Goal: Transaction & Acquisition: Purchase product/service

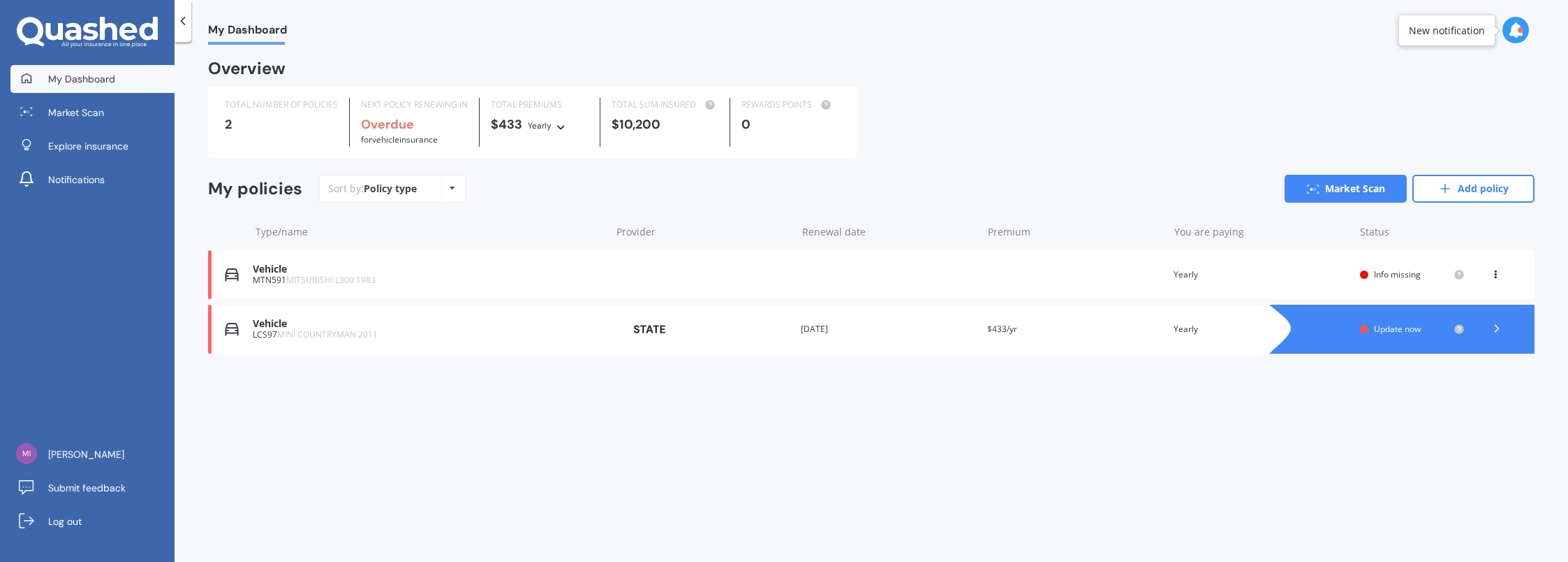
click at [1497, 272] on icon at bounding box center [1495, 271] width 10 height 8
click at [1444, 341] on div "Delete" at bounding box center [1464, 329] width 138 height 28
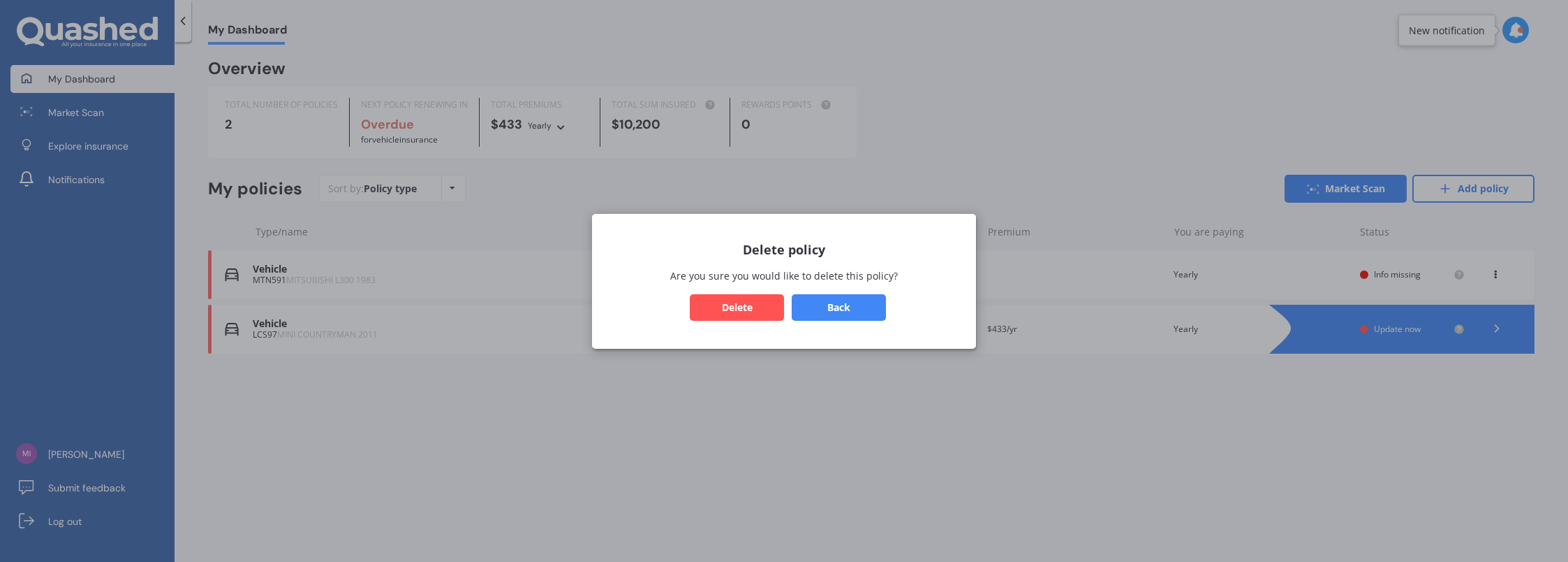
click at [718, 298] on button "Delete" at bounding box center [736, 306] width 94 height 27
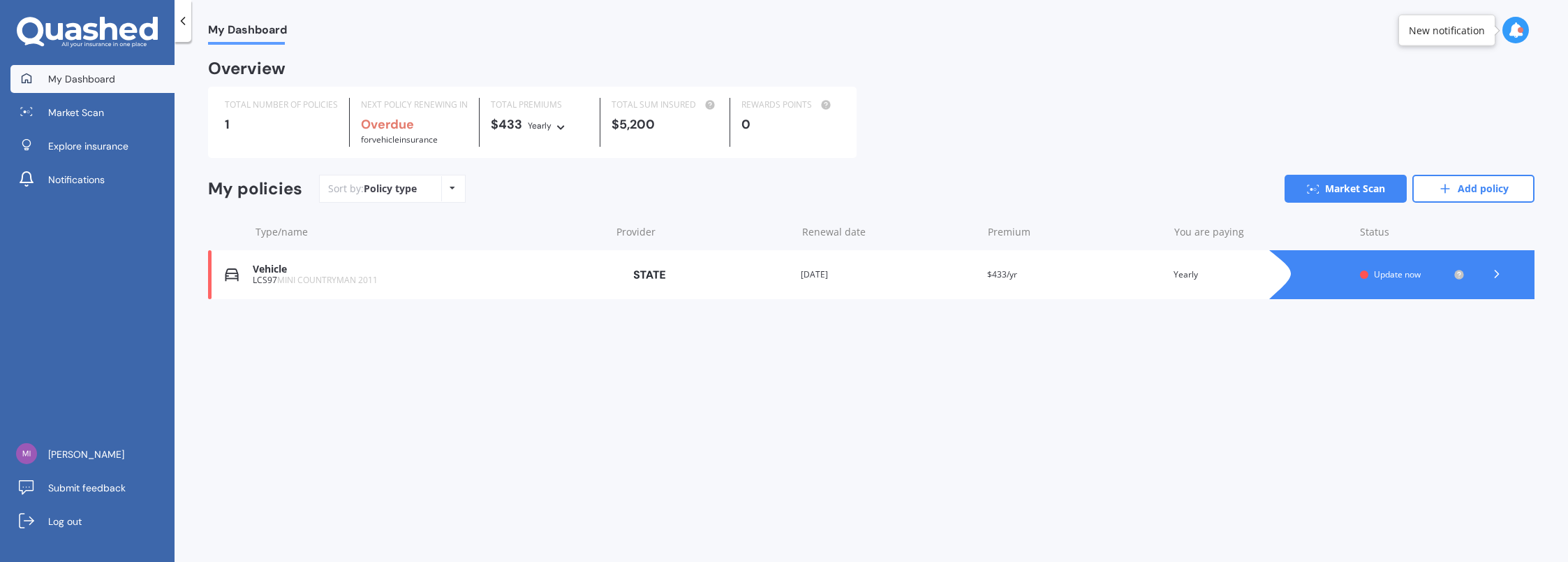
click at [1497, 274] on icon at bounding box center [1496, 273] width 14 height 14
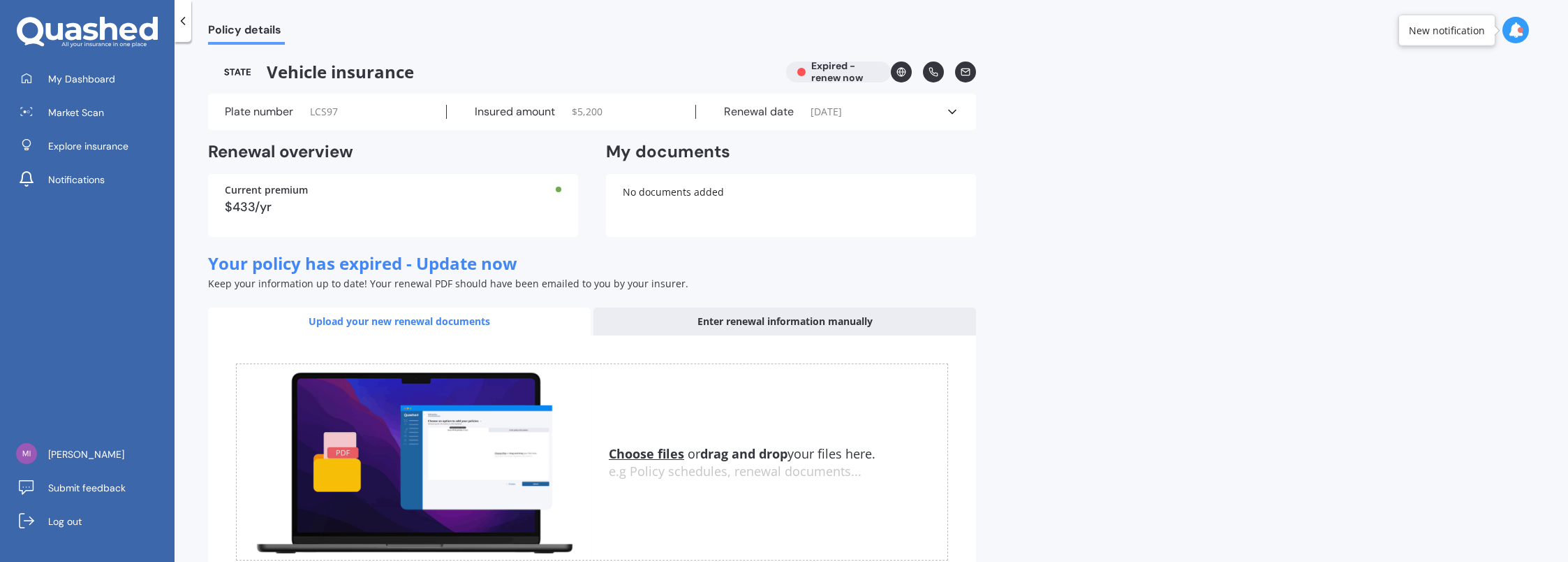
click at [387, 270] on span "Your policy has expired - Update now" at bounding box center [363, 262] width 310 height 23
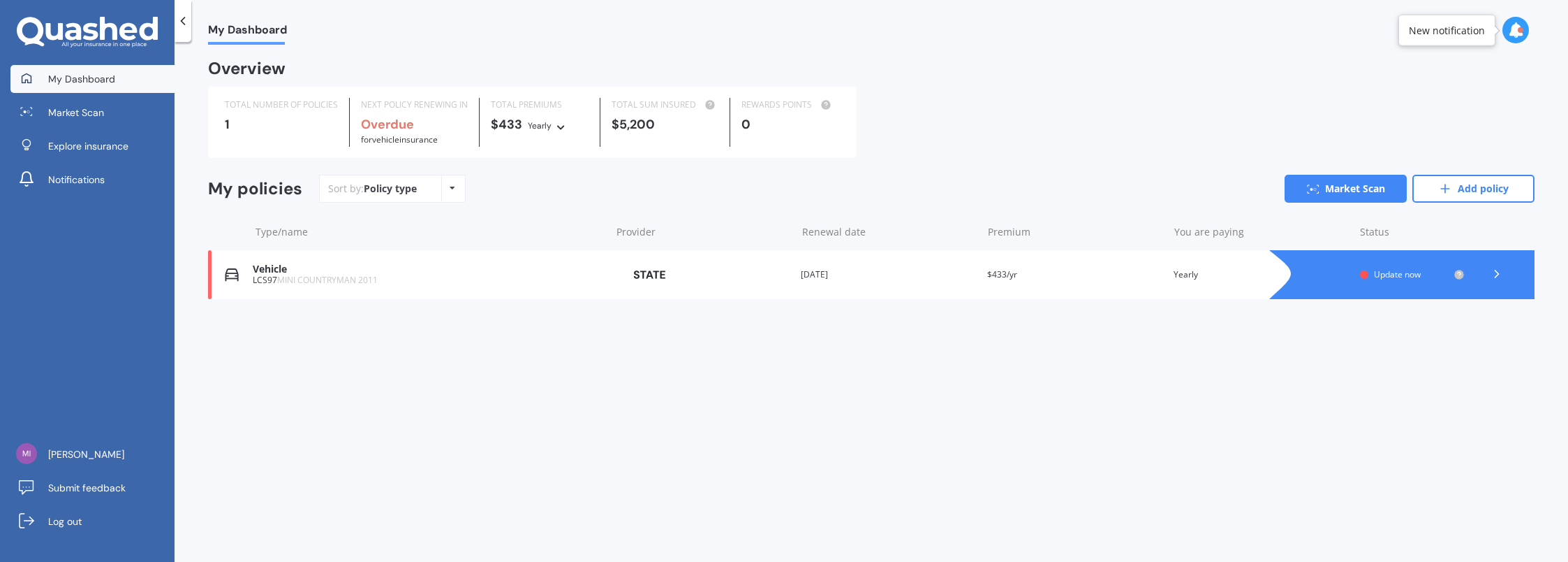
click at [1406, 275] on span "Update now" at bounding box center [1396, 274] width 47 height 12
click at [369, 281] on span "MINI COUNTRYMAN 2011" at bounding box center [327, 280] width 100 height 12
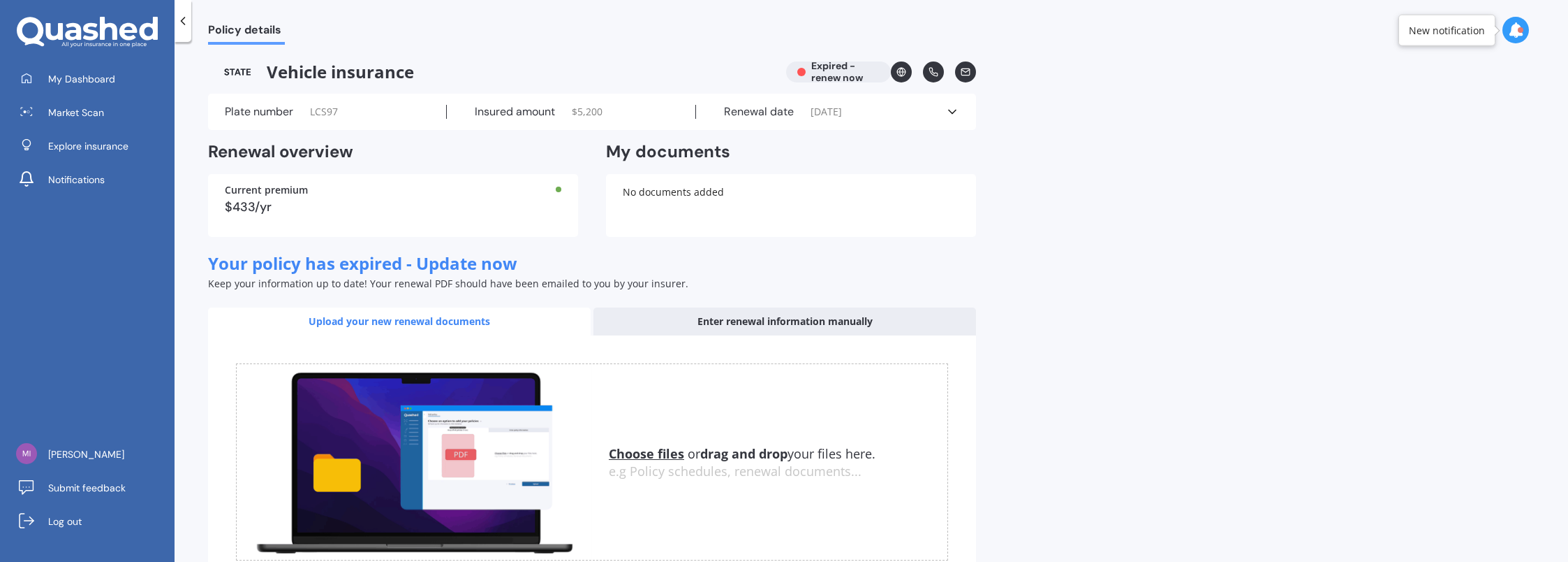
click at [694, 204] on div "No documents added" at bounding box center [791, 205] width 370 height 63
click at [958, 111] on icon at bounding box center [952, 111] width 14 height 14
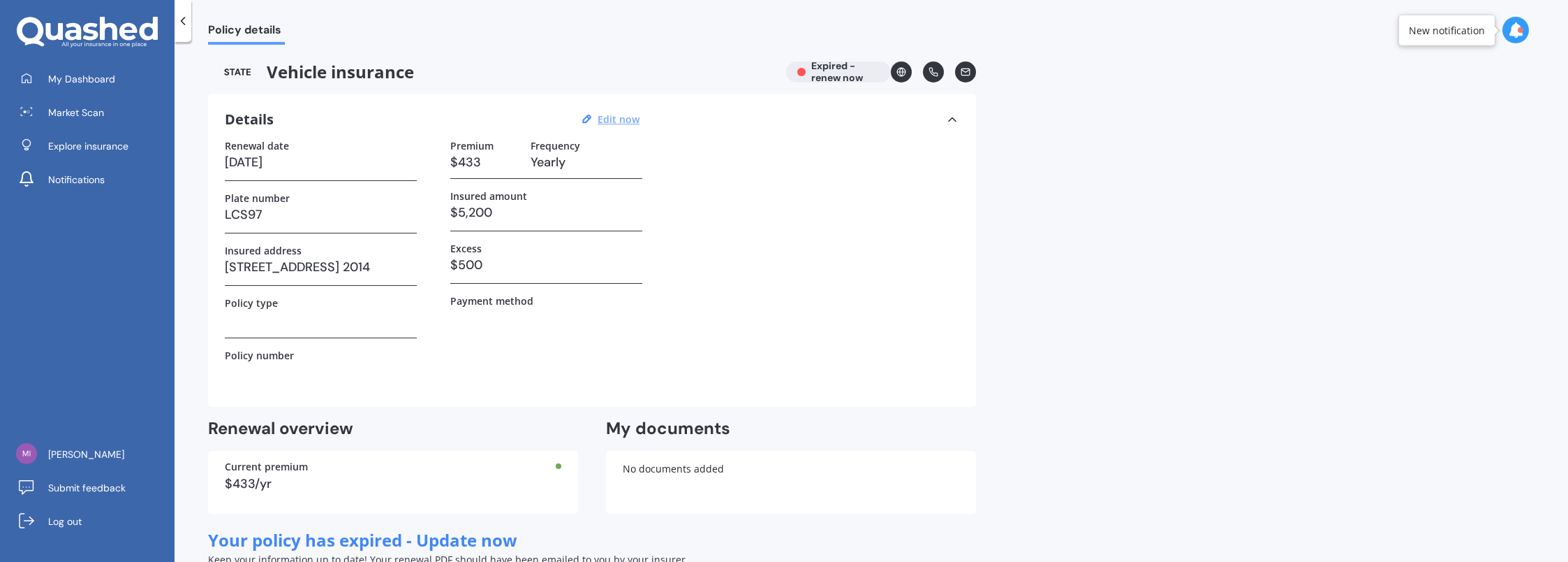
click at [623, 120] on u "Edit now" at bounding box center [618, 119] width 42 height 14
select select "10"
select select "08"
select select "2025"
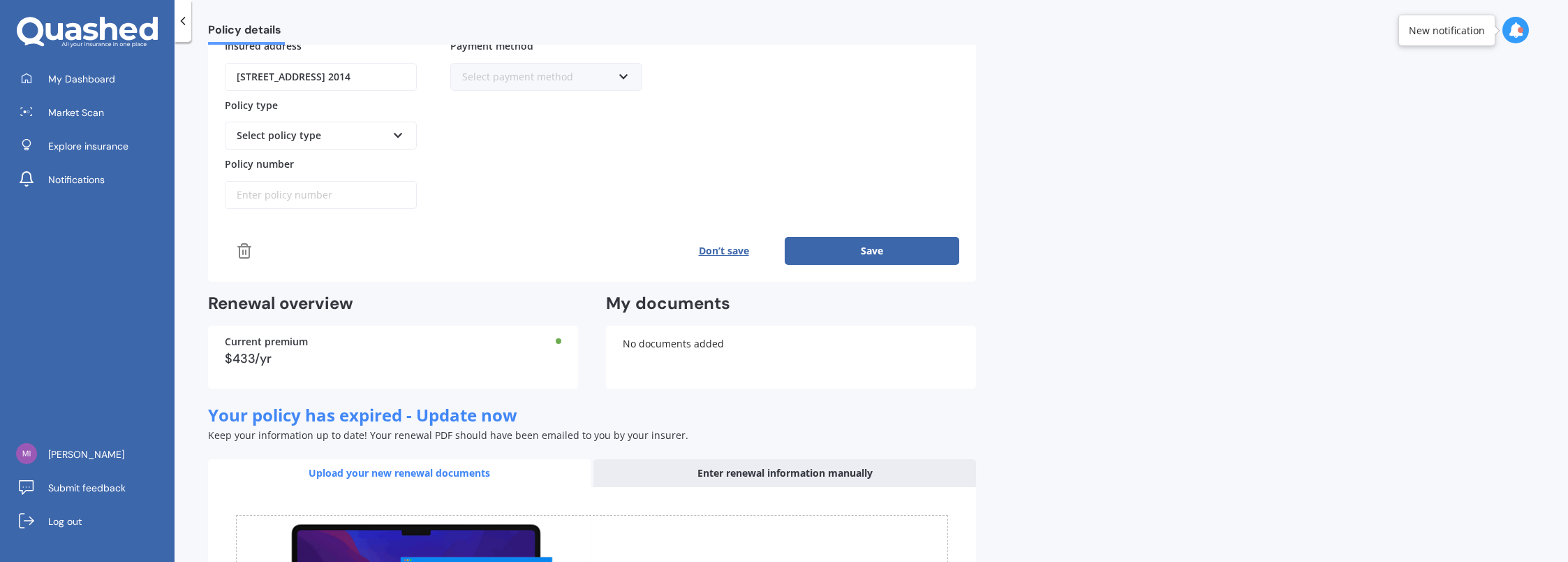
scroll to position [280, 0]
click at [246, 241] on icon at bounding box center [244, 249] width 16 height 16
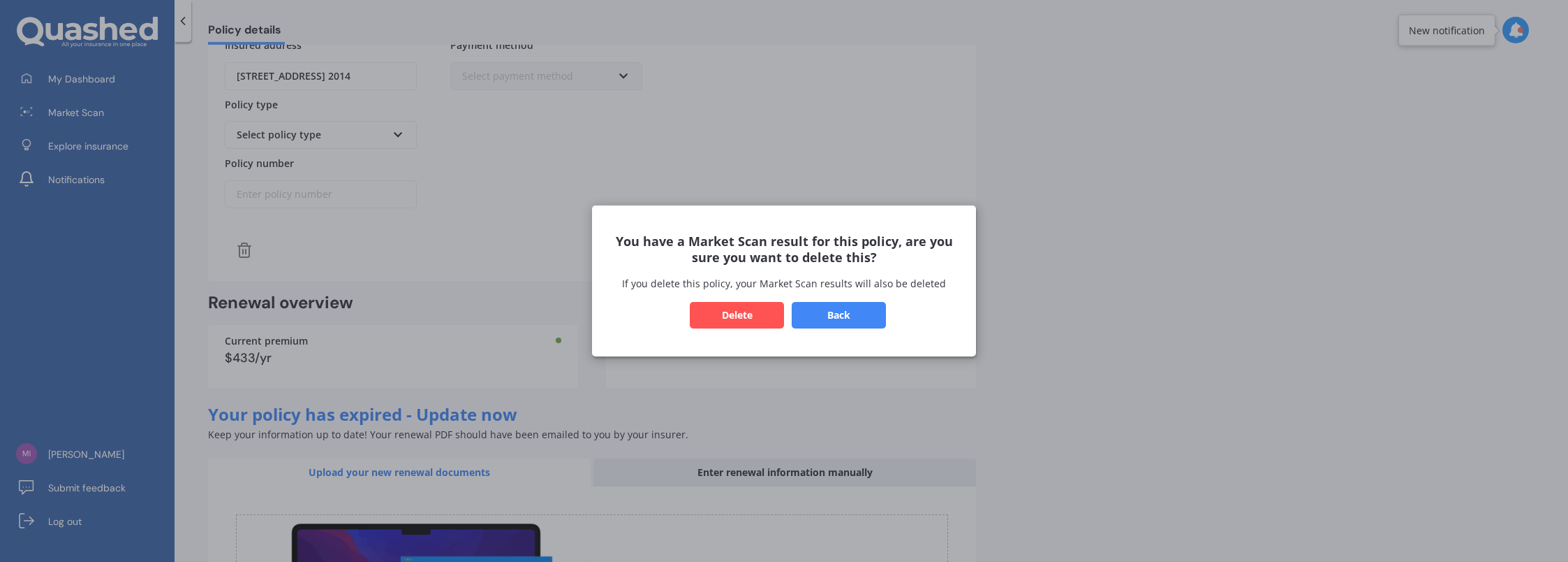
click at [745, 316] on button "Delete" at bounding box center [736, 314] width 94 height 27
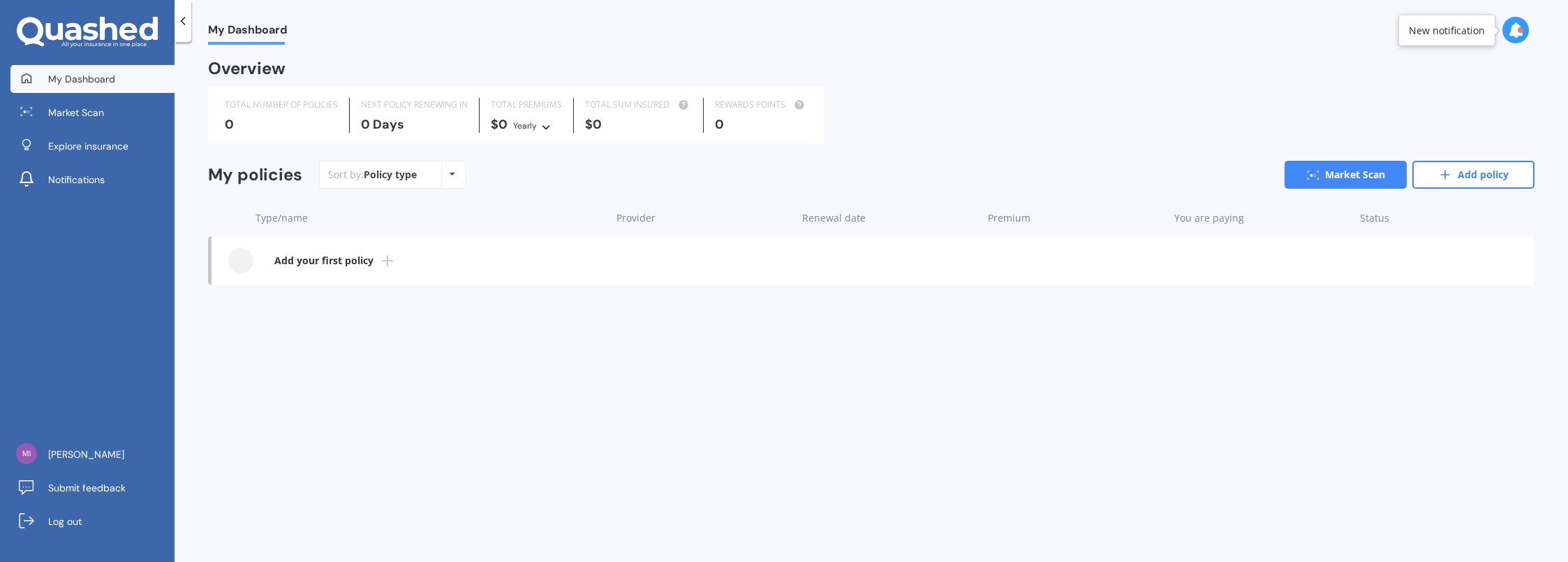
click at [76, 78] on span "My Dashboard" at bounding box center [81, 79] width 67 height 14
click at [182, 16] on icon at bounding box center [183, 20] width 14 height 14
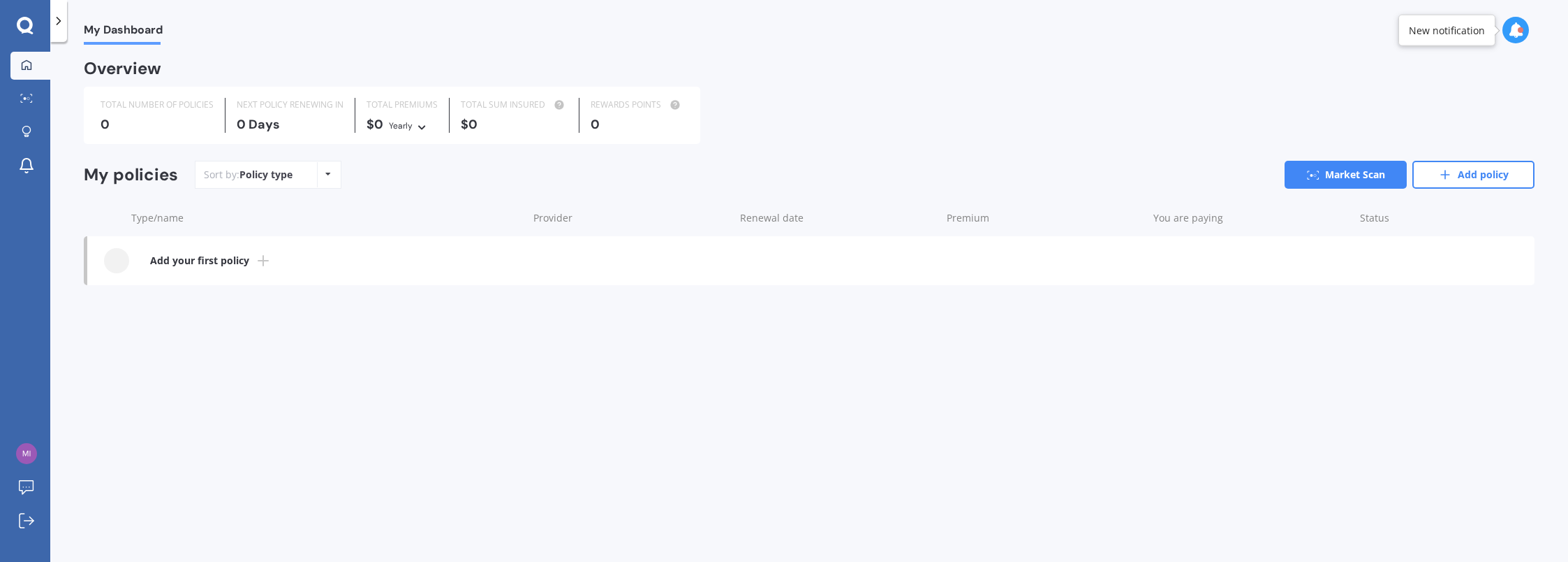
click at [65, 22] on icon at bounding box center [58, 20] width 14 height 14
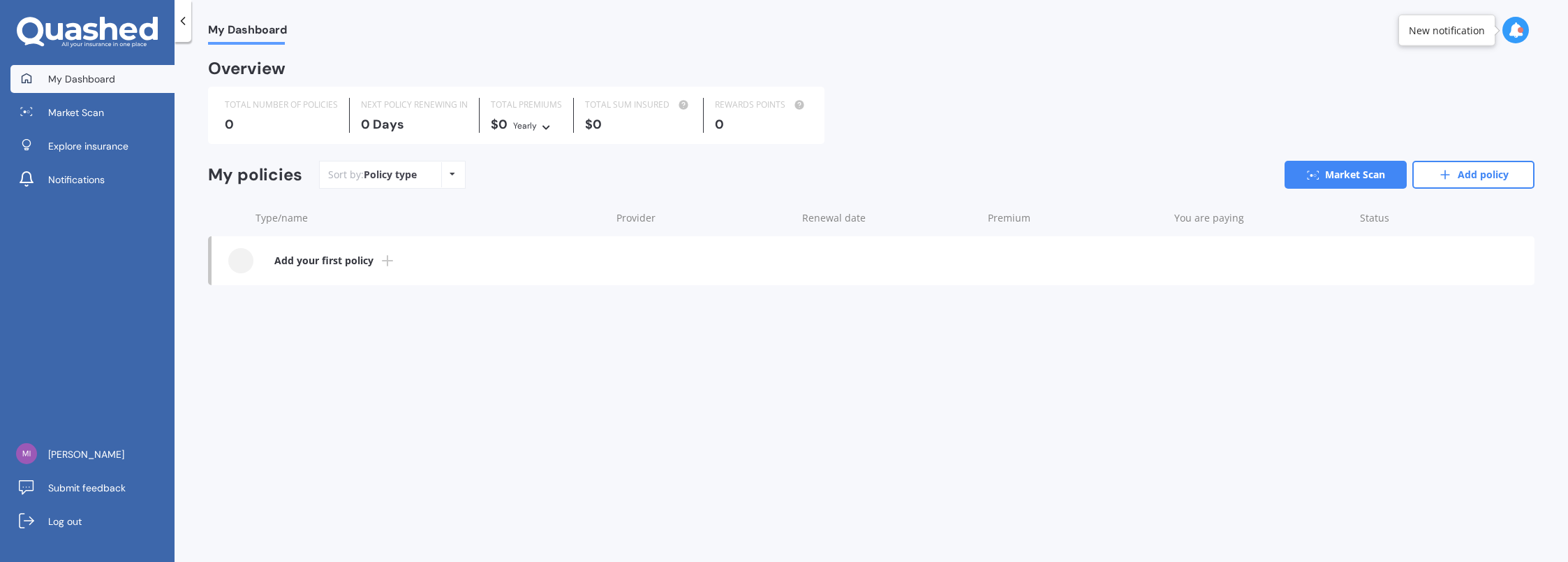
click at [58, 81] on span "My Dashboard" at bounding box center [81, 79] width 67 height 14
click at [182, 26] on icon at bounding box center [183, 20] width 14 height 14
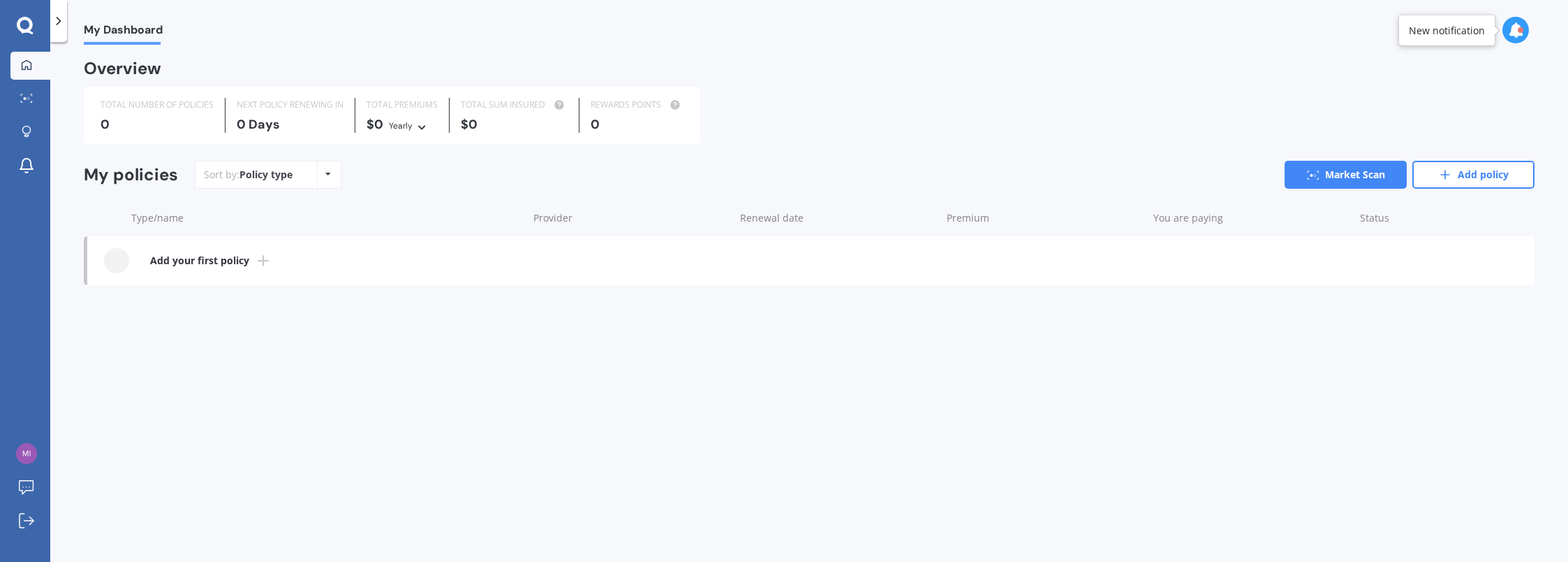
click at [23, 22] on icon at bounding box center [25, 26] width 16 height 18
click at [1322, 169] on link "Market Scan" at bounding box center [1346, 175] width 122 height 28
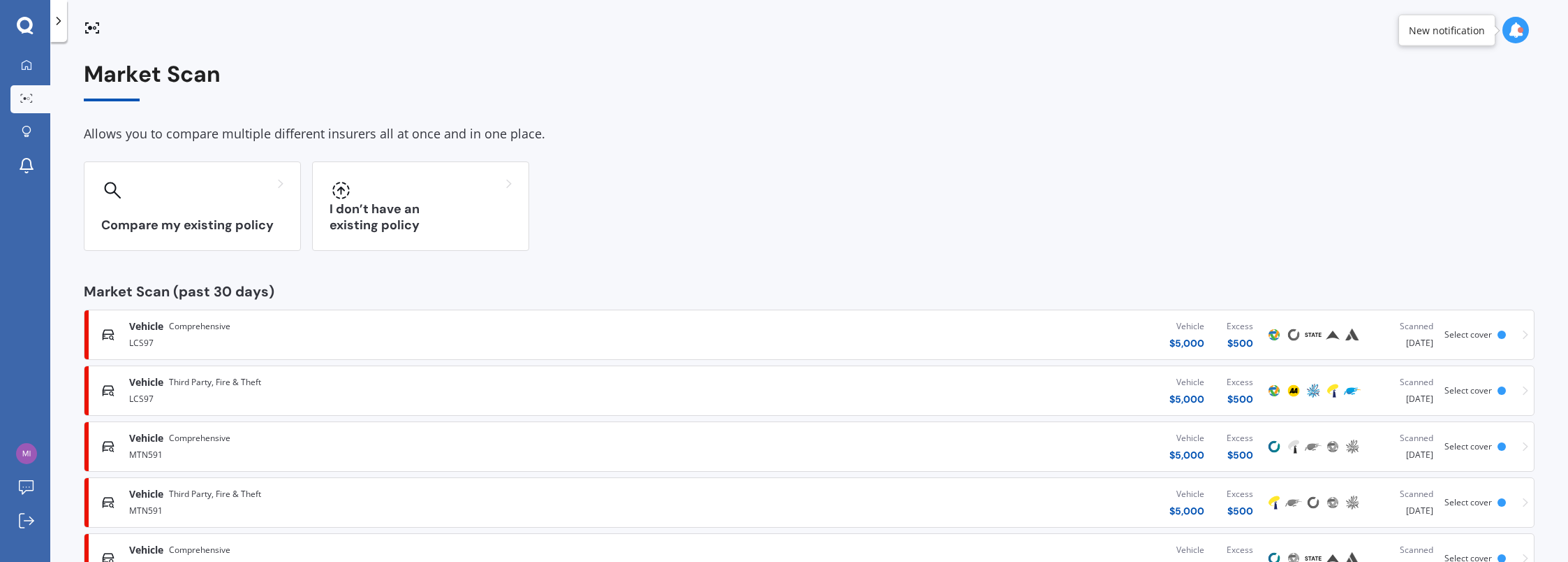
scroll to position [52, 0]
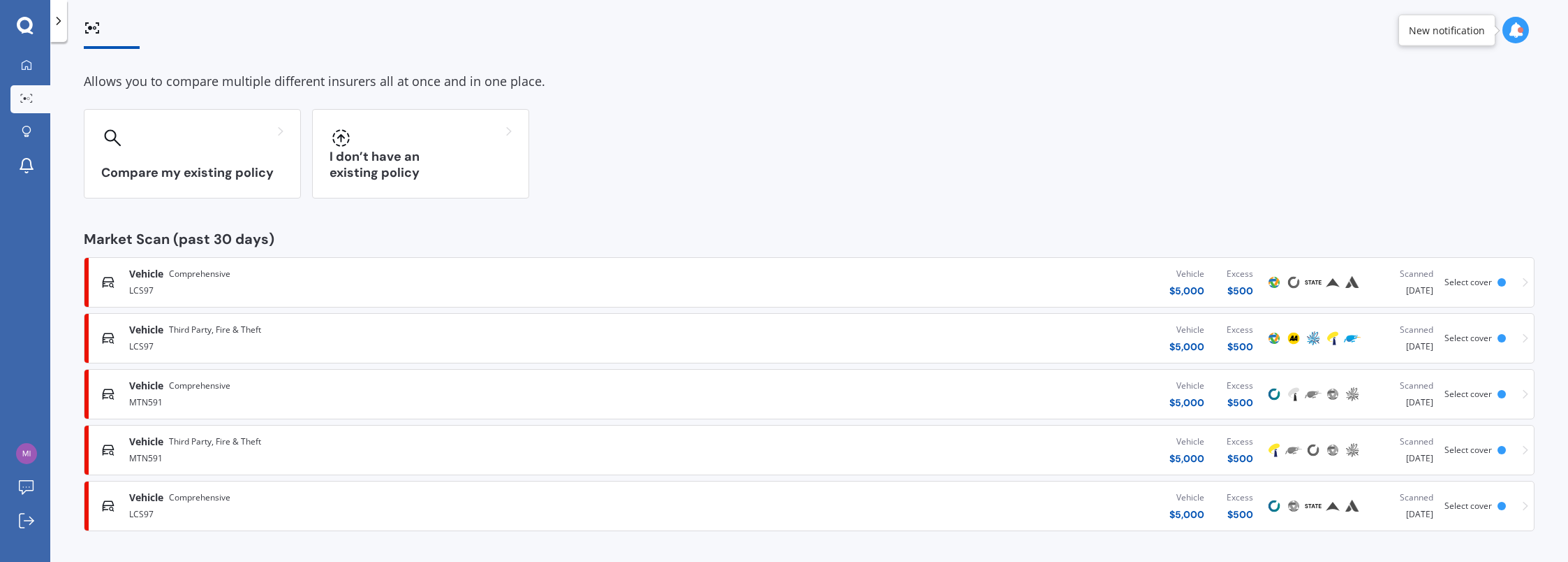
click at [763, 196] on div "Compare my existing policy I don’t have an existing policy" at bounding box center [809, 154] width 1451 height 90
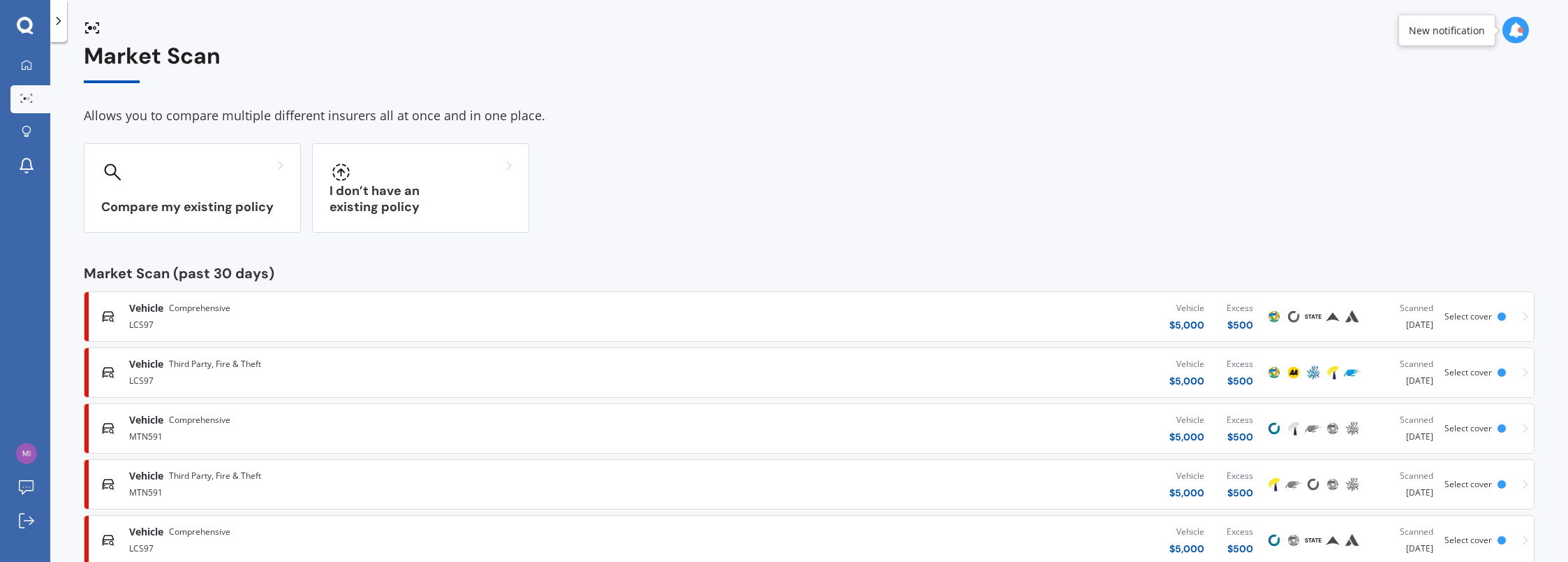
scroll to position [0, 0]
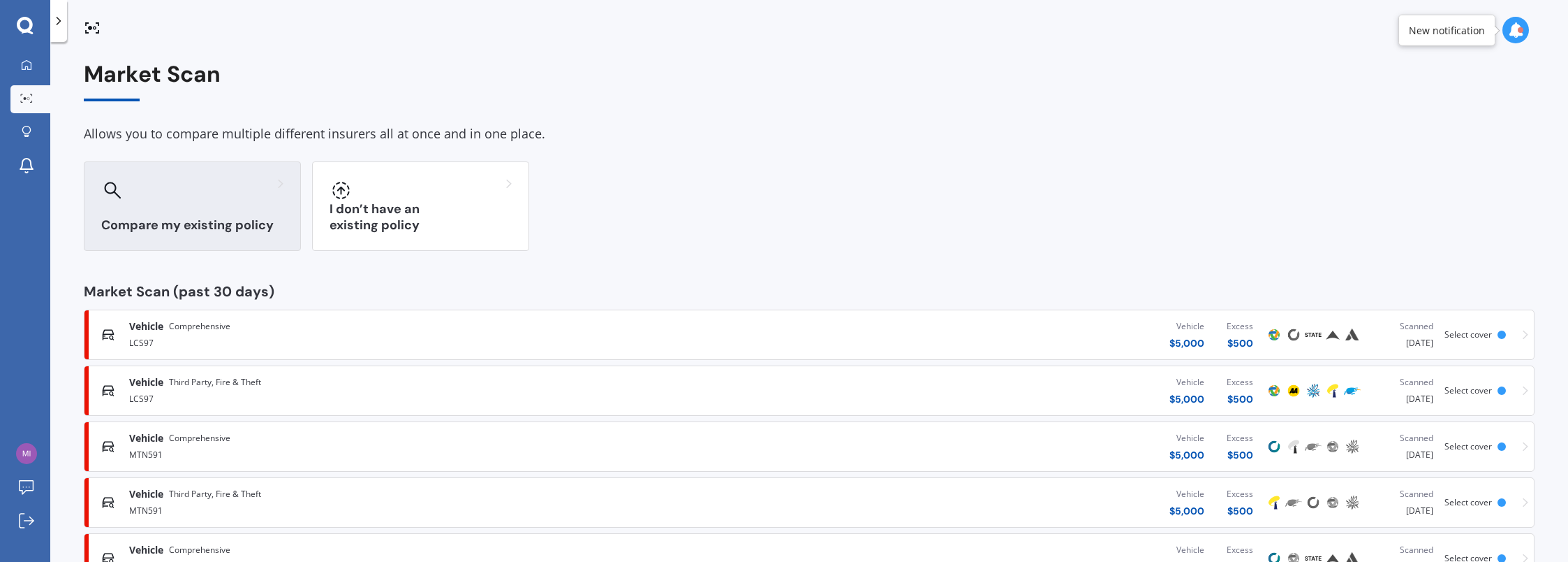
click at [155, 194] on div at bounding box center [193, 190] width 183 height 22
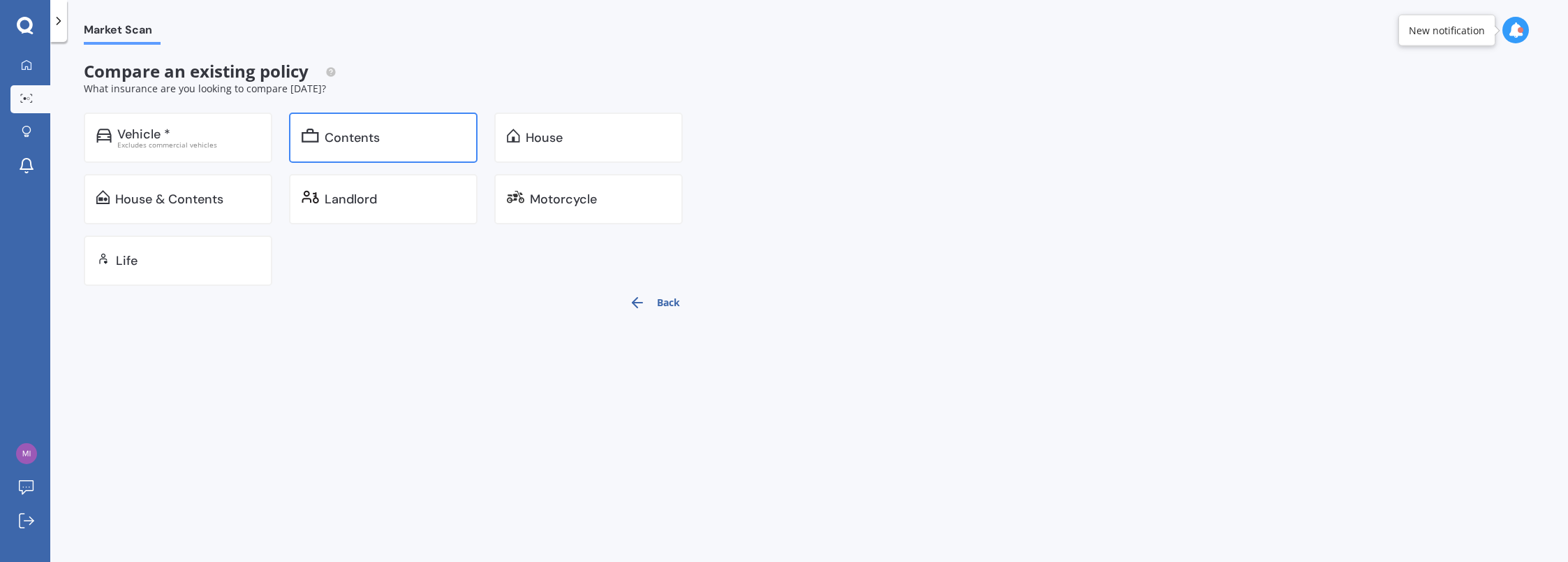
click at [357, 148] on div "Contents" at bounding box center [383, 137] width 188 height 50
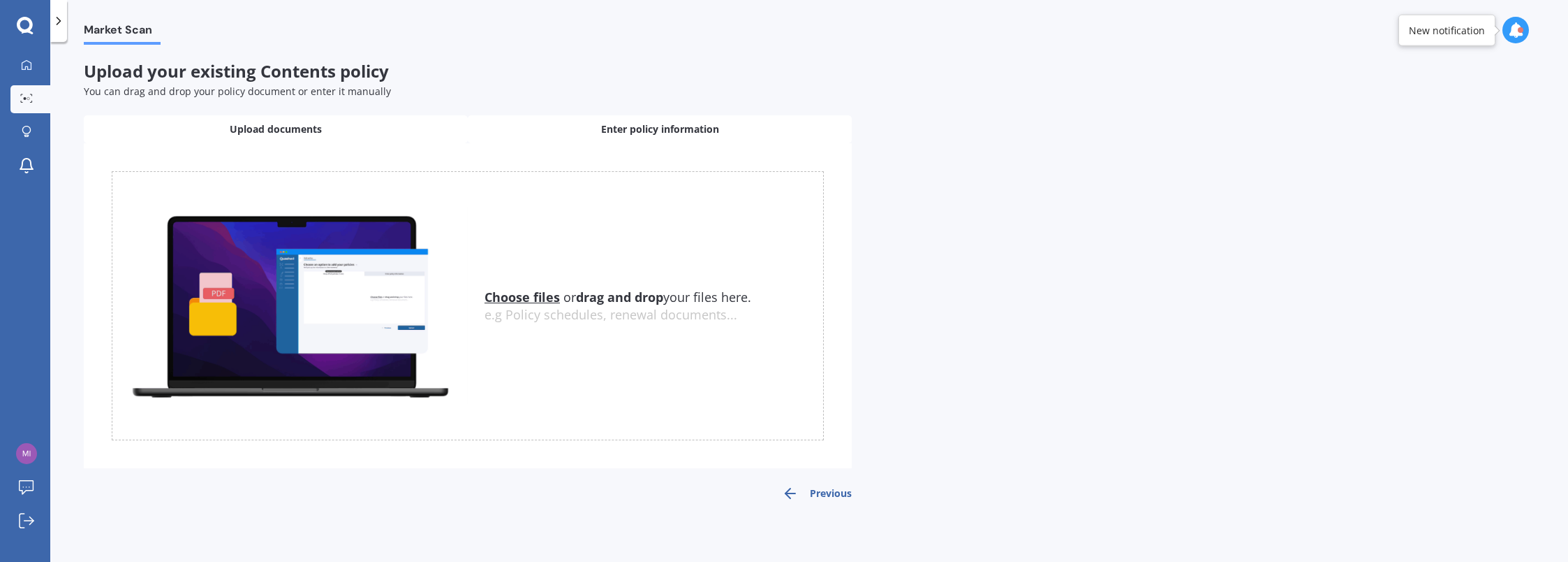
click at [579, 131] on div "Enter policy information" at bounding box center [659, 129] width 384 height 28
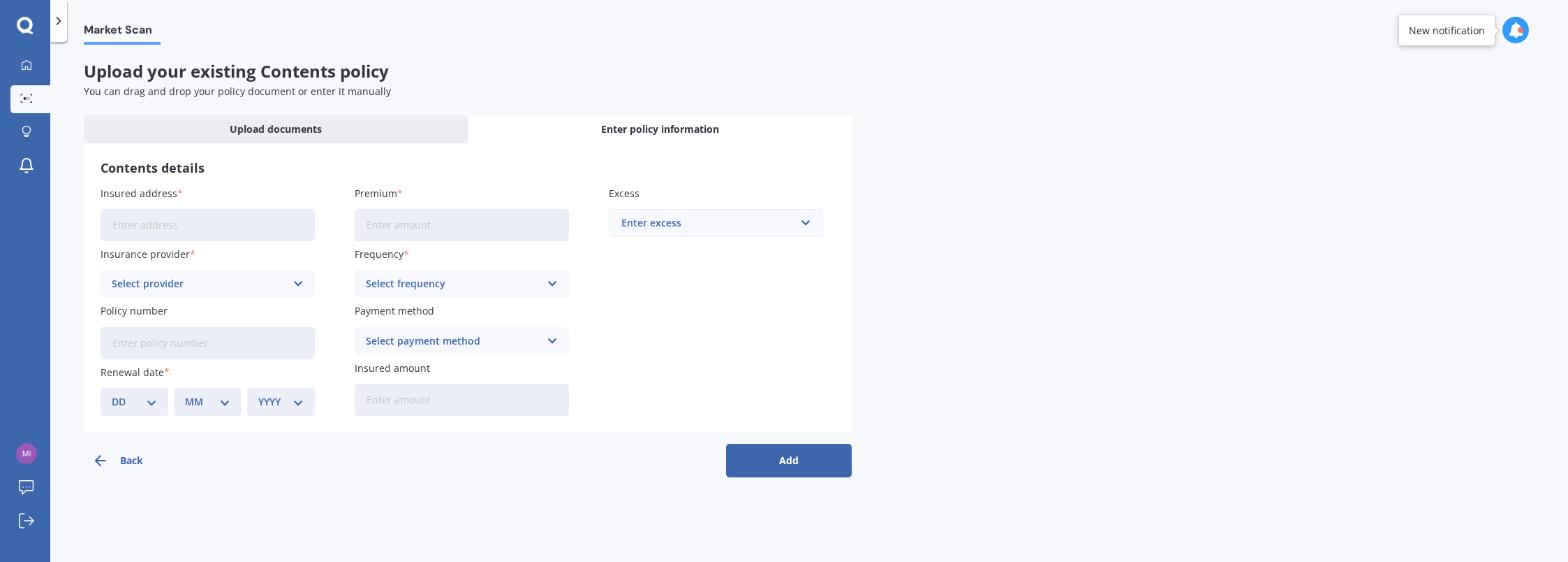
click at [858, 151] on div "Market Scan Upload your existing Contents policy You can drag and drop your pol…" at bounding box center [809, 304] width 1518 height 520
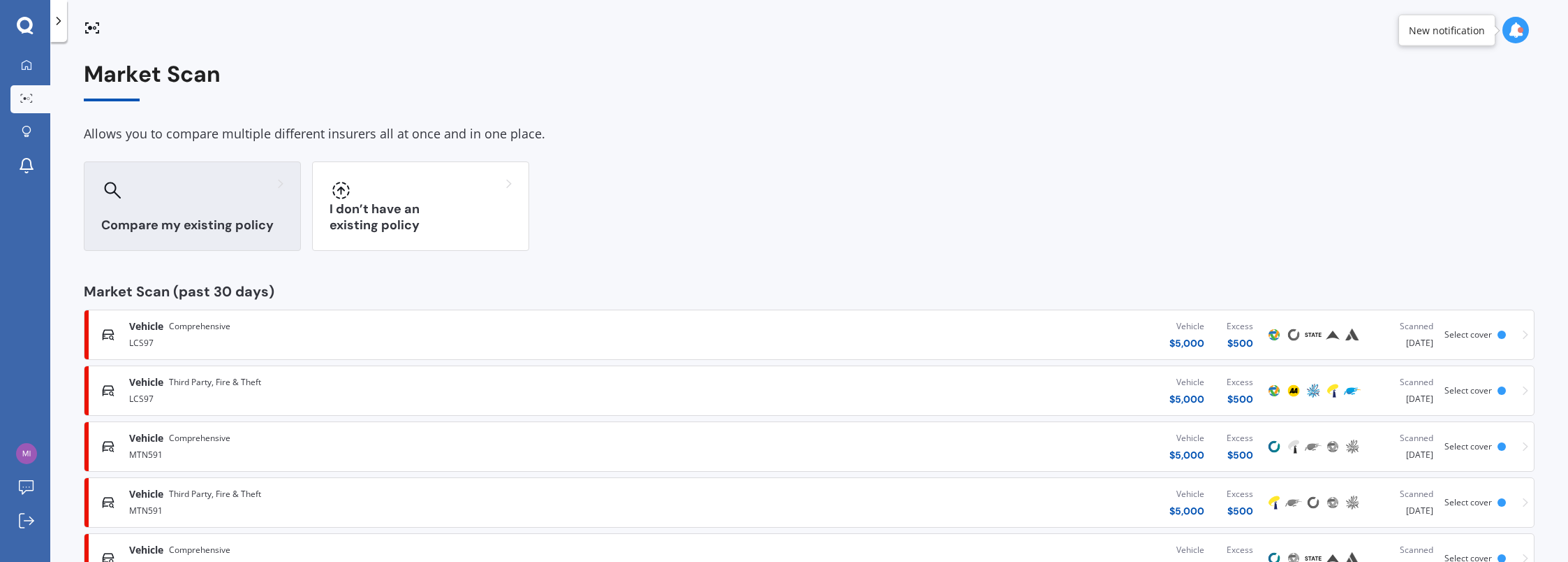
click at [185, 205] on div "Compare my existing policy" at bounding box center [193, 207] width 217 height 90
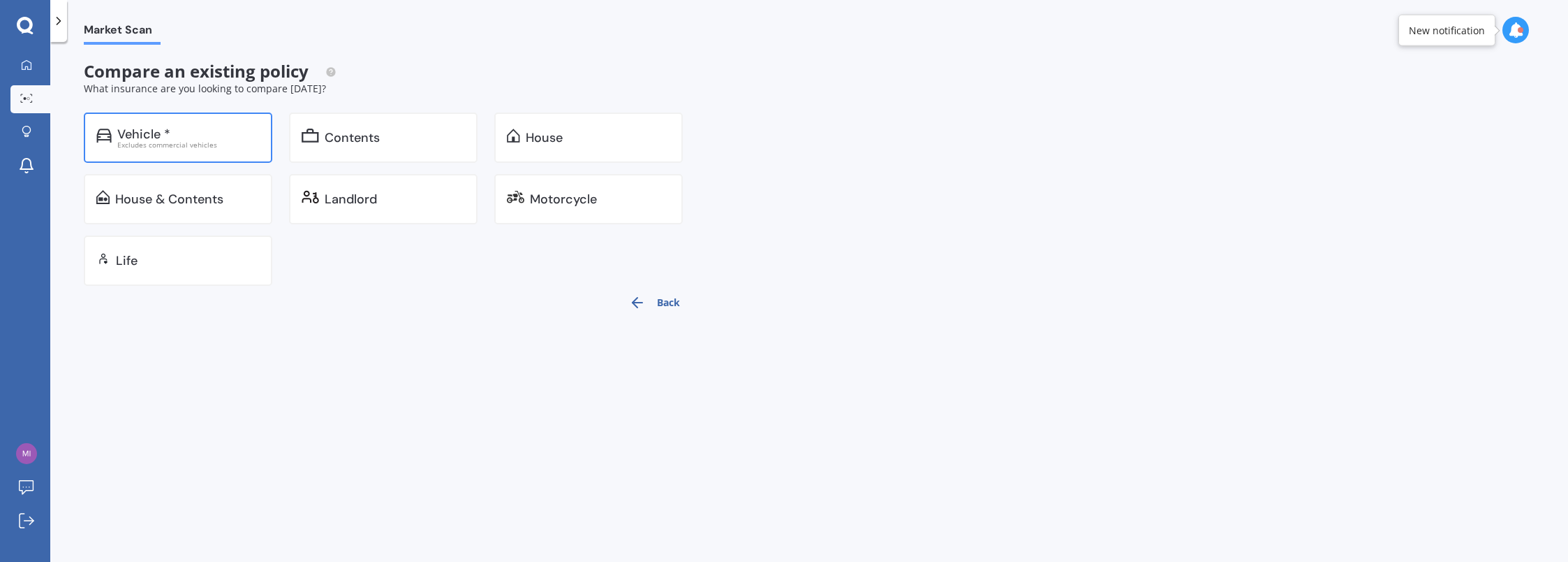
click at [168, 148] on div "Excludes commercial vehicles" at bounding box center [188, 144] width 142 height 7
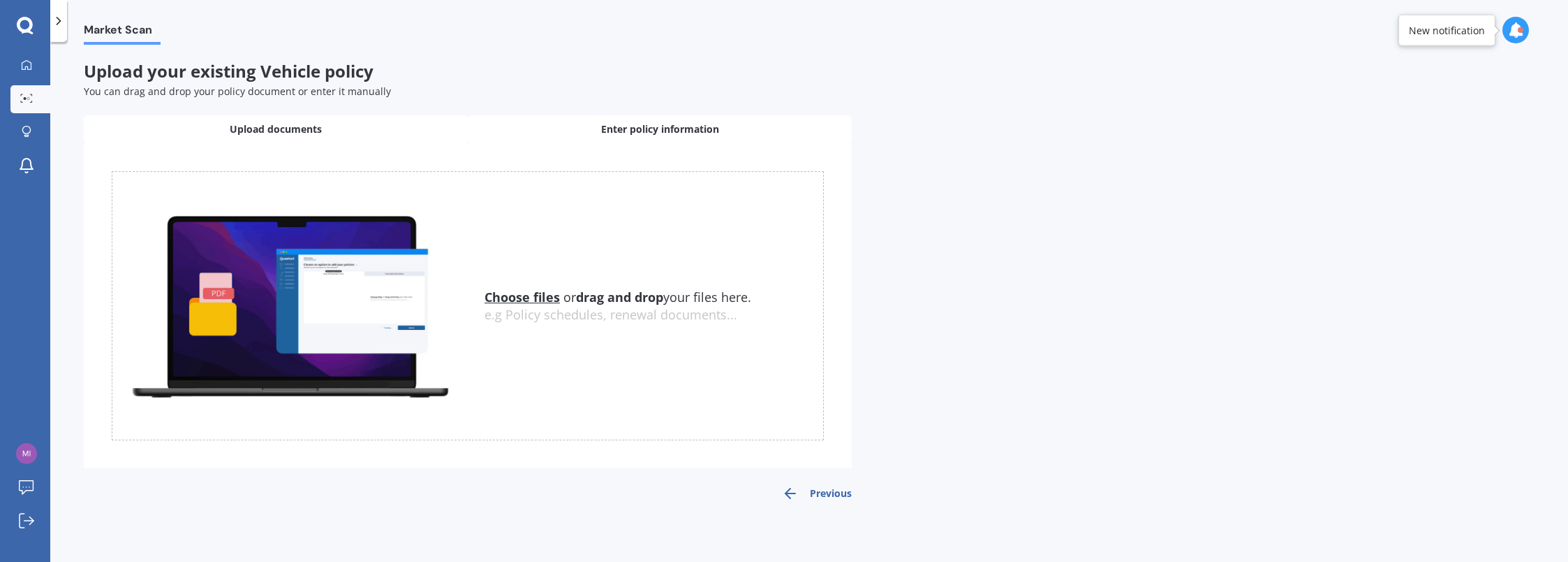
click at [623, 122] on span "Enter policy information" at bounding box center [659, 129] width 118 height 14
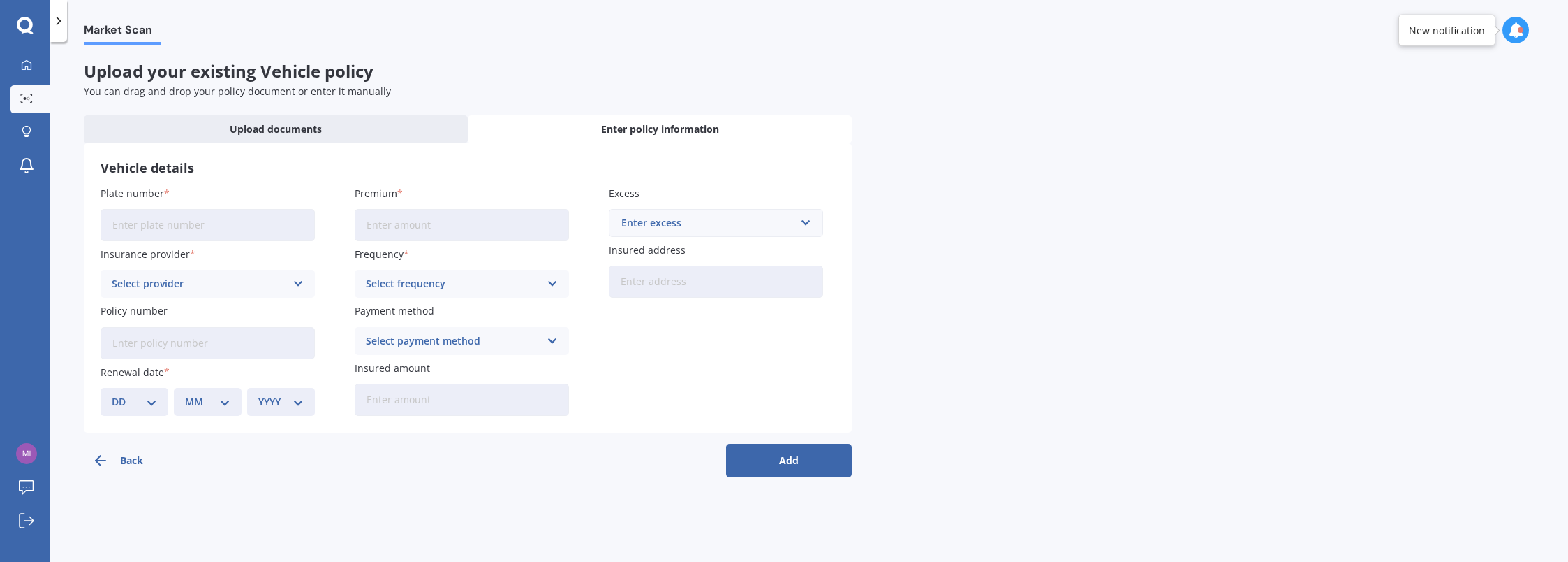
click at [180, 222] on input "Plate number" at bounding box center [207, 225] width 215 height 32
type input "LCS97"
click at [458, 174] on h3 "Vehicle details" at bounding box center [468, 168] width 734 height 16
click at [32, 65] on div at bounding box center [26, 66] width 21 height 13
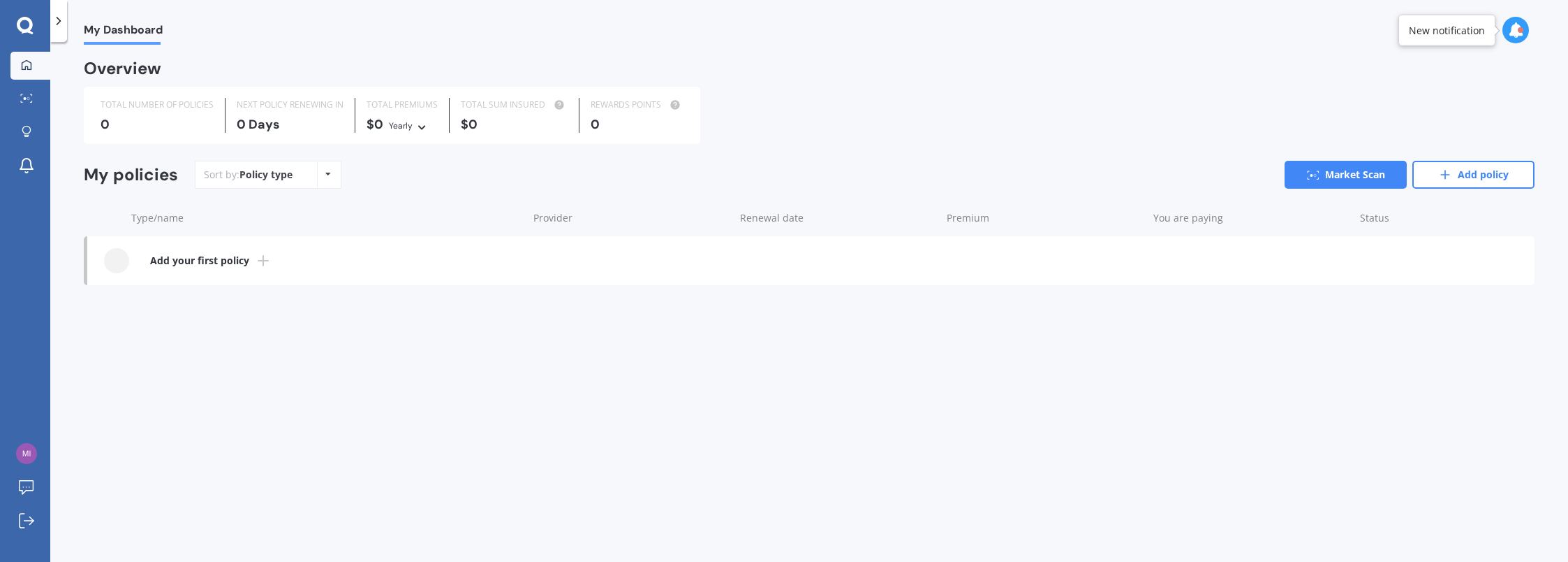
click at [28, 34] on icon at bounding box center [25, 26] width 16 height 18
click at [26, 138] on div at bounding box center [26, 133] width 21 height 14
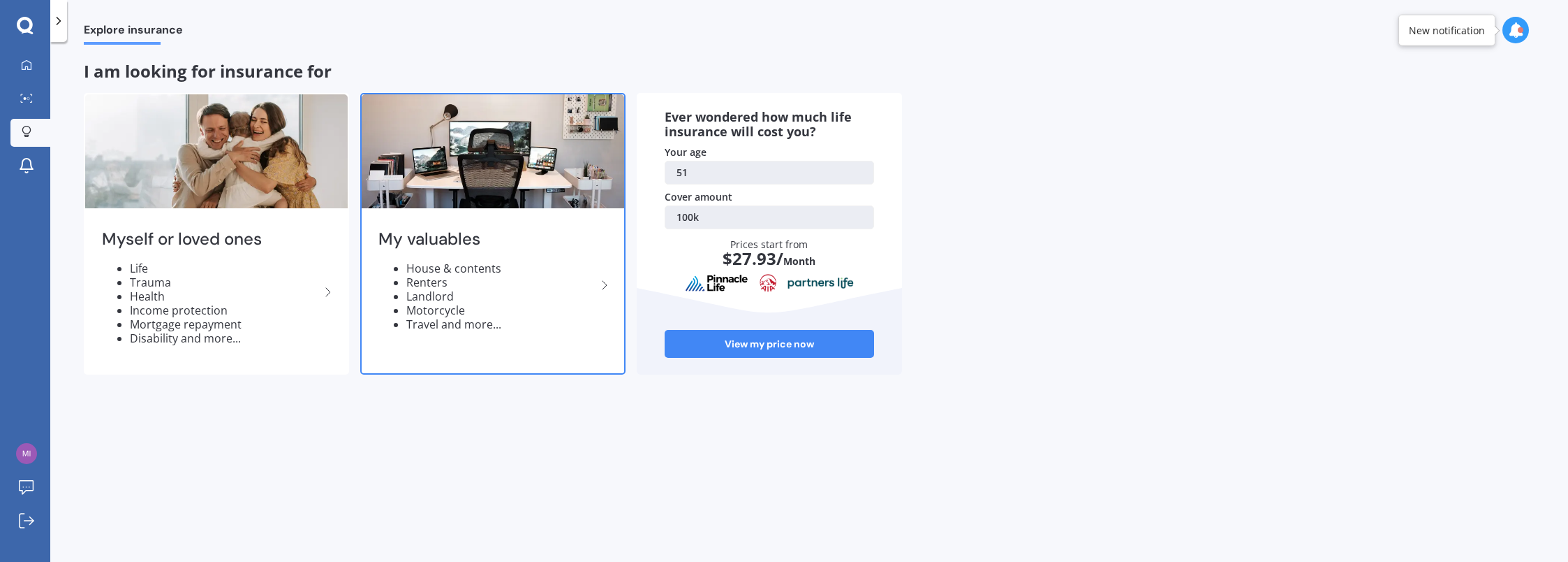
click at [526, 283] on li "Renters" at bounding box center [501, 281] width 190 height 14
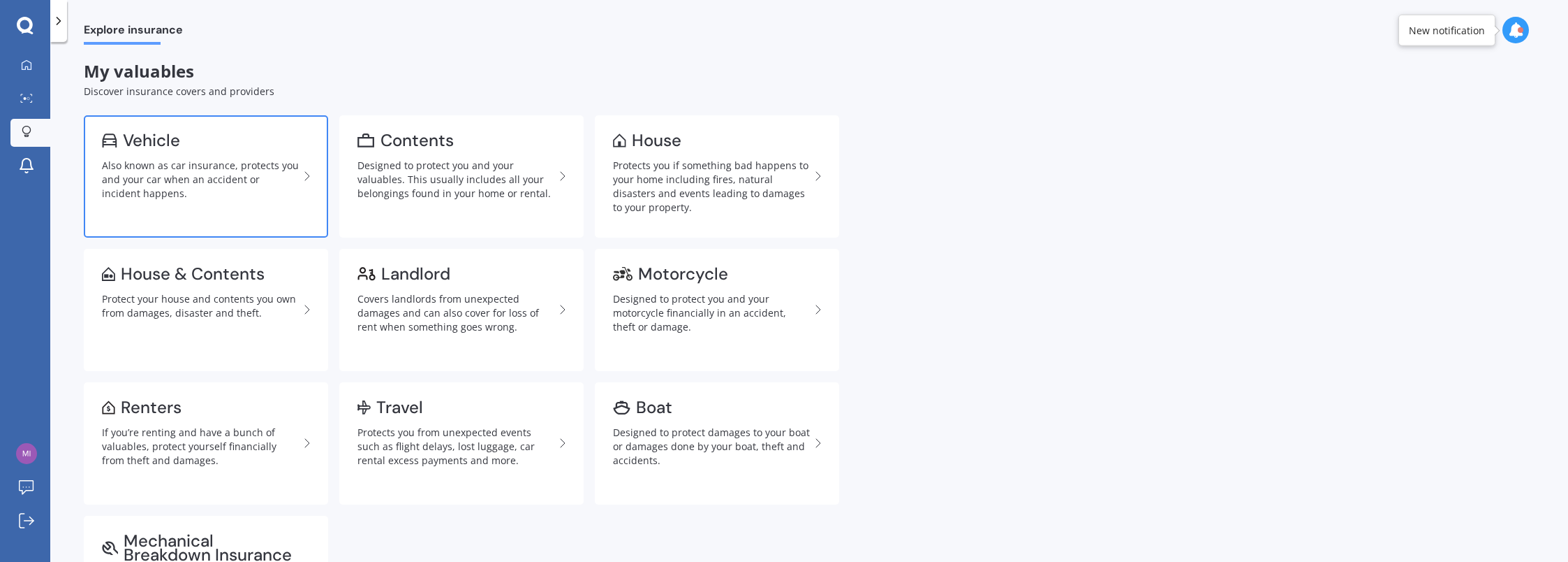
click at [173, 177] on div "Also known as car insurance, protects you and your car when an accident or inci…" at bounding box center [201, 180] width 197 height 42
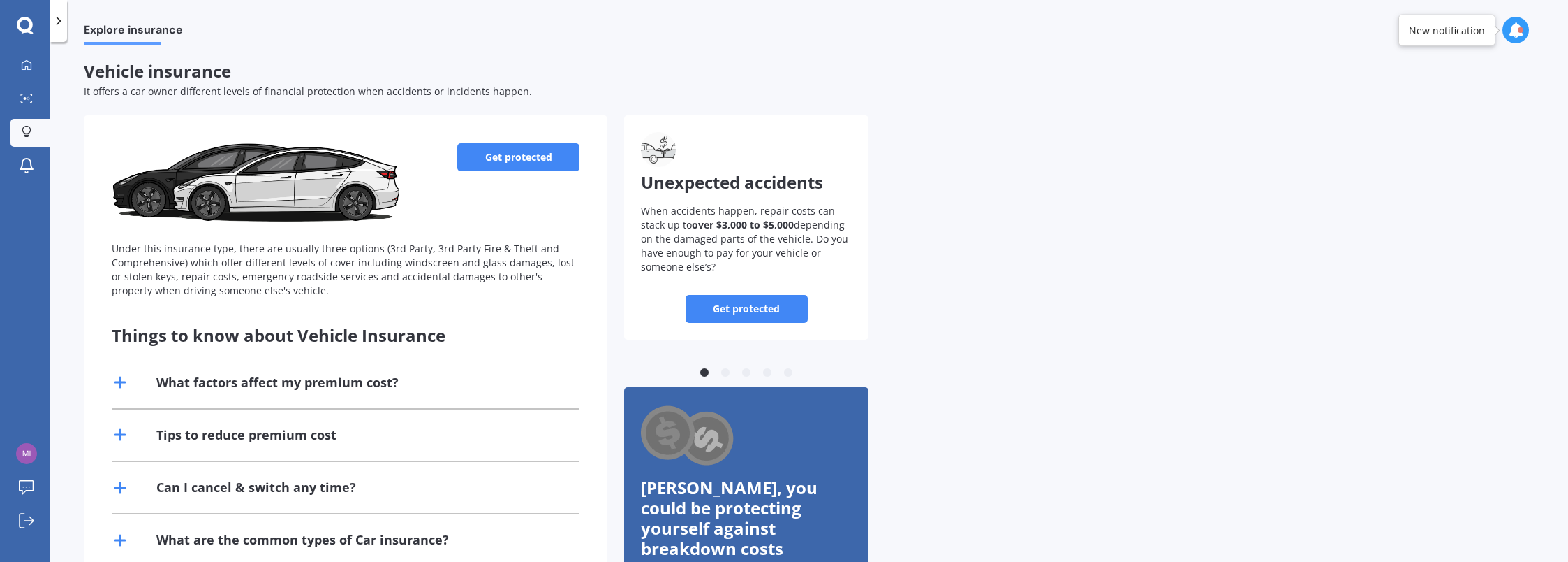
click at [22, 24] on icon at bounding box center [25, 26] width 16 height 18
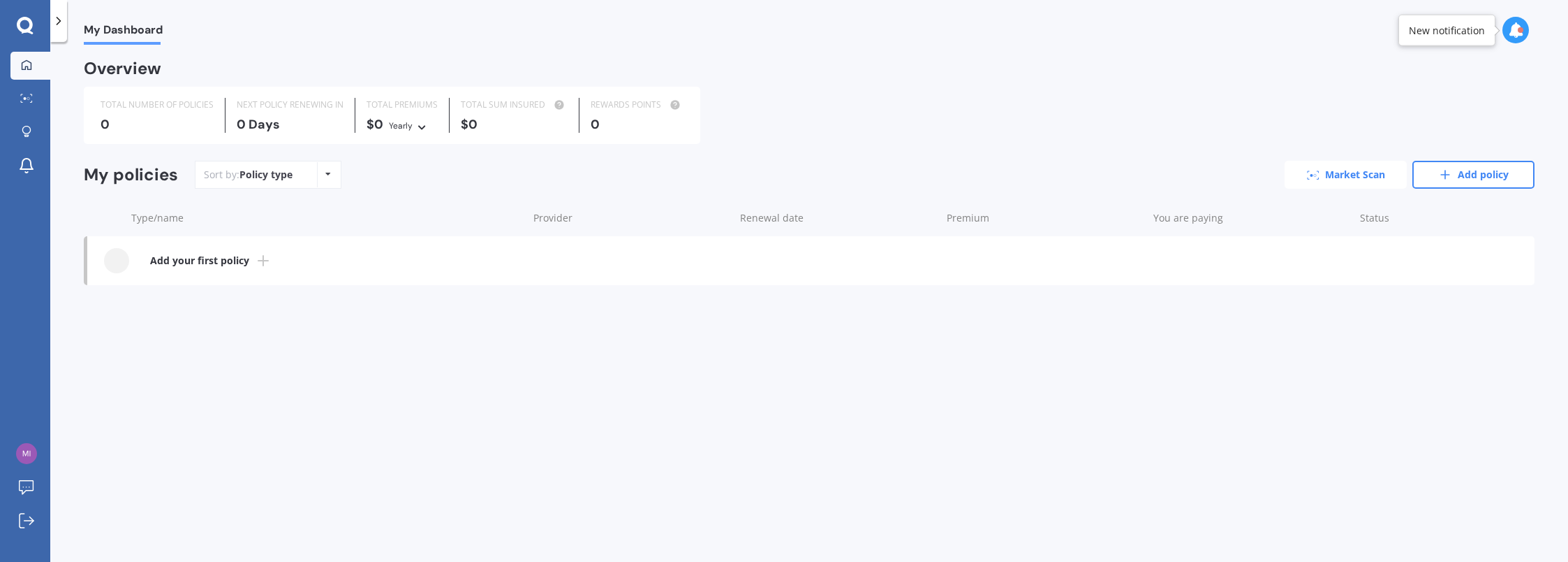
click at [1346, 177] on link "Market Scan" at bounding box center [1346, 175] width 122 height 28
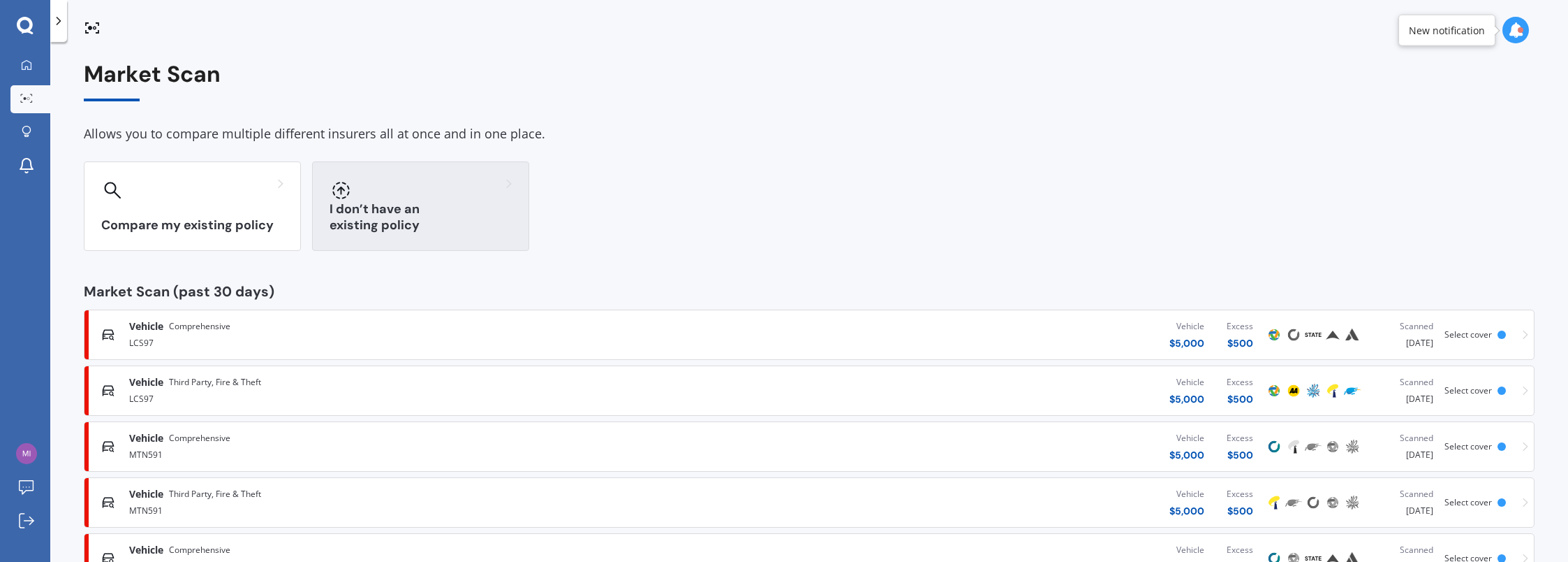
click at [414, 226] on h3 "I don’t have an existing policy" at bounding box center [421, 217] width 183 height 32
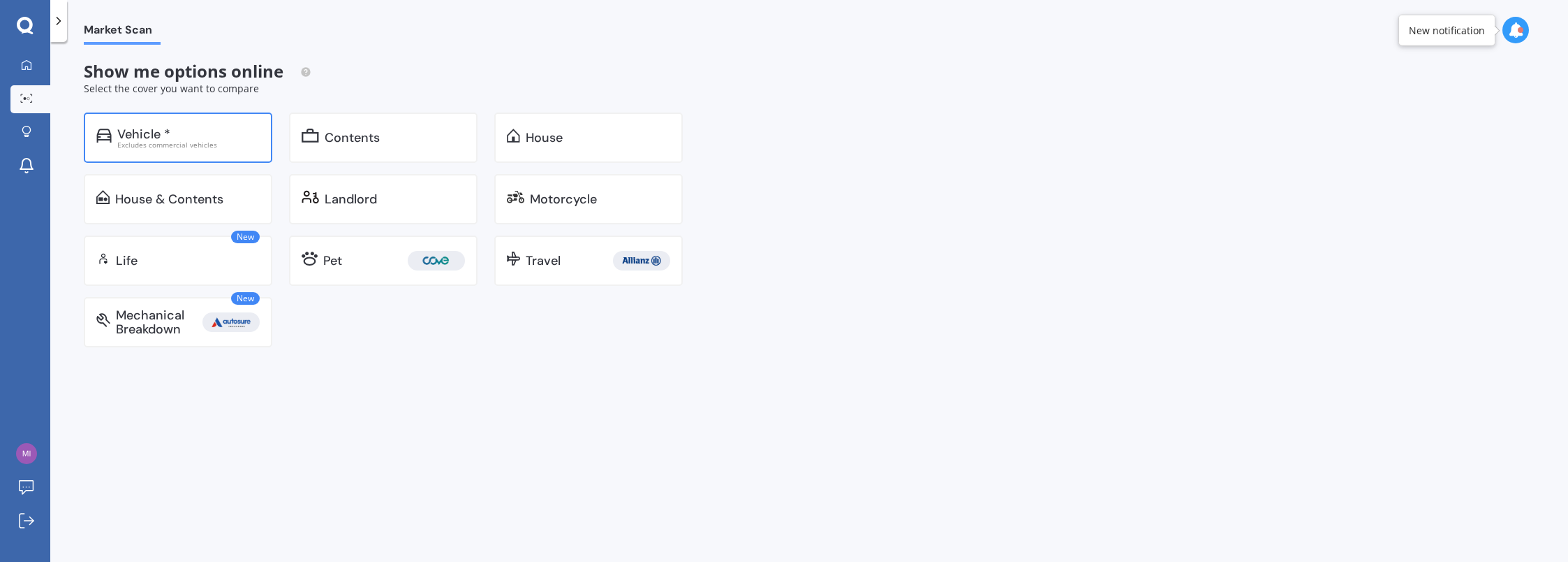
click at [135, 153] on div "Vehicle * Excludes commercial vehicles" at bounding box center [178, 137] width 188 height 50
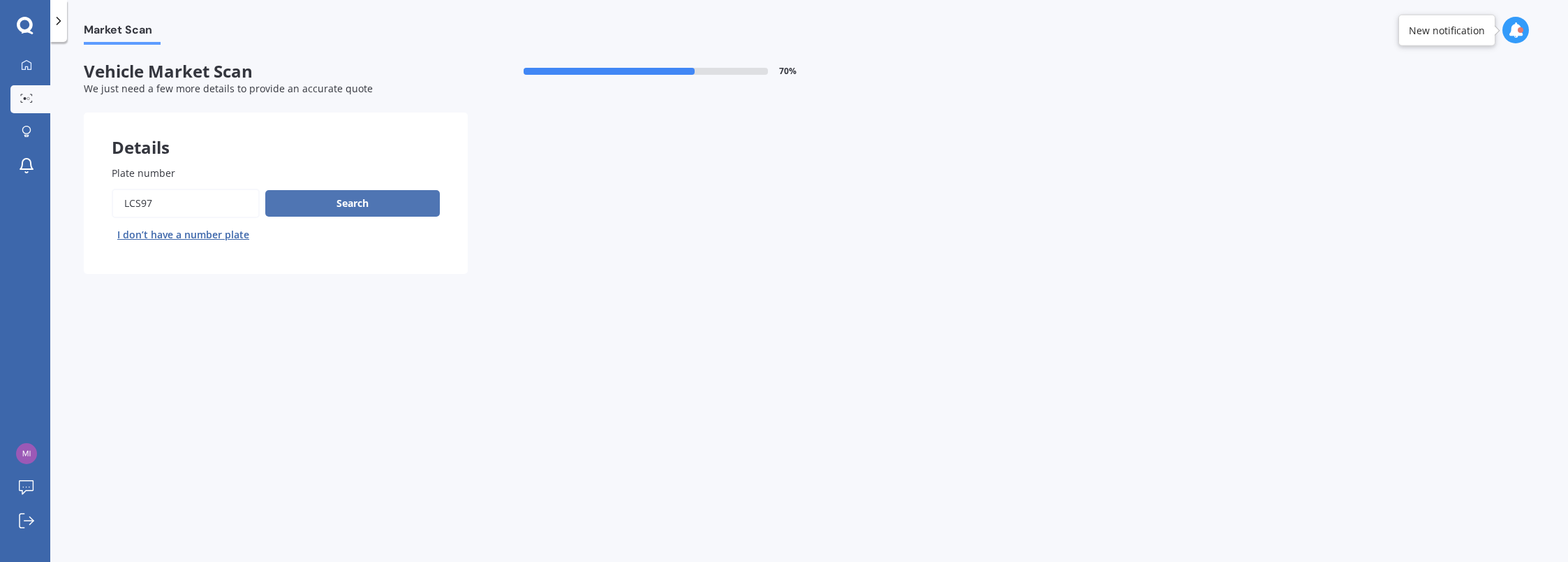
click at [354, 206] on button "Search" at bounding box center [352, 203] width 174 height 27
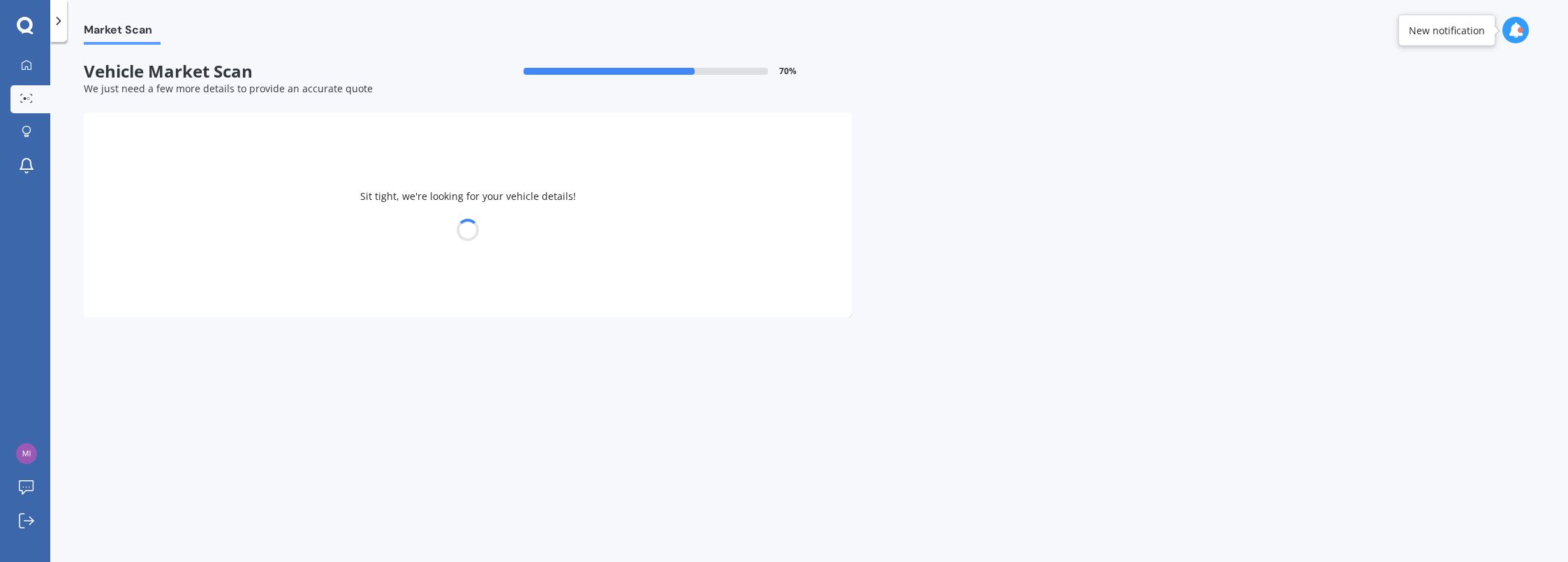
select select "MINI"
select select "[PERSON_NAME]"
select select "05"
select select "12"
select select "1973"
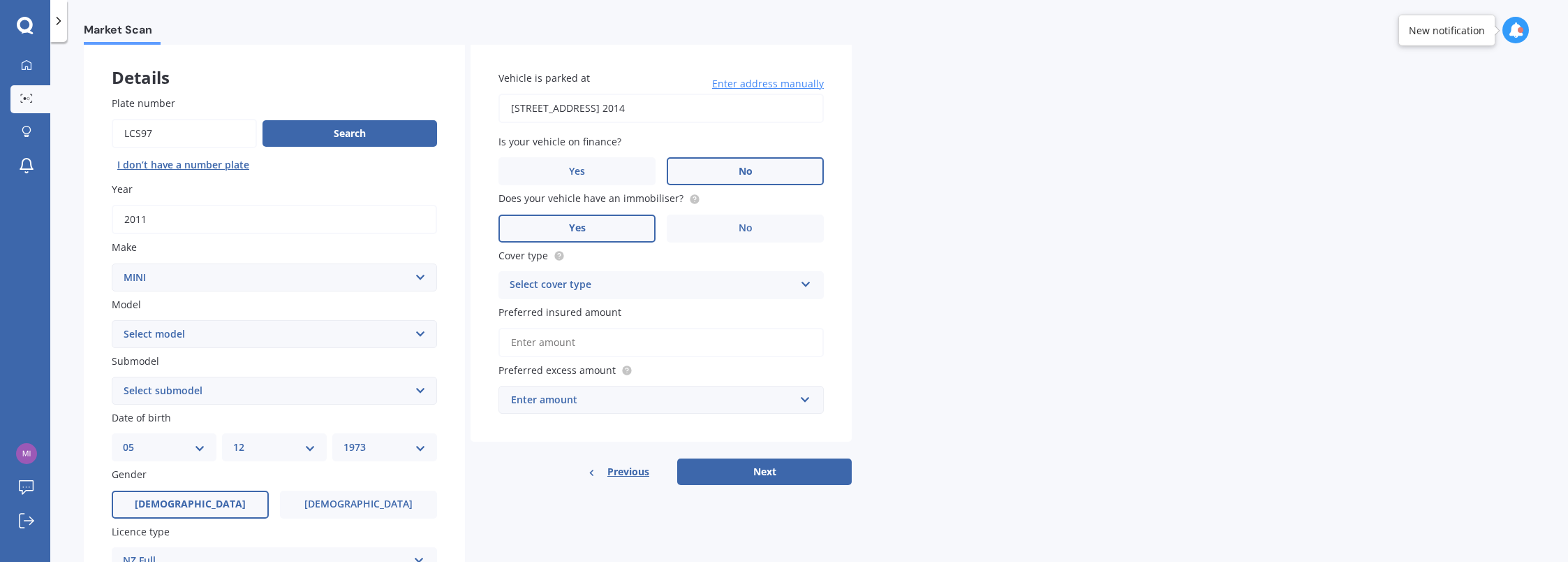
scroll to position [140, 0]
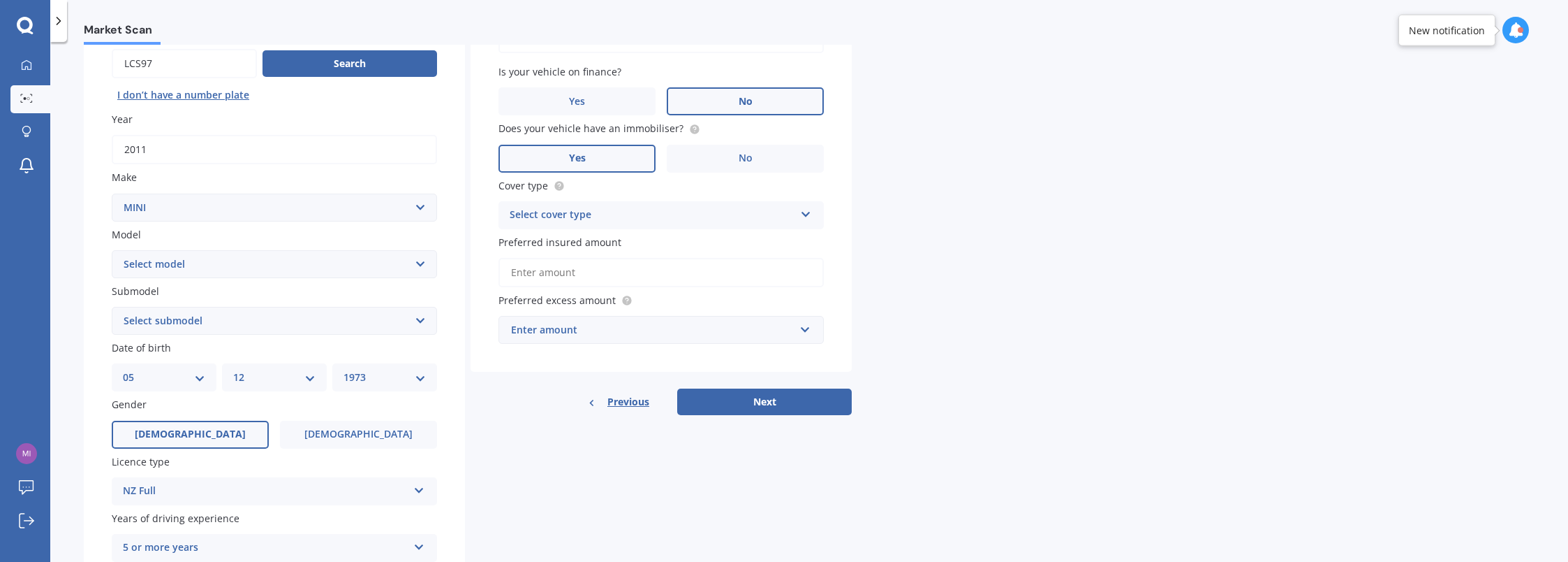
click at [423, 265] on select "Select model Clubman [PERSON_NAME] [PERSON_NAME] One" at bounding box center [274, 264] width 325 height 28
select select "COUNTRYMAN"
click at [111, 250] on select "Select model Clubman [PERSON_NAME] [PERSON_NAME] One" at bounding box center [274, 264] width 325 height 28
click at [396, 323] on select "Select submodel (All) Hybrid" at bounding box center [274, 321] width 325 height 28
select select "(ALL)"
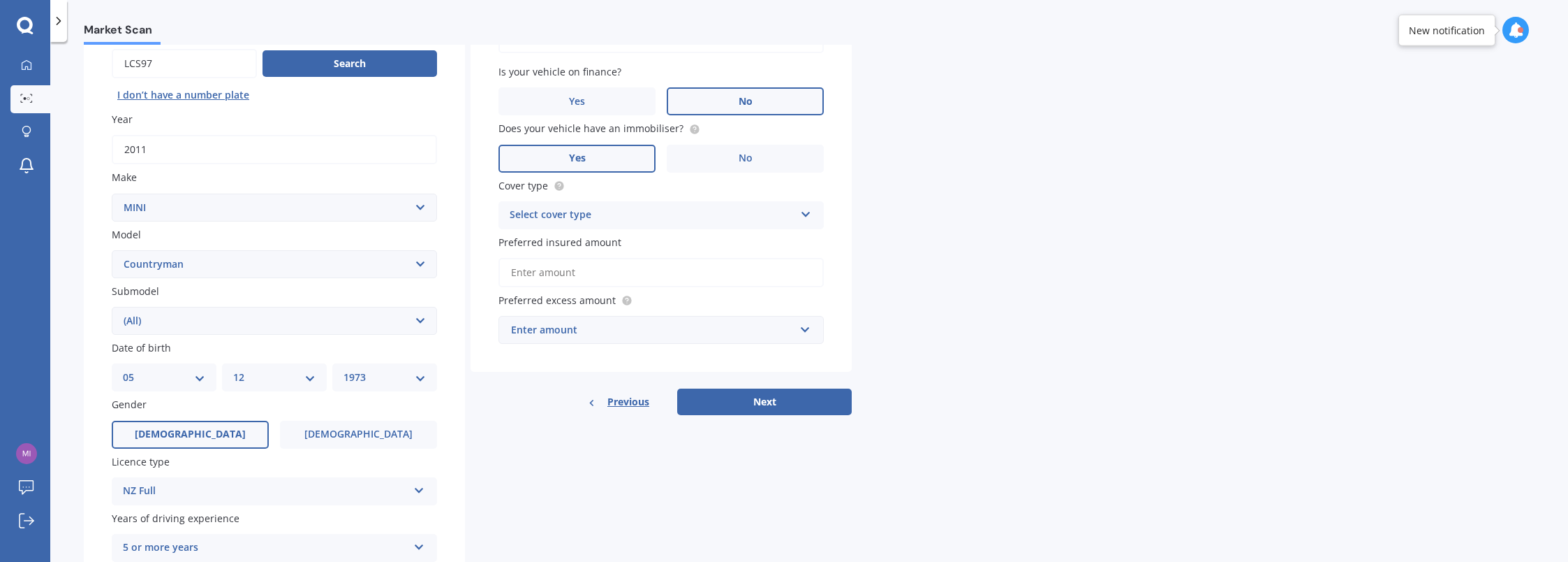
click at [111, 307] on select "Select submodel (All) Hybrid" at bounding box center [274, 321] width 325 height 28
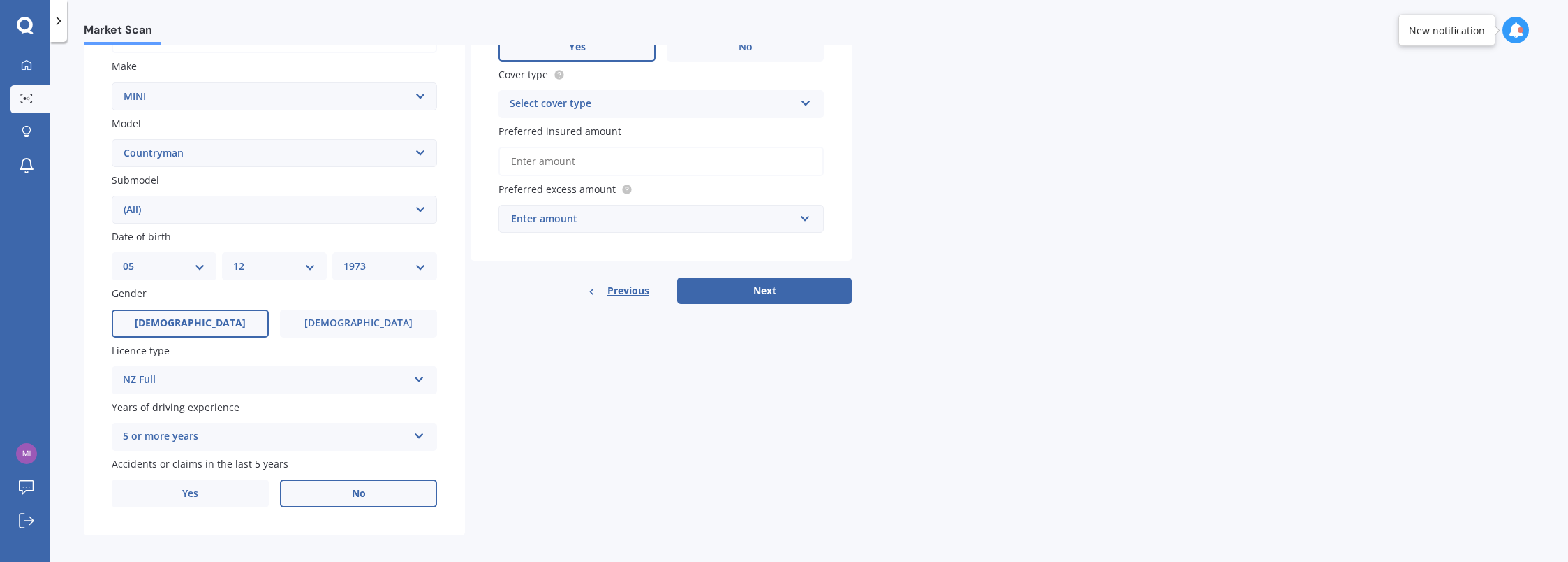
scroll to position [262, 0]
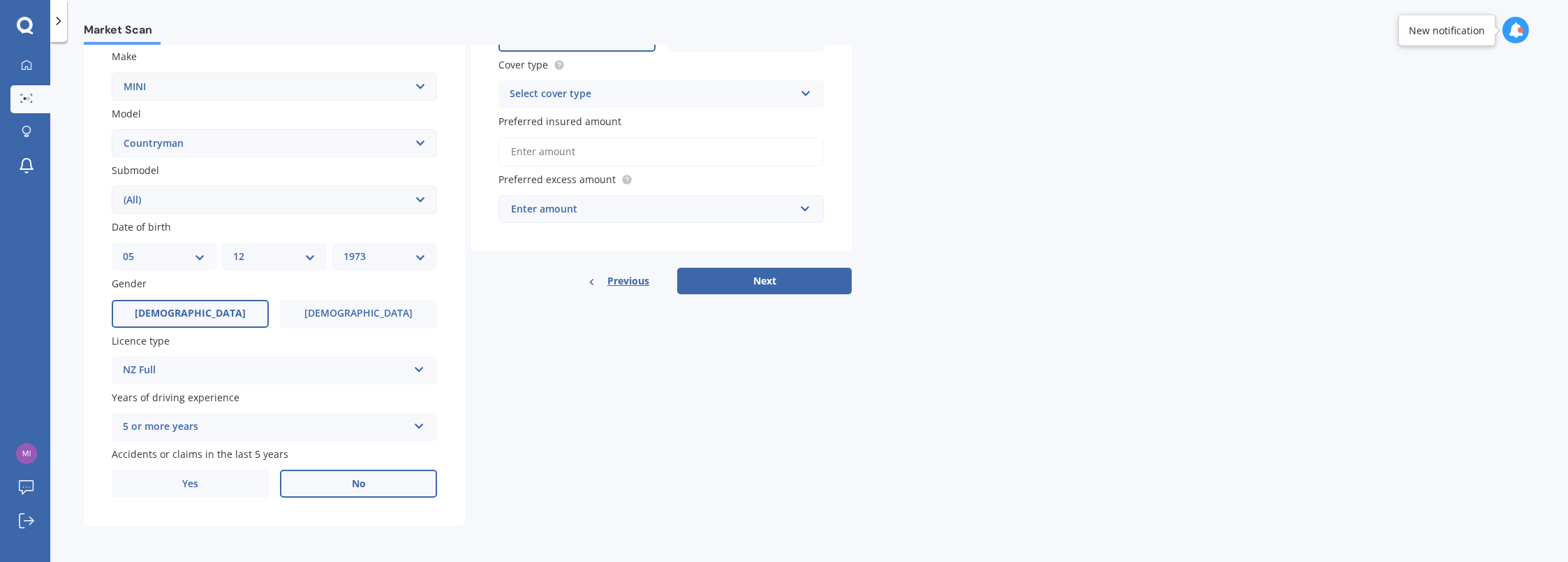
click at [514, 371] on div "Details Plate number Search I don’t have a number plate Year [DATE] Make Select…" at bounding box center [468, 189] width 768 height 674
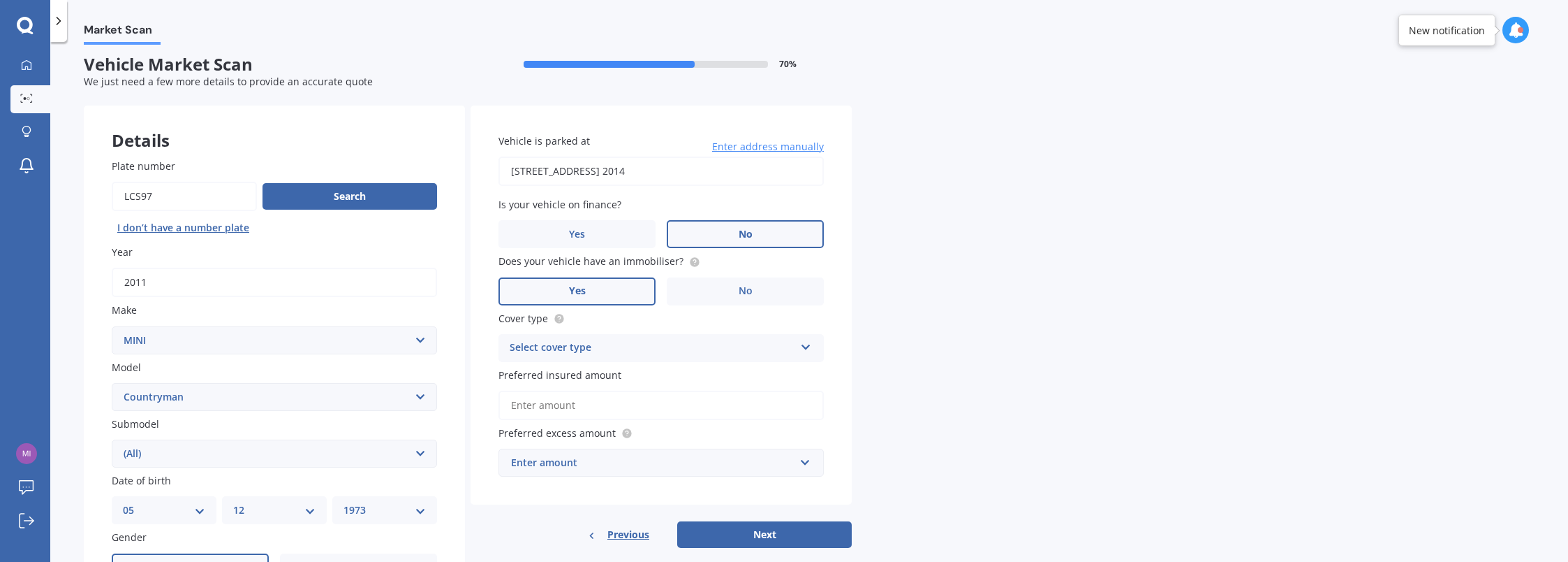
scroll to position [0, 0]
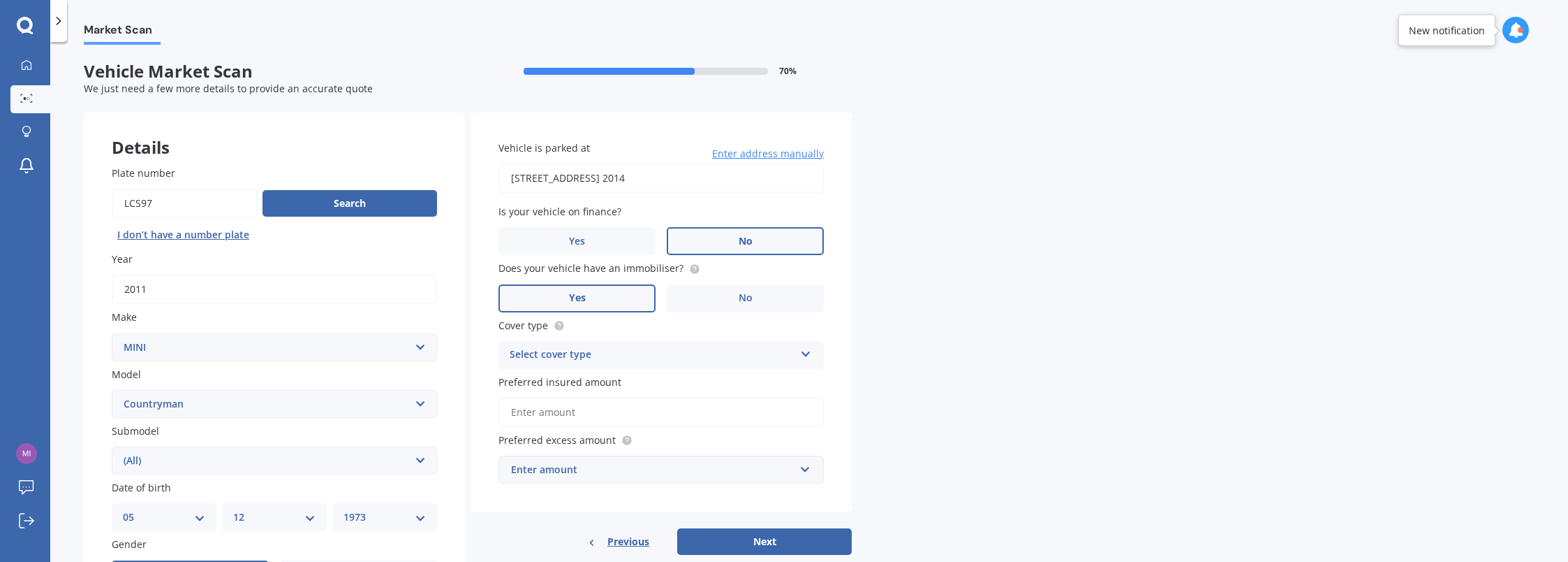
click at [931, 322] on div "Market Scan Vehicle Market Scan 70 % We just need a few more details to provide…" at bounding box center [809, 304] width 1518 height 520
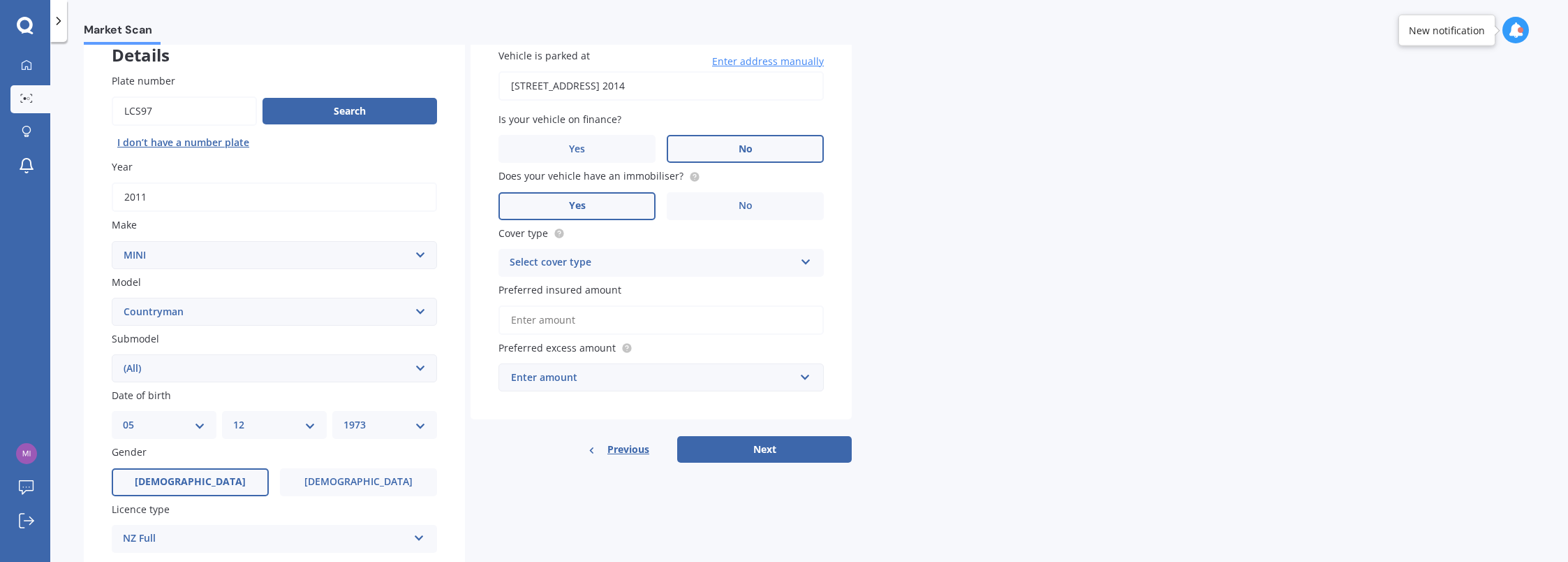
scroll to position [140, 0]
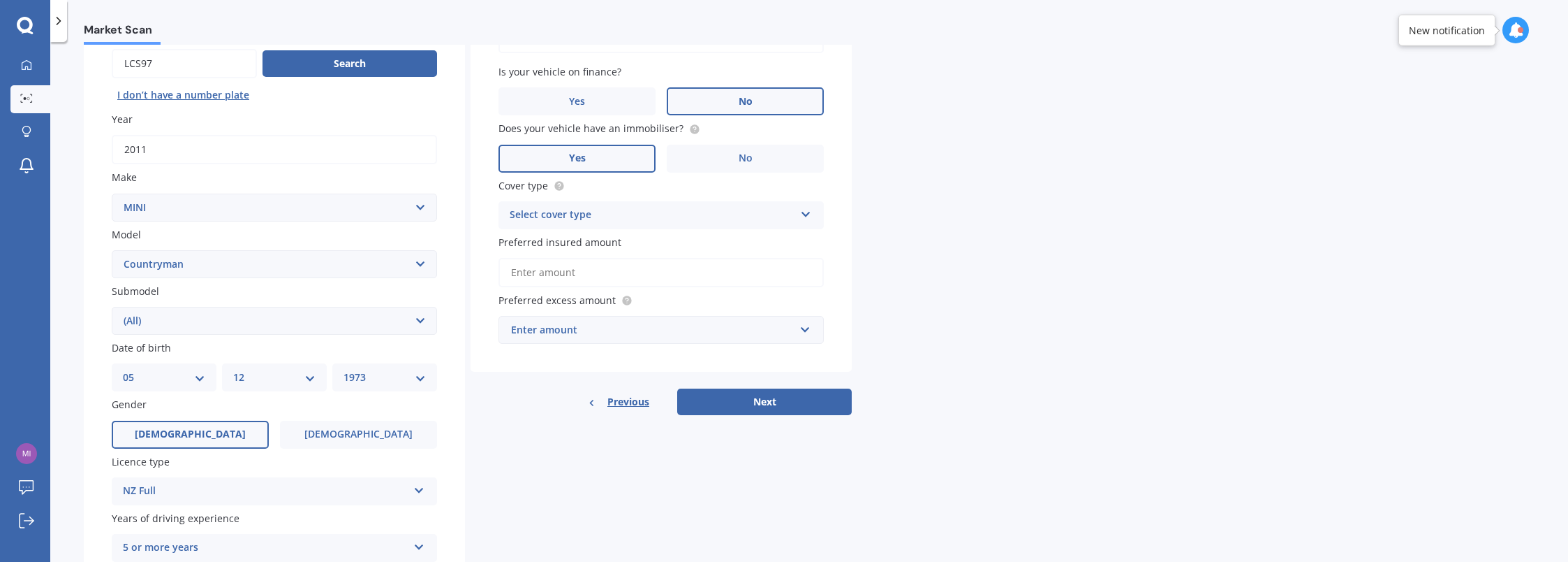
click at [805, 214] on icon at bounding box center [805, 211] width 12 height 10
click at [770, 240] on div "Comprehensive" at bounding box center [661, 243] width 324 height 26
click at [942, 251] on div "Market Scan Vehicle Market Scan 70 % We just need a few more details to provide…" at bounding box center [809, 304] width 1518 height 520
click at [598, 271] on input "Preferred insured amount" at bounding box center [661, 272] width 325 height 29
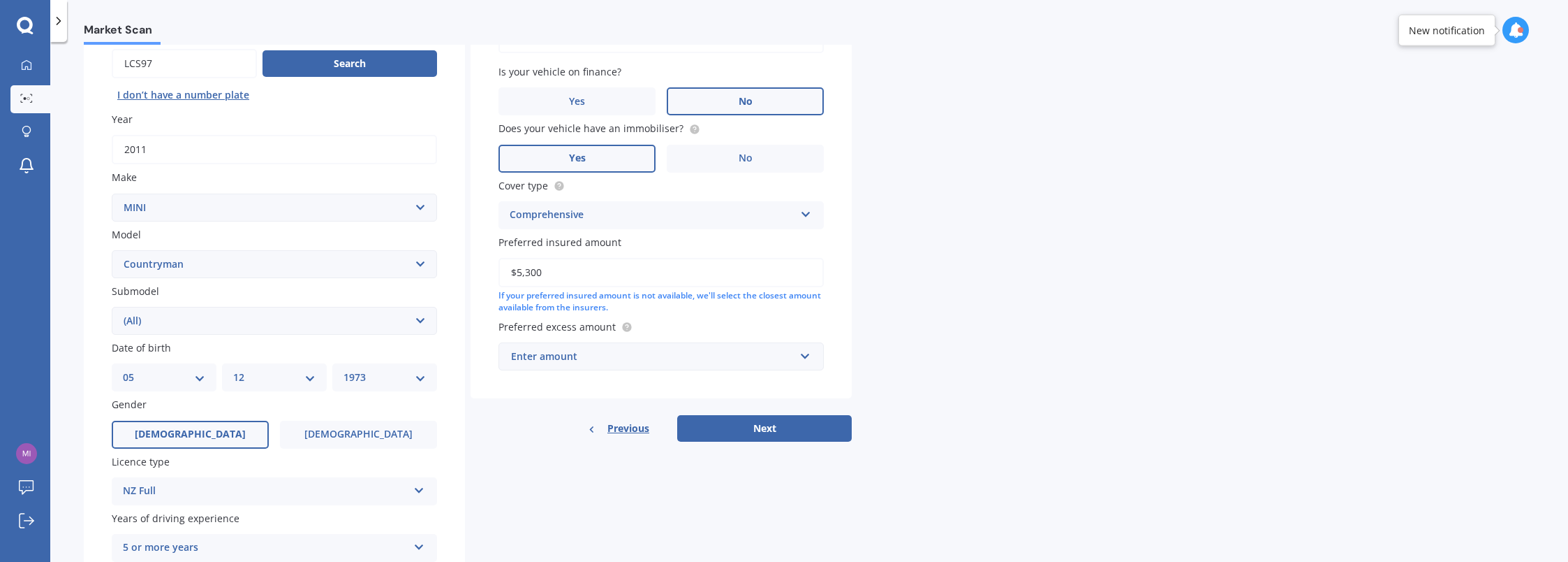
type input "$5,300"
click at [976, 288] on div "Market Scan Vehicle Market Scan 70 % We just need a few more details to provide…" at bounding box center [809, 304] width 1518 height 520
click at [806, 356] on input "text" at bounding box center [656, 355] width 312 height 27
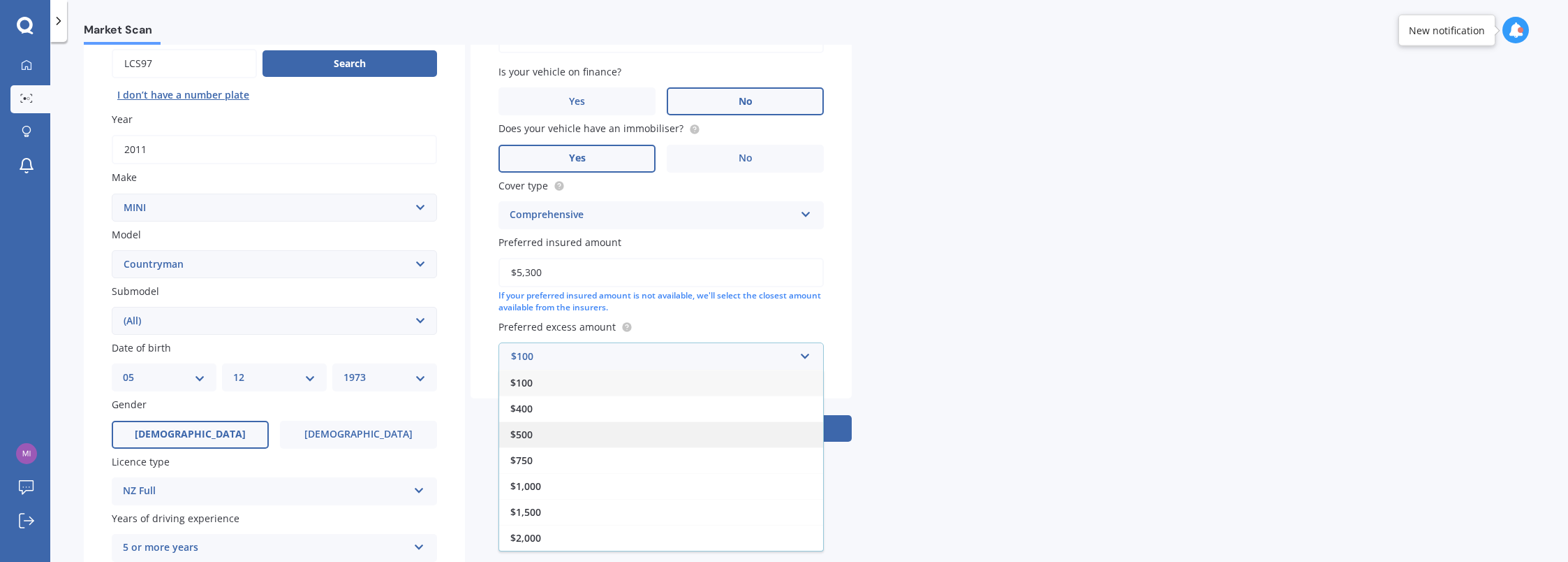
click at [664, 431] on div "$500" at bounding box center [661, 434] width 324 height 26
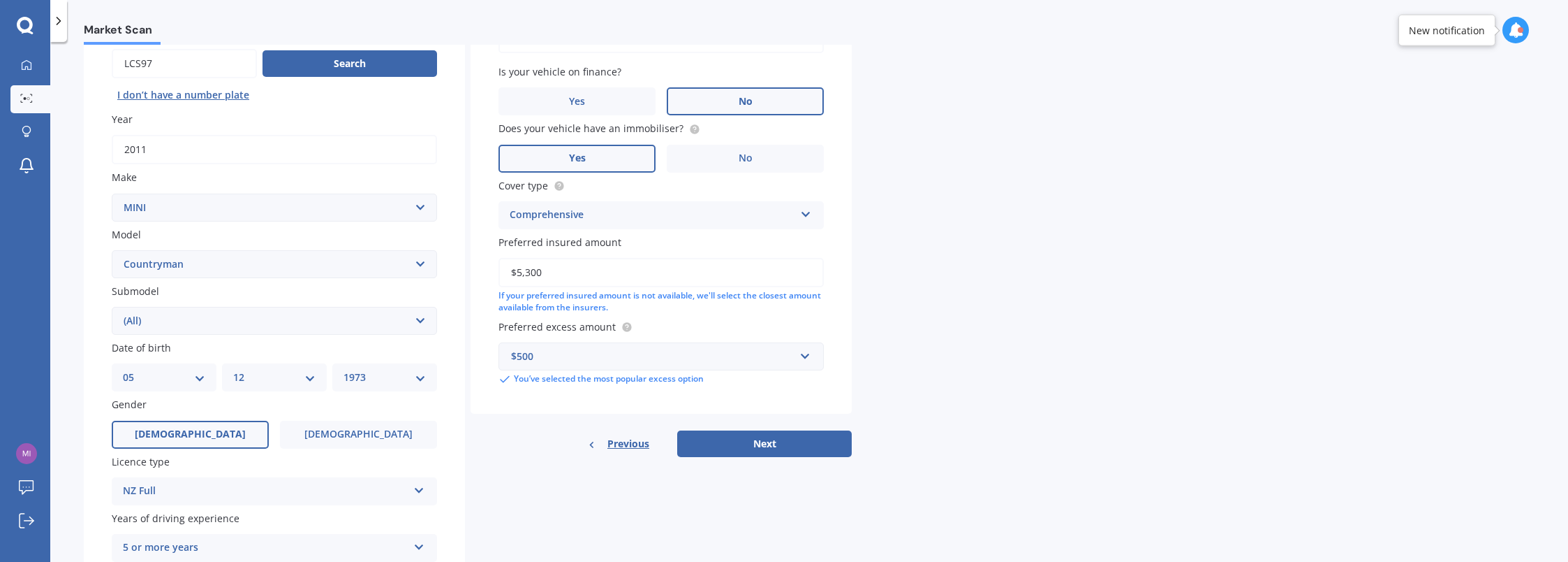
click at [940, 345] on div "Market Scan Vehicle Market Scan 70 % We just need a few more details to provide…" at bounding box center [809, 304] width 1518 height 520
click at [770, 441] on button "Next" at bounding box center [764, 443] width 174 height 27
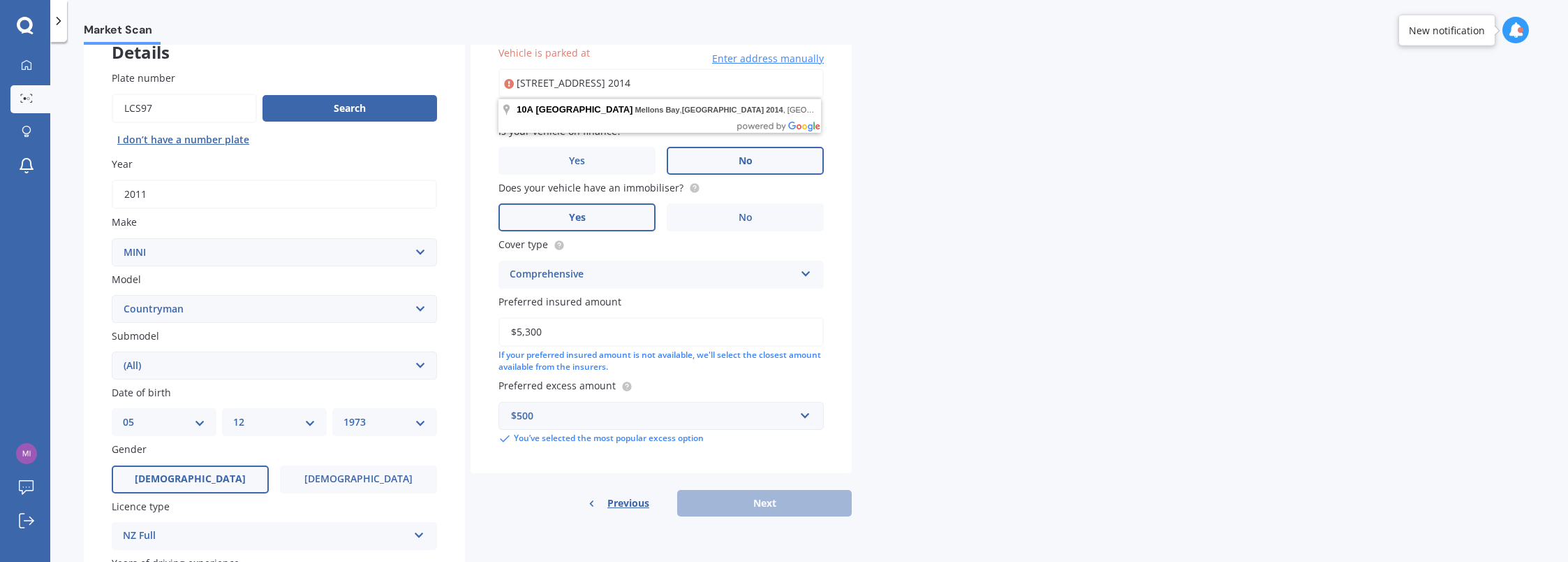
scroll to position [0, 0]
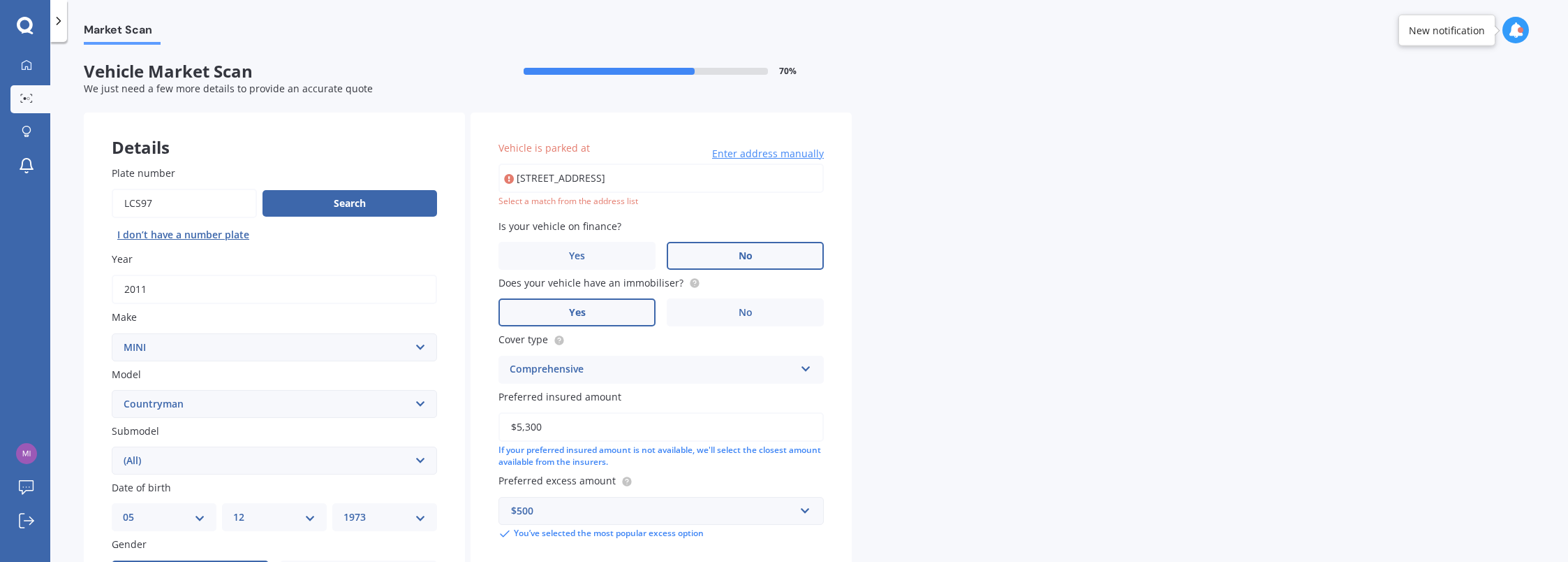
type input "[STREET_ADDRESS] 2014"
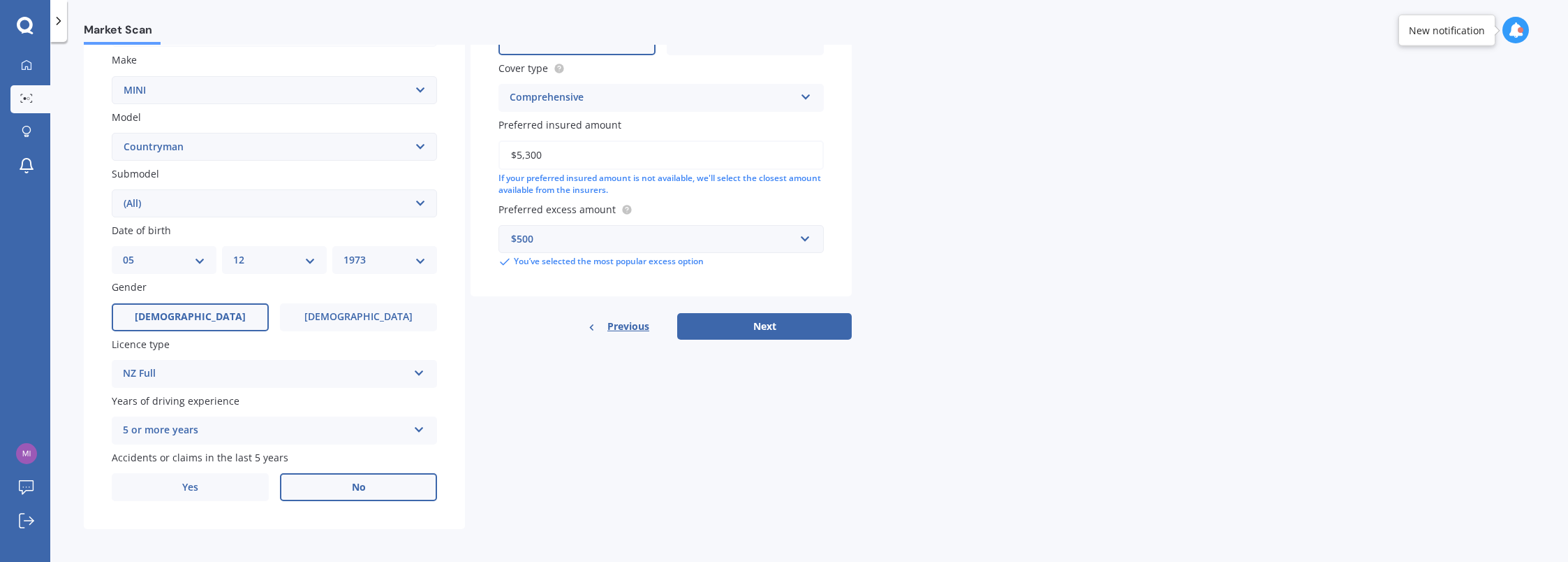
scroll to position [262, 0]
click at [760, 314] on button "Next" at bounding box center [764, 323] width 174 height 27
select select "05"
select select "12"
select select "1973"
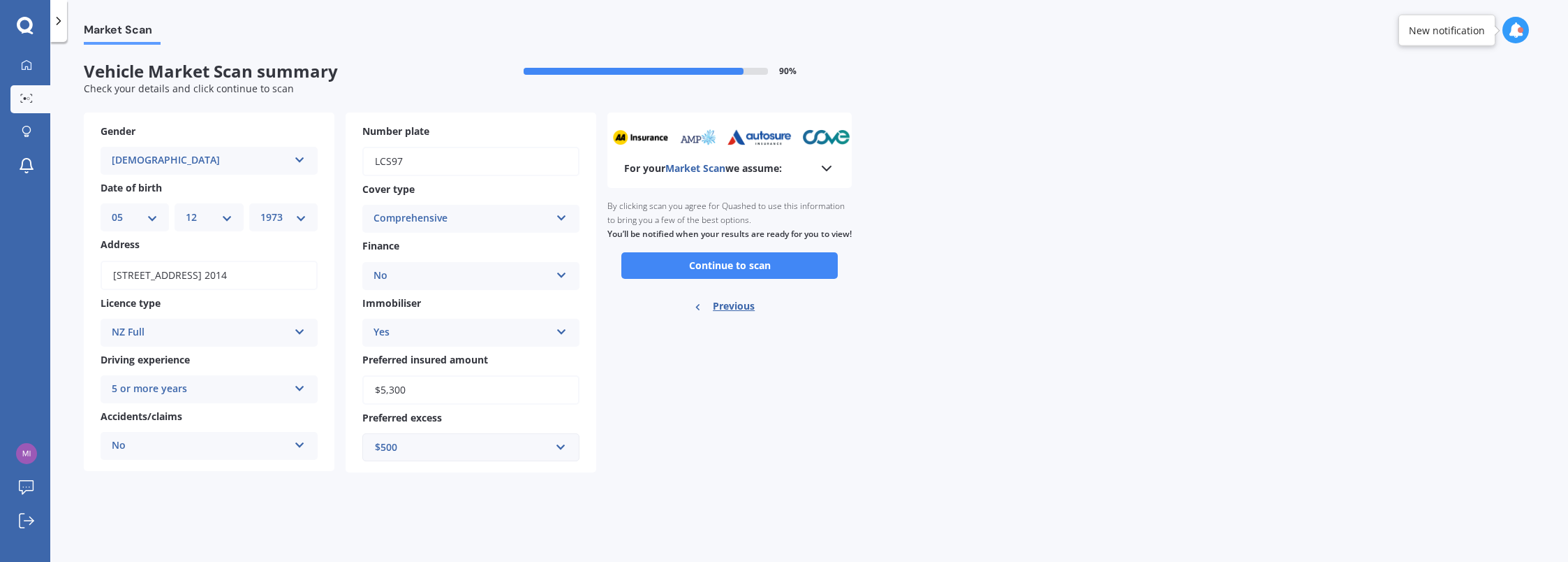
scroll to position [0, 0]
click at [740, 279] on button "Continue to scan" at bounding box center [729, 265] width 216 height 27
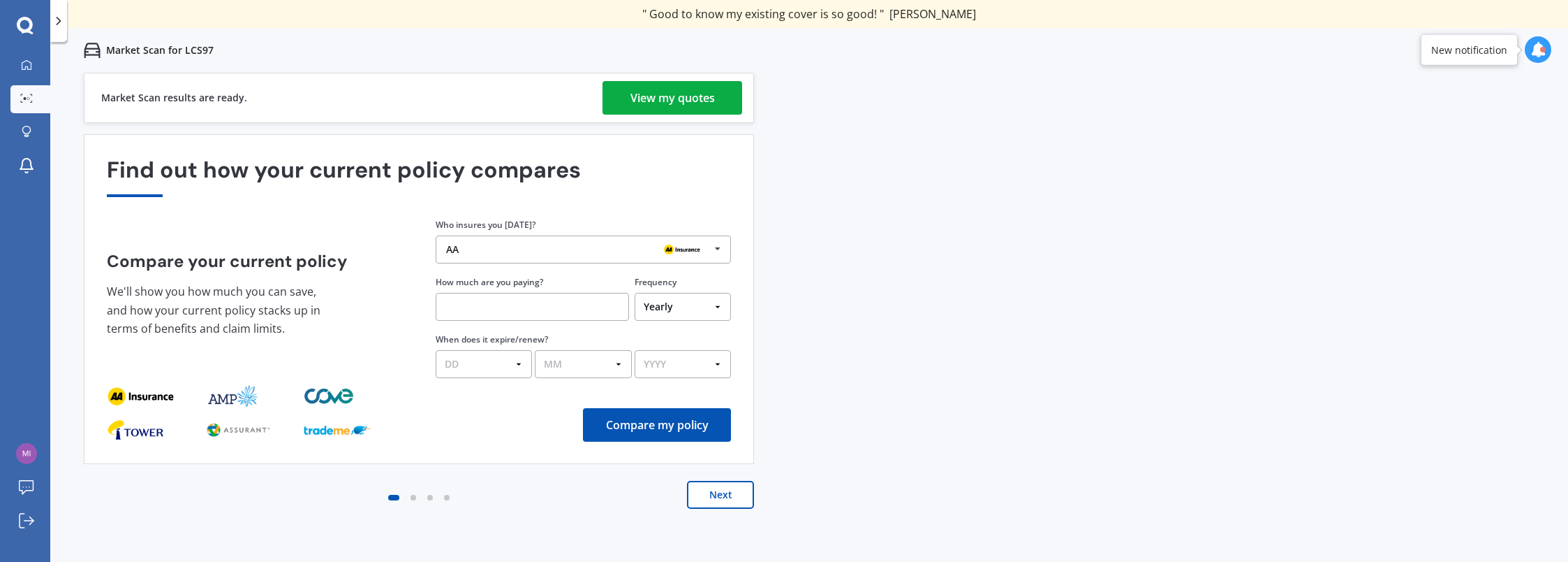
click at [665, 91] on div "View my quotes" at bounding box center [672, 98] width 84 height 34
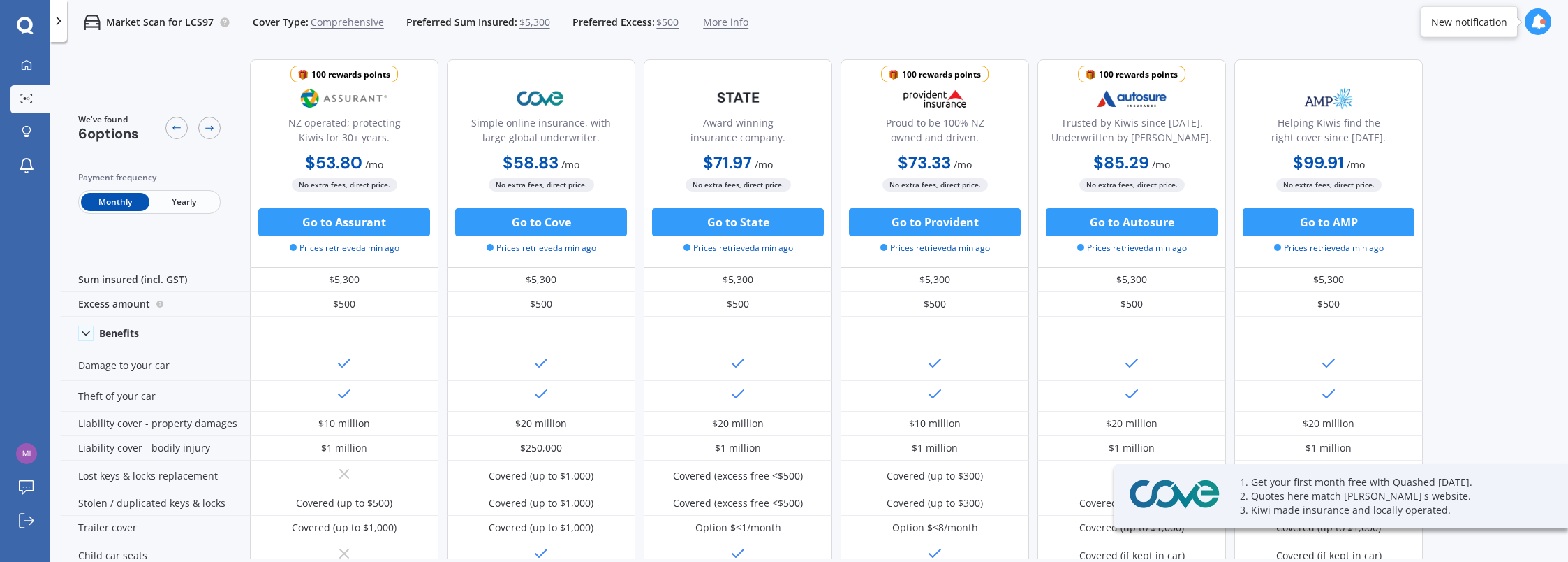
click at [201, 198] on span "Yearly" at bounding box center [184, 202] width 68 height 18
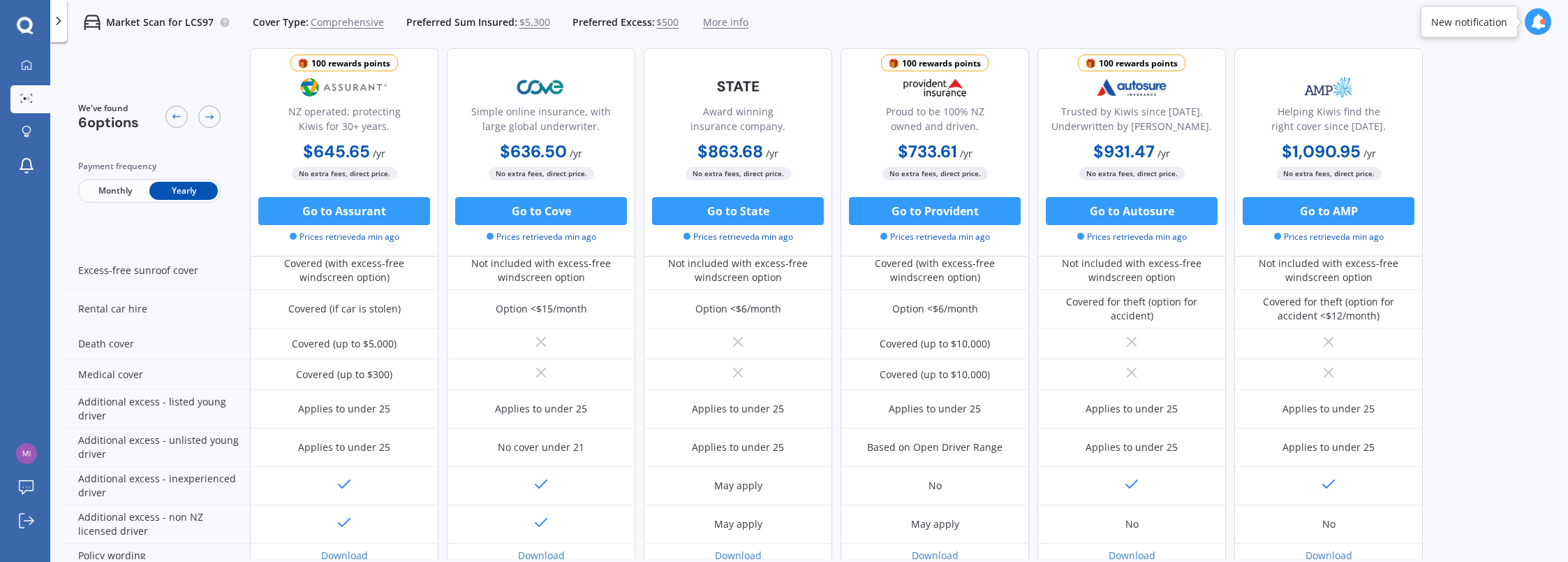
scroll to position [624, 0]
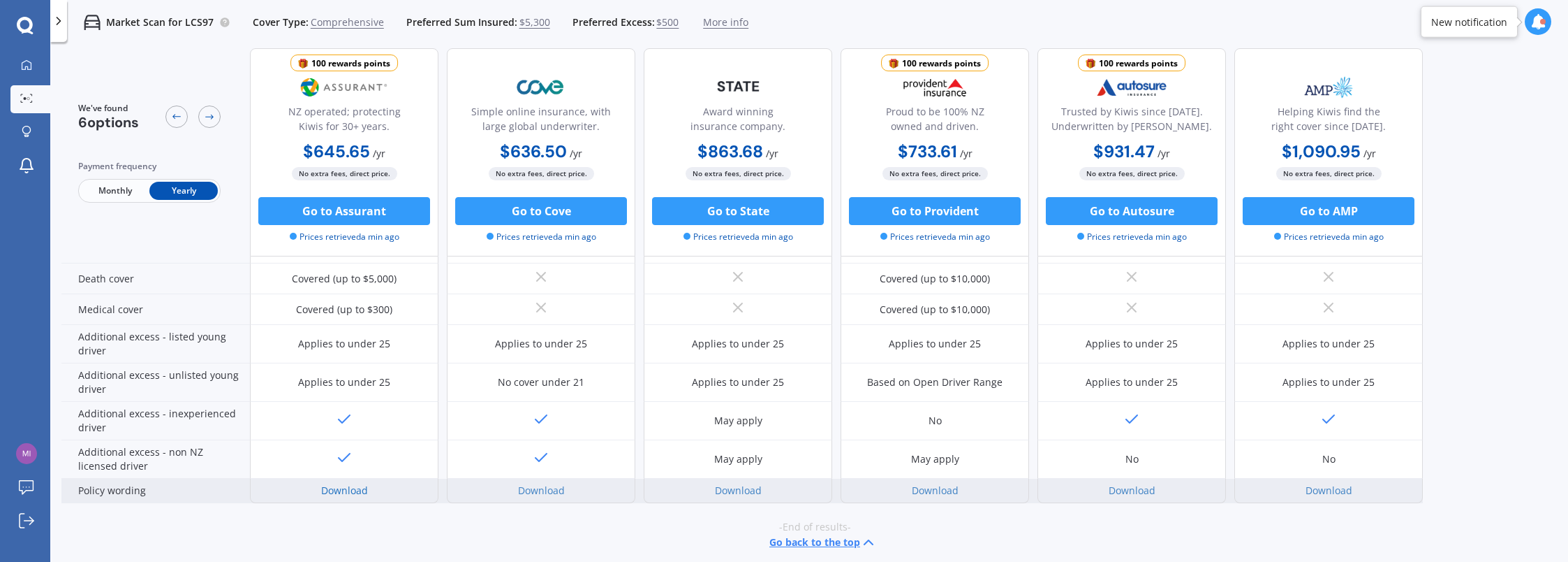
click at [349, 483] on link "Download" at bounding box center [344, 490] width 47 height 14
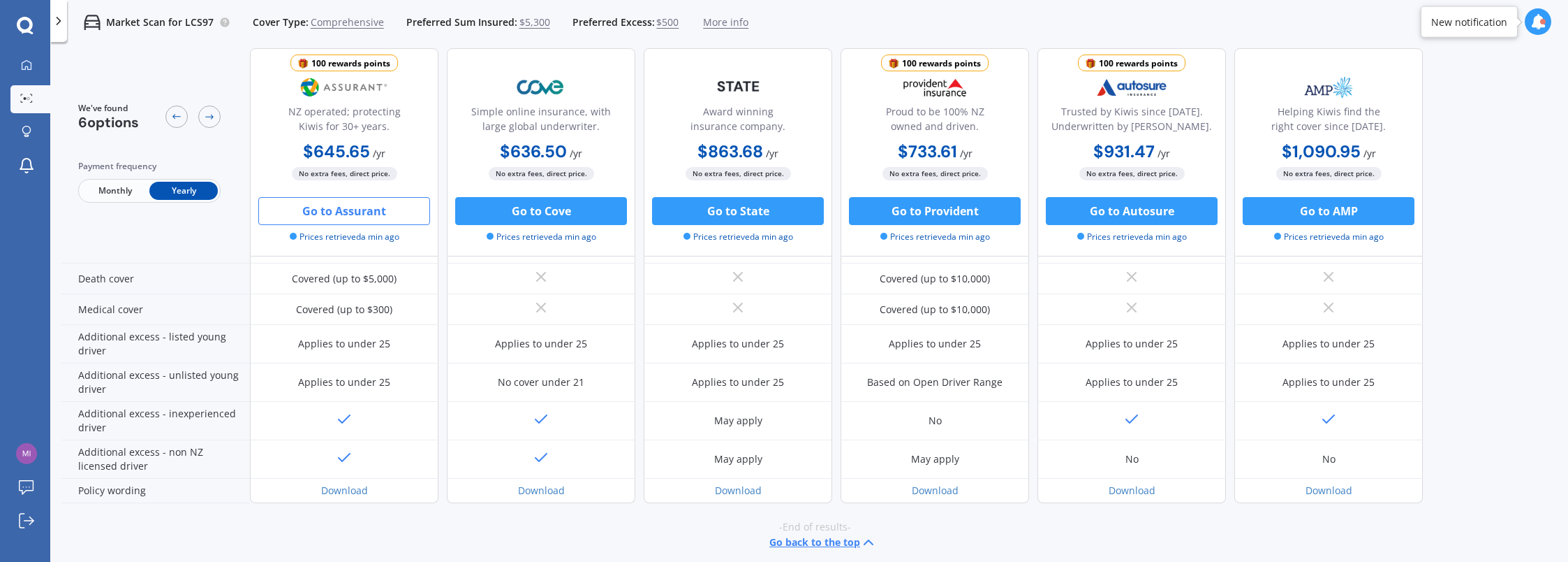
click at [367, 211] on button "Go to Assurant" at bounding box center [344, 211] width 172 height 28
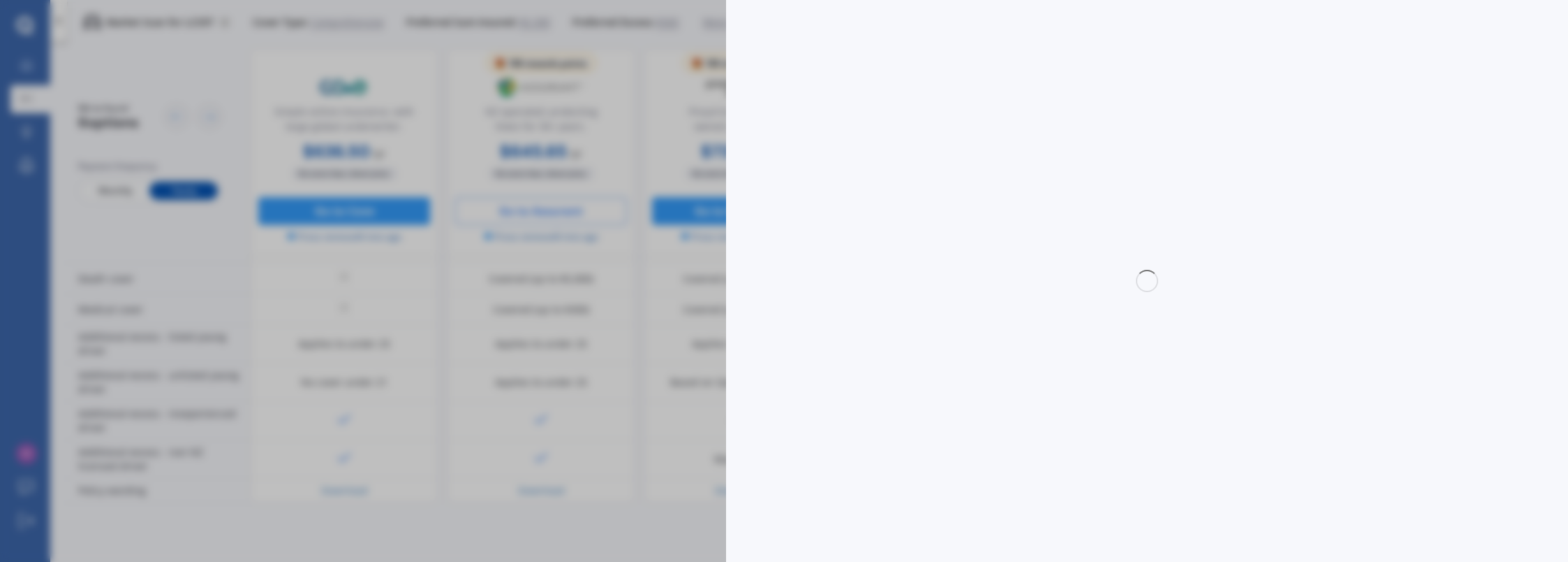
select select "full"
select select "0"
select select "Howick / [GEOGRAPHIC_DATA] / Beachlands"
select select "MINI"
select select "COUNTRYMAN"
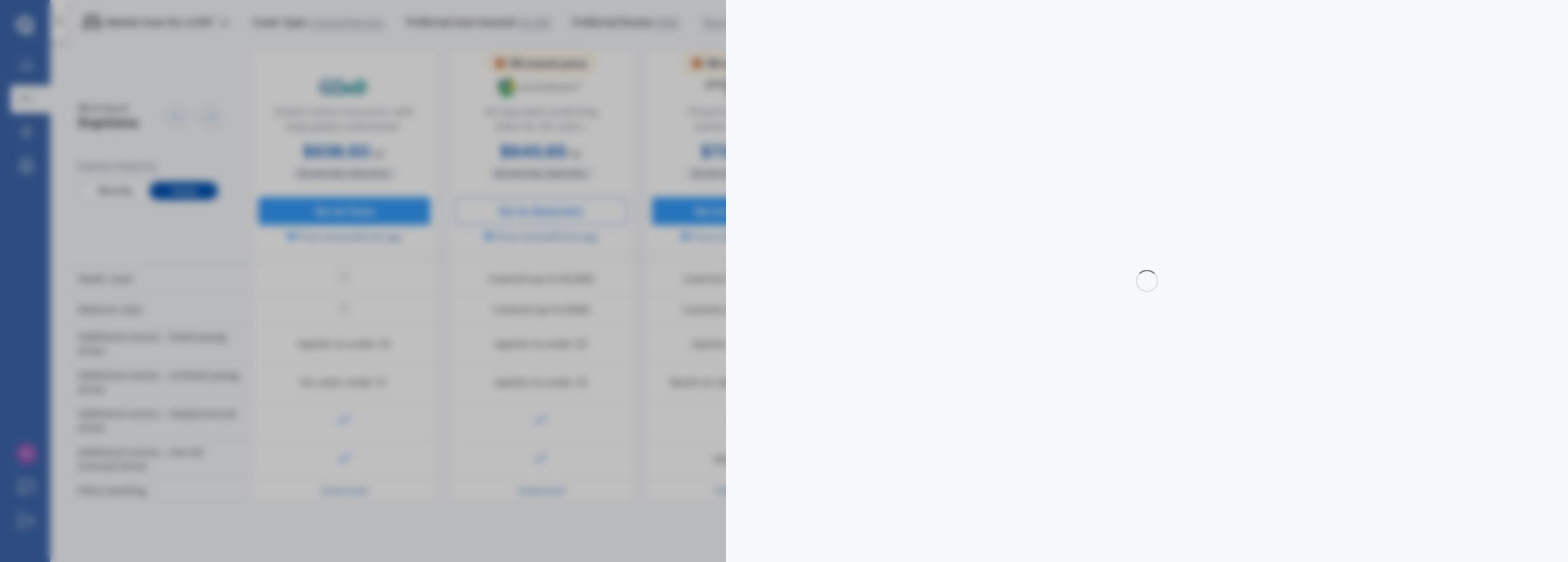
select select "(ALL)"
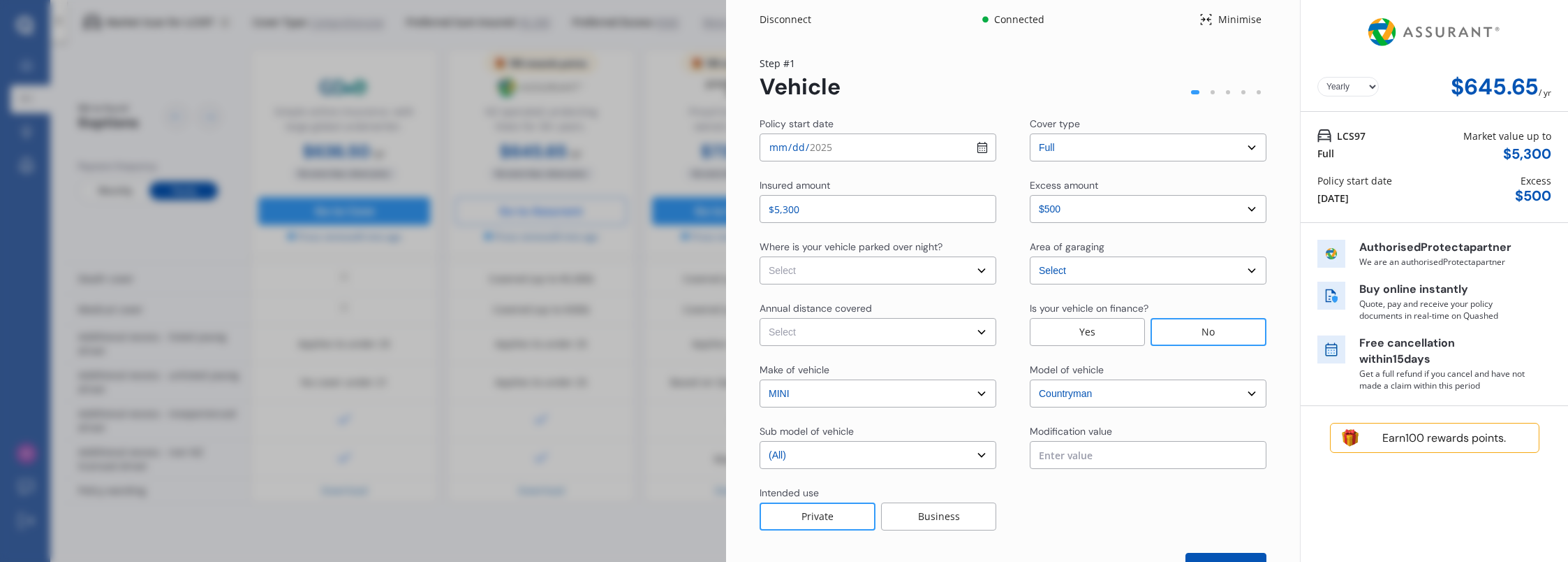
click at [979, 274] on select "Select In a garage On own property On street or road" at bounding box center [878, 270] width 237 height 28
select select "In a garage"
click at [760, 257] on select "Select In a garage On own property On street or road" at bounding box center [878, 270] width 237 height 28
click at [989, 235] on div "Policy start date [DATE] Cover type Select cover type 3rd Party 3rd Party Fire …" at bounding box center [1013, 349] width 507 height 464
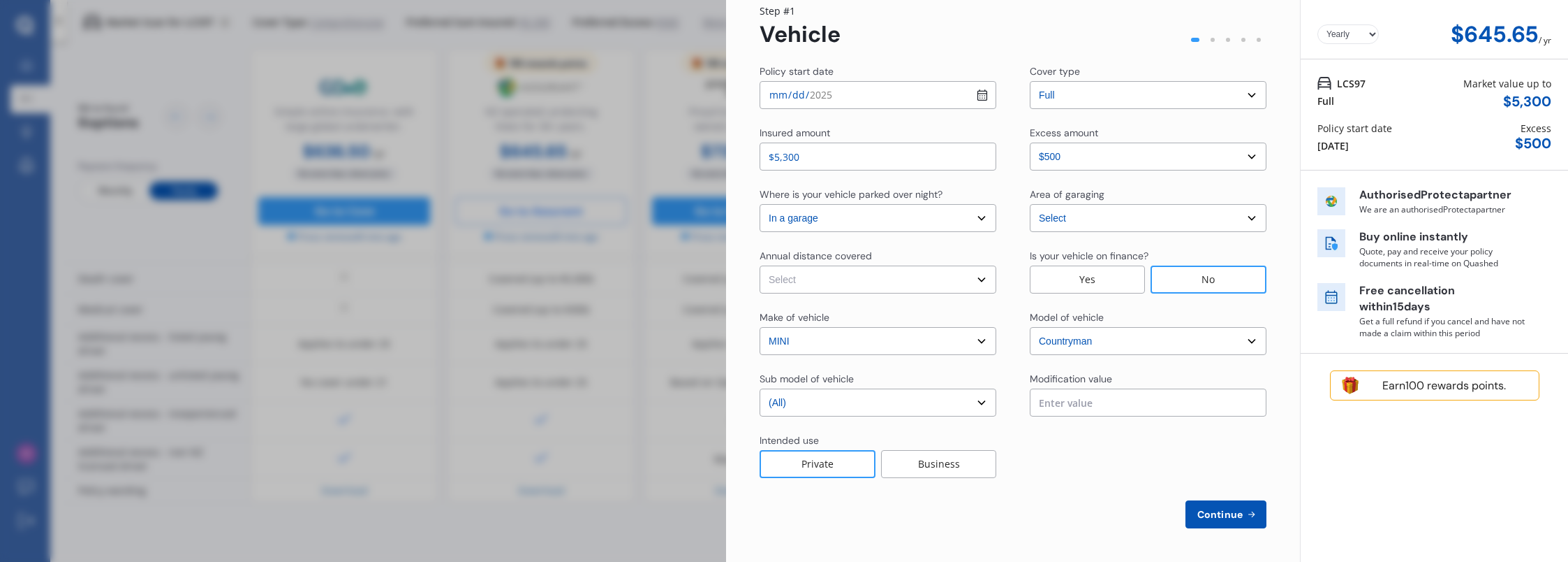
click at [971, 278] on select "Select Low (less than 15,000km per year) Average (15,000-30,000km per year) Hig…" at bounding box center [878, 279] width 237 height 28
select select "15000"
click at [760, 265] on select "Select Low (less than 15,000km per year) Average (15,000-30,000km per year) Hig…" at bounding box center [878, 279] width 237 height 28
click at [992, 249] on div "Annual distance covered" at bounding box center [878, 257] width 237 height 16
click at [1216, 514] on span "Continue" at bounding box center [1220, 514] width 51 height 11
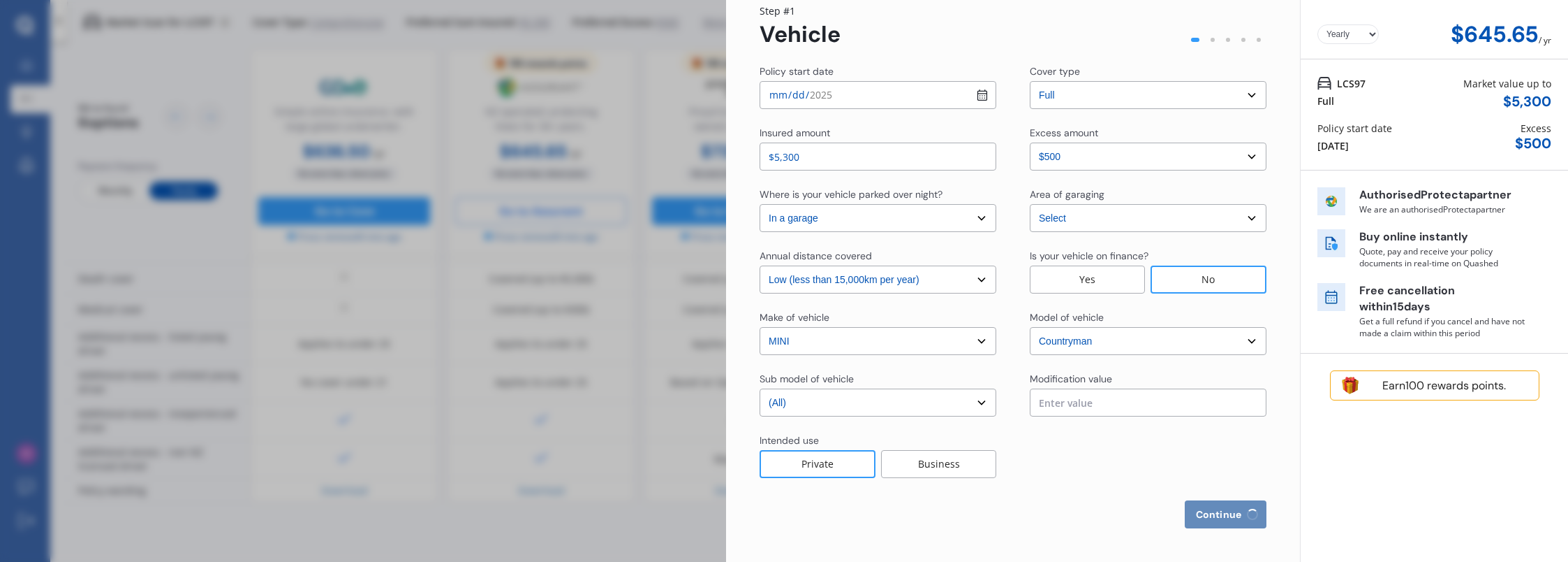
select select "Mr"
select select "05"
select select "12"
select select "1973"
select select "full"
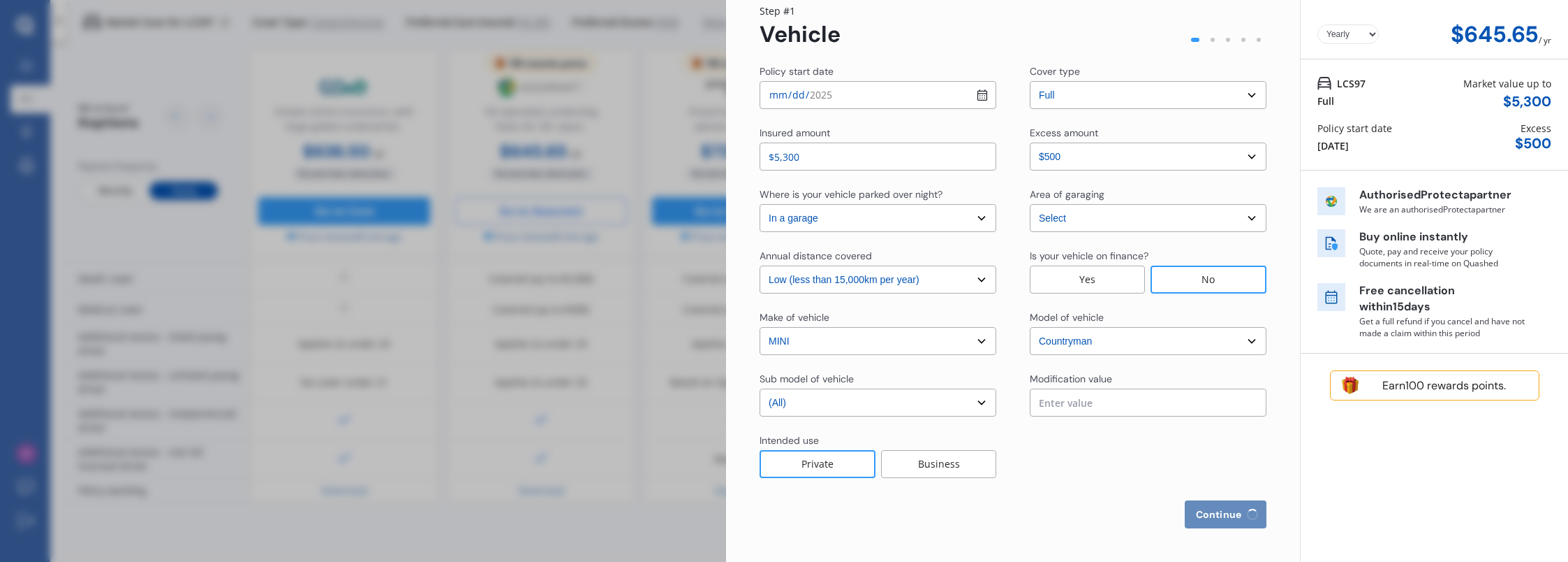
select select "more than 4 years"
select select "[GEOGRAPHIC_DATA]"
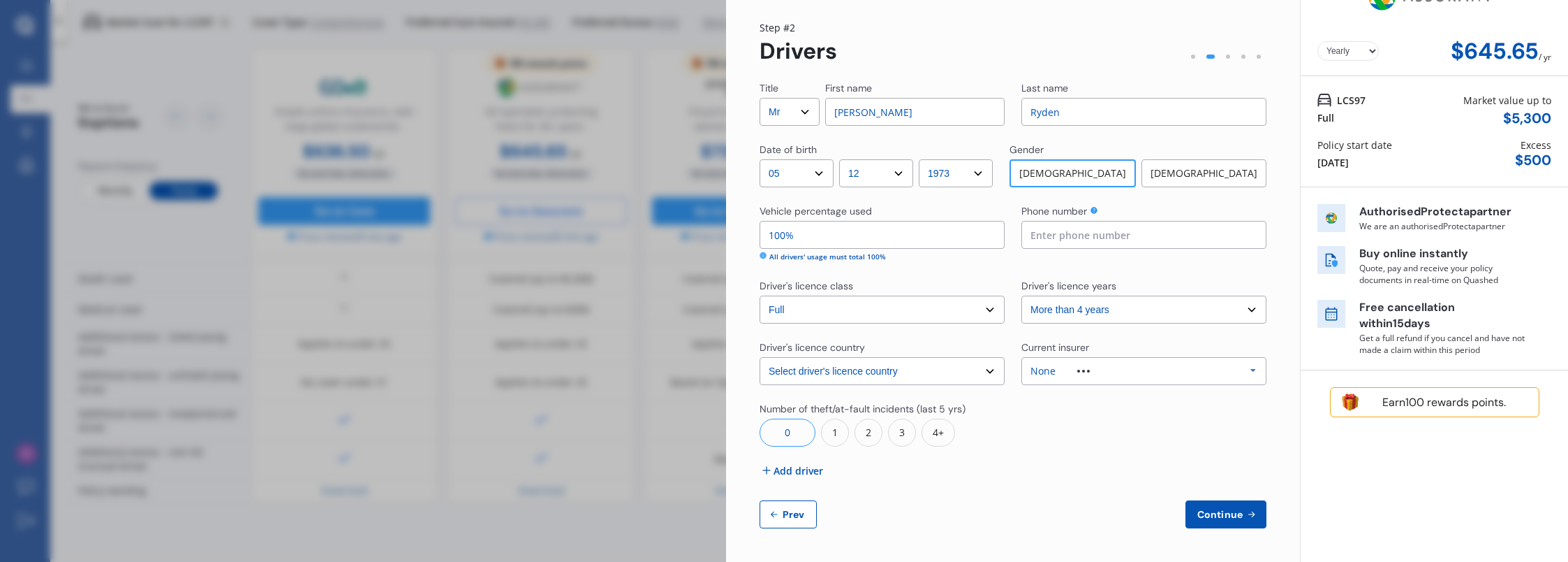
scroll to position [0, 0]
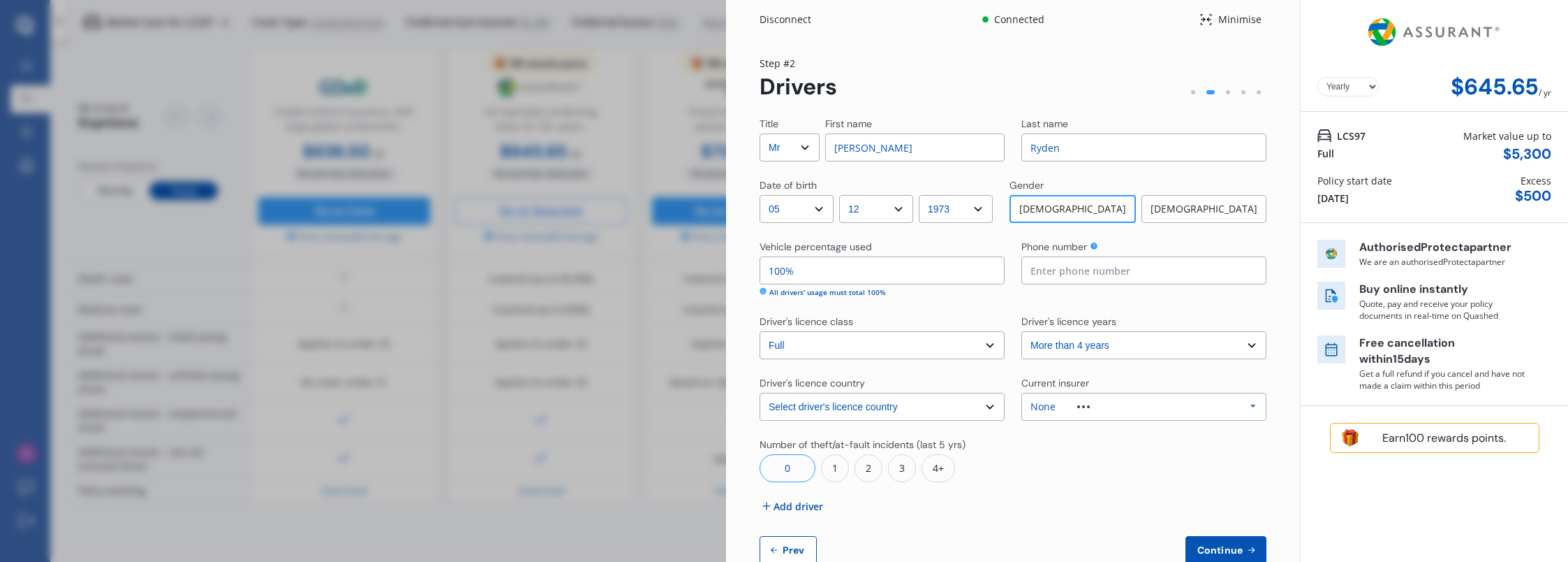
click at [796, 275] on input "100%" at bounding box center [882, 270] width 245 height 28
type input "1%"
type input "50%"
click at [1073, 270] on input at bounding box center [1143, 270] width 245 height 28
type input "0272013036"
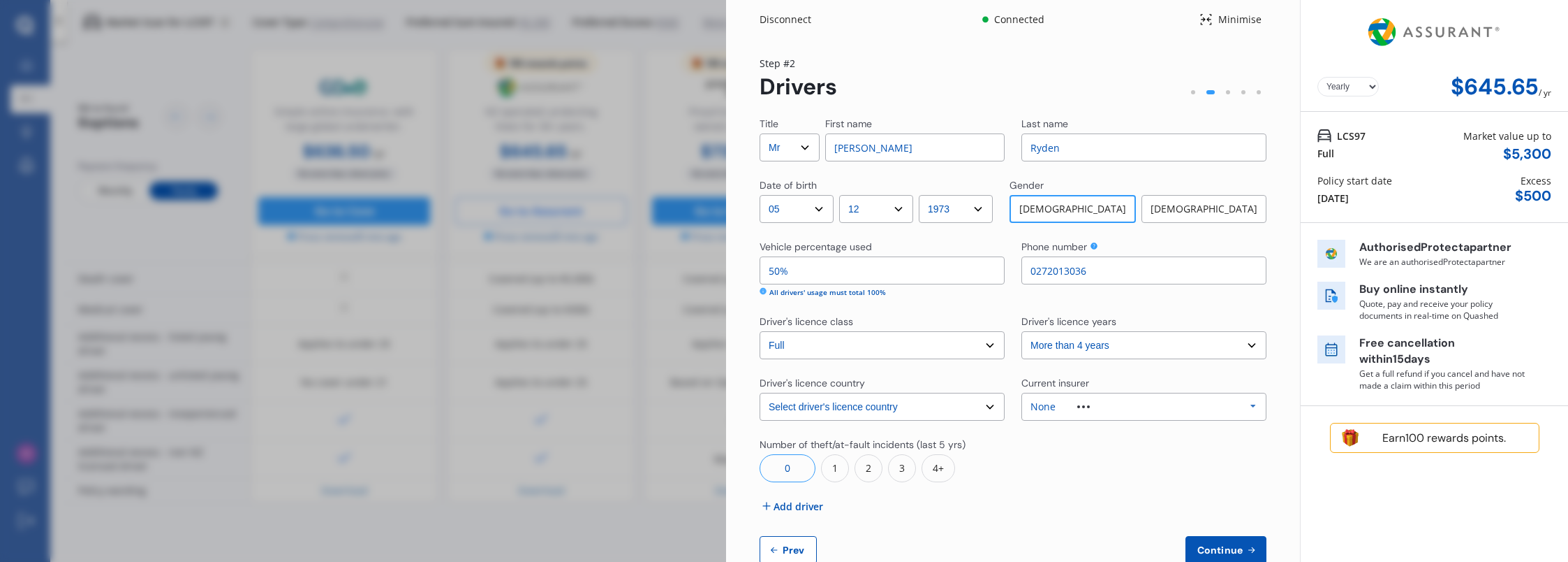
click at [1273, 472] on div "Yearly Monthly $645.65 / yr Step # 2 Drivers Title Select Mr Mrs Miss Ms Dr Fir…" at bounding box center [1013, 318] width 574 height 558
click at [1233, 409] on div "None Allianz AAI AMI IAG - NZI/State [PERSON_NAME] Vero Unknown Other Insurer N…" at bounding box center [1143, 407] width 245 height 28
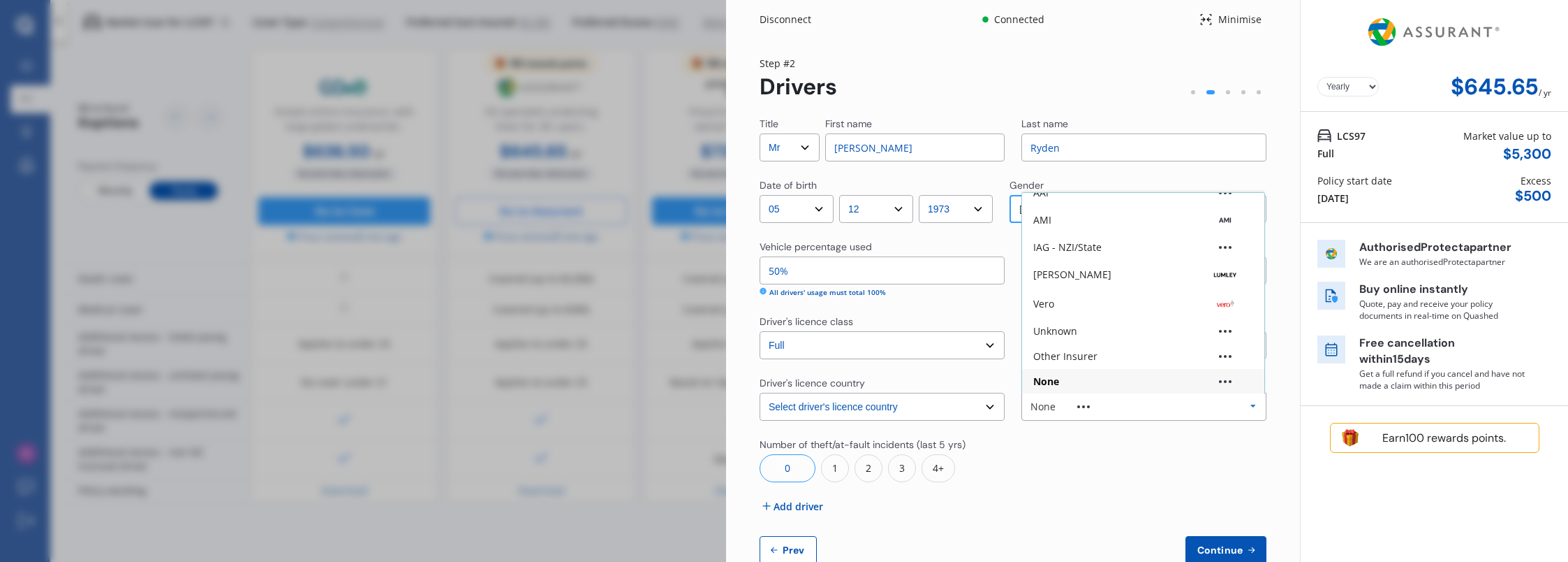
scroll to position [69, 0]
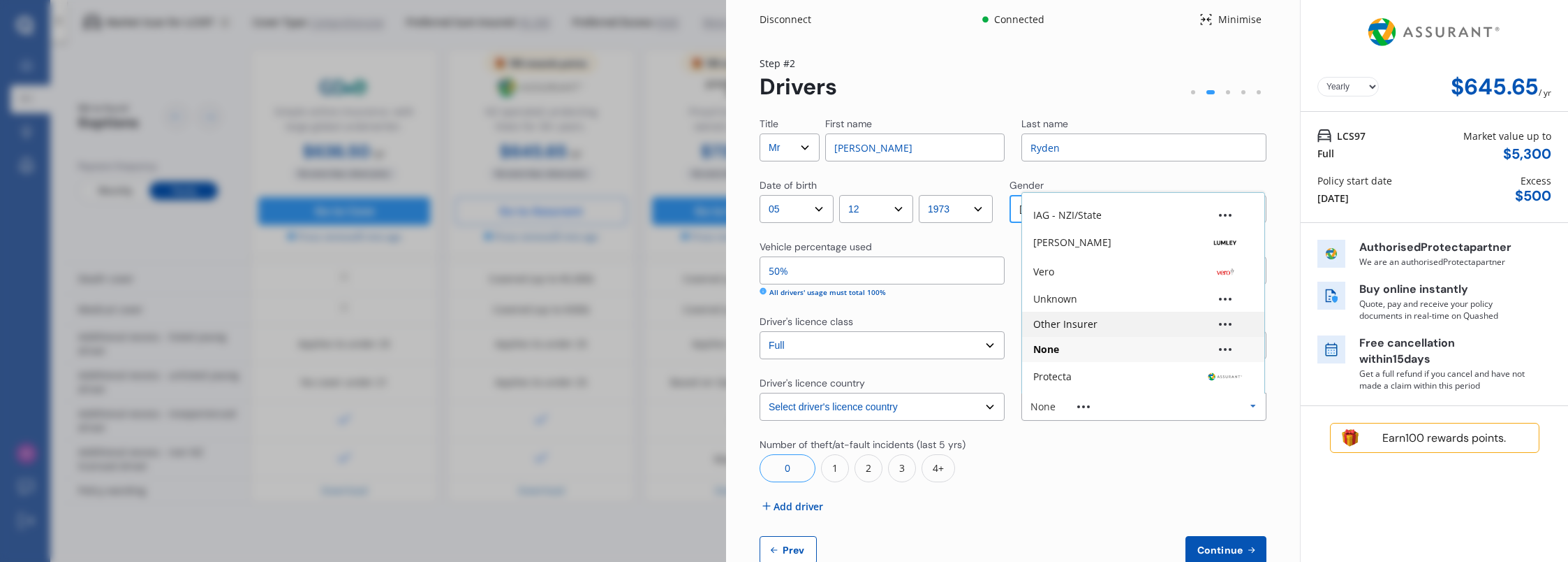
click at [1095, 322] on div "Other Insurer" at bounding box center [1142, 323] width 220 height 10
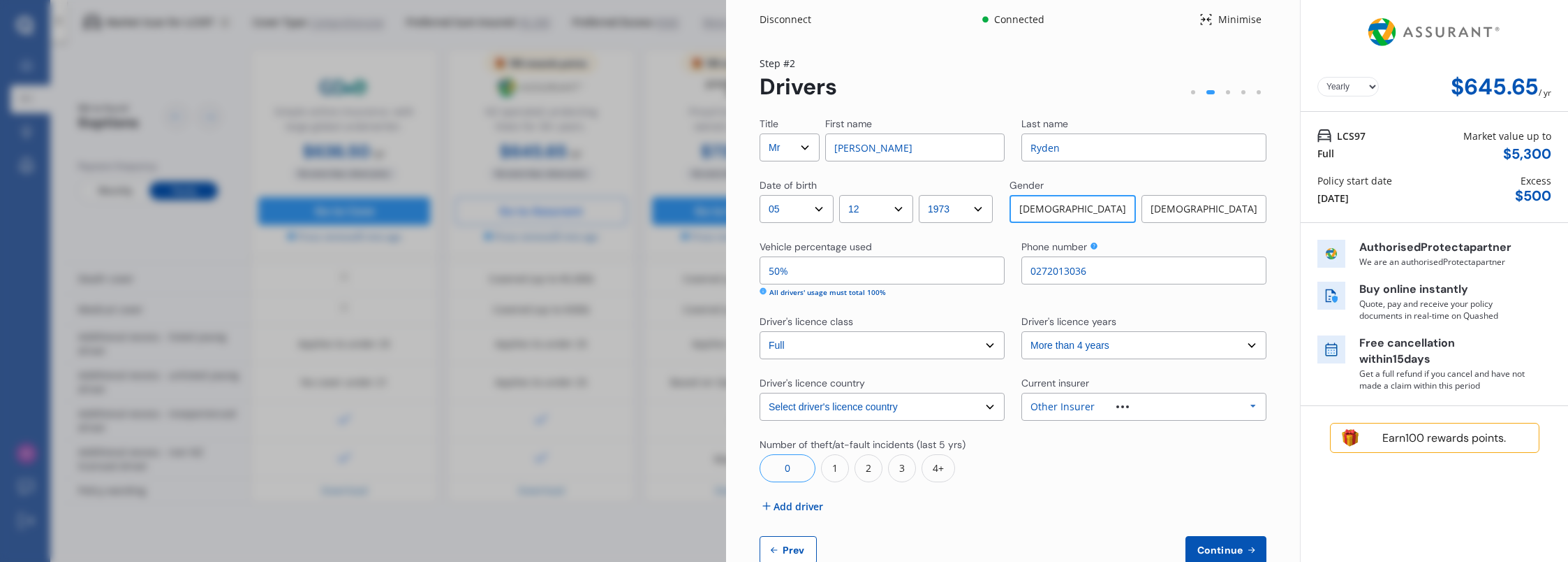
click at [1223, 483] on div "Title Select Mr Mrs Miss Ms Dr First name [PERSON_NAME] Last name [PERSON_NAME]…" at bounding box center [1013, 340] width 507 height 447
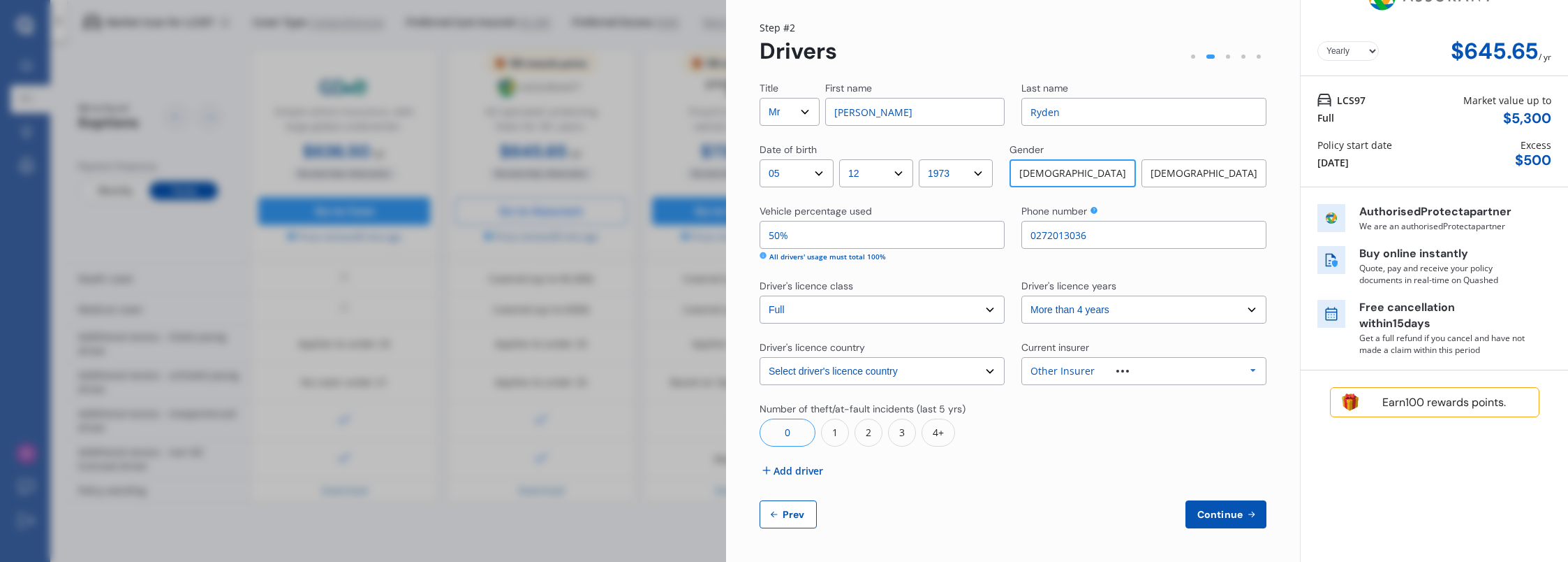
click at [766, 470] on icon at bounding box center [766, 470] width 14 height 14
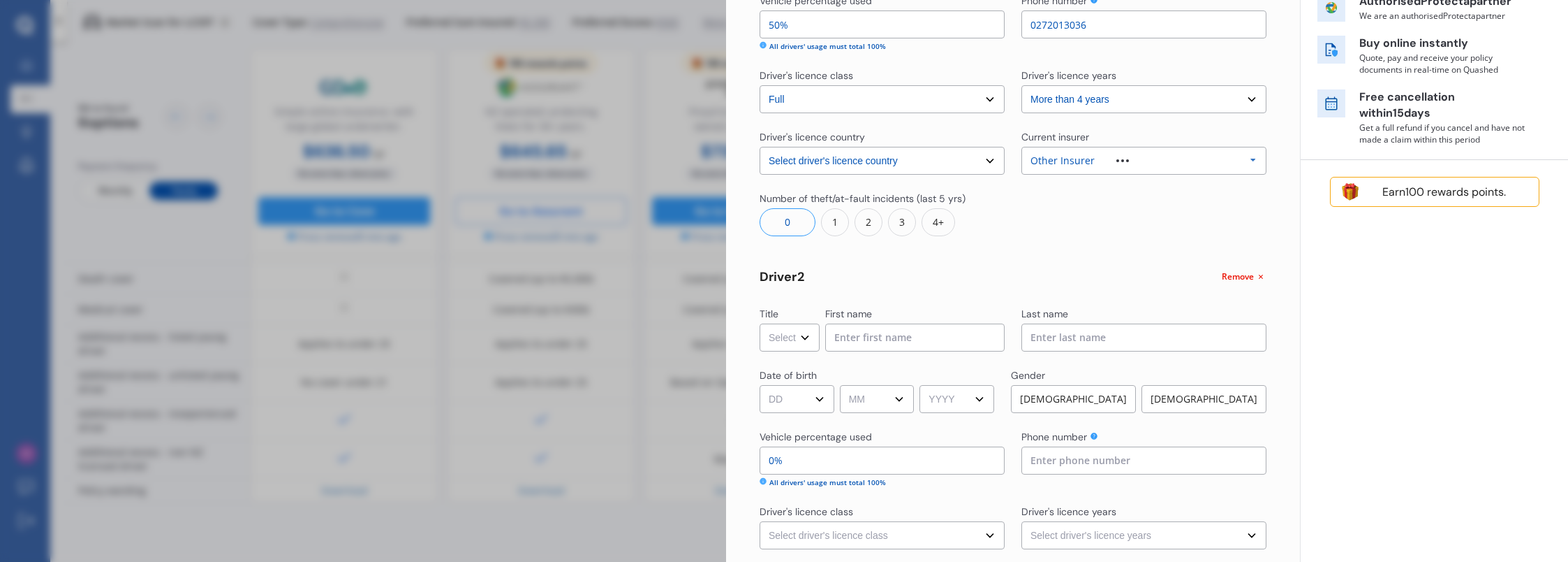
scroll to position [315, 0]
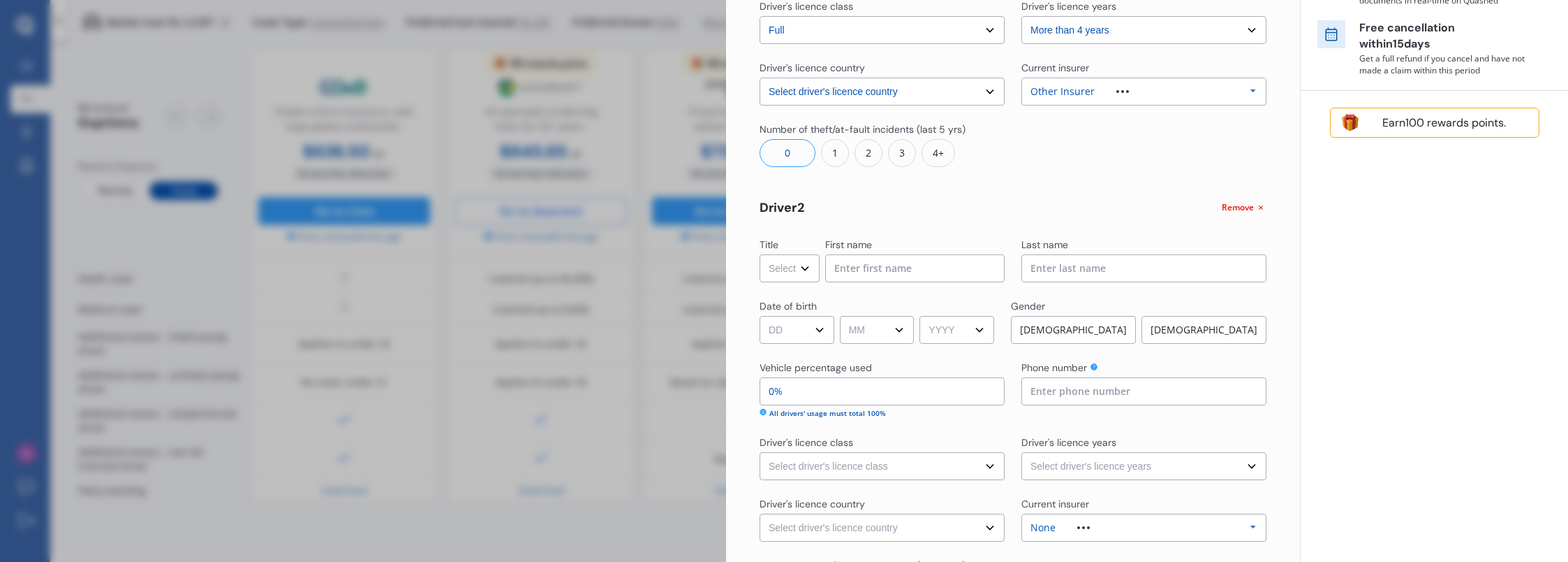
click at [805, 267] on select "Select Mr Mrs Miss Ms Dr" at bounding box center [790, 268] width 60 height 28
select select "Mrs"
click at [760, 254] on select "Select Mr Mrs Miss Ms Dr" at bounding box center [790, 268] width 60 height 28
click at [876, 272] on input at bounding box center [915, 268] width 179 height 28
type input "[PERSON_NAME]"
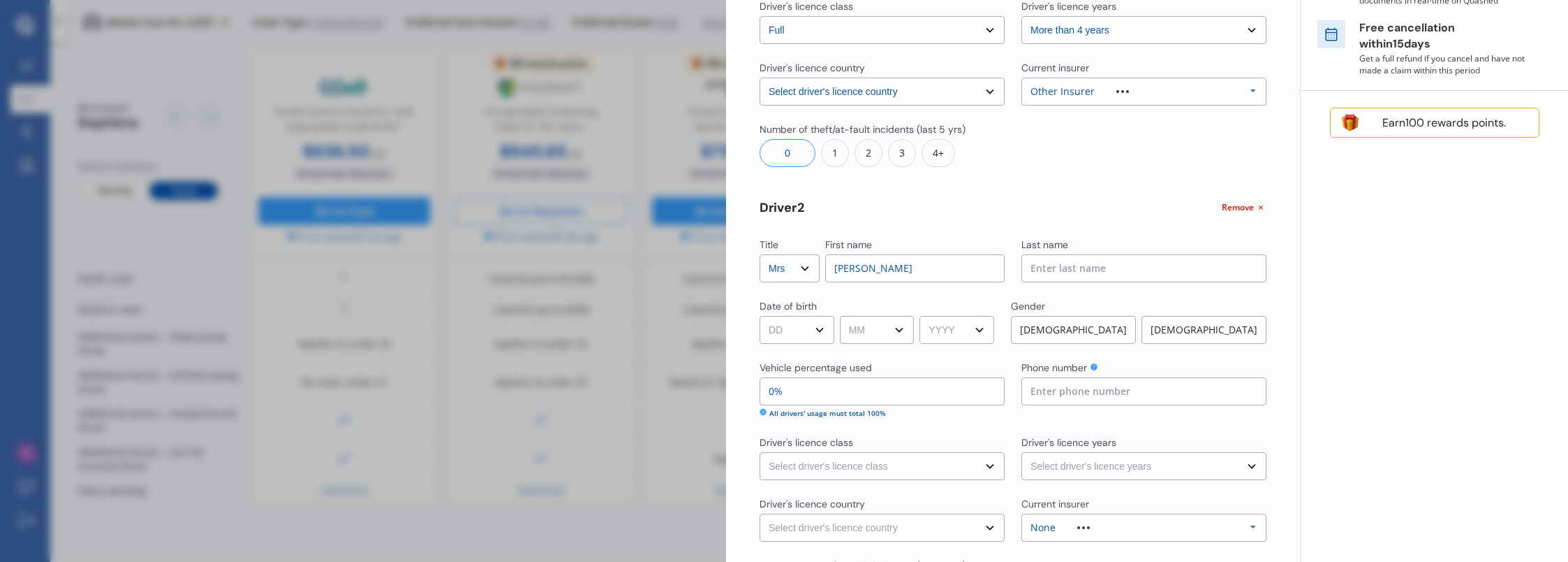
click at [1073, 269] on input at bounding box center [1143, 268] width 245 height 28
type input "Ryden"
click at [826, 331] on select "DD 01 02 03 04 05 06 07 08 09 10 11 12 13 14 15 16 17 18 19 20 21 22 23 24 25 2…" at bounding box center [797, 330] width 75 height 28
select select "18"
click at [760, 316] on select "DD 01 02 03 04 05 06 07 08 09 10 11 12 13 14 15 16 17 18 19 20 21 22 23 24 25 2…" at bounding box center [797, 330] width 75 height 28
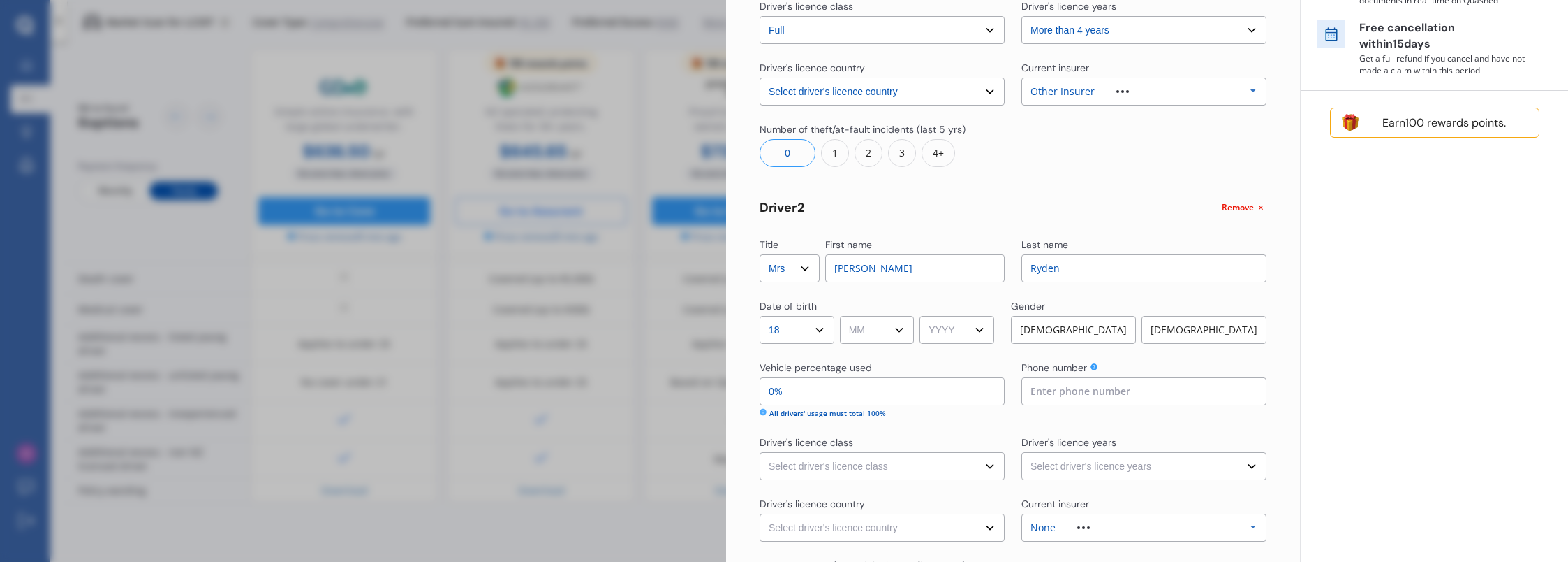
click at [900, 328] on select "MM 01 02 03 04 05 06 07 08 09 10 11 12" at bounding box center [878, 330] width 75 height 28
select select "12"
click at [842, 316] on select "MM 01 02 03 04 05 06 07 08 09 10 11 12" at bounding box center [878, 330] width 75 height 28
click at [955, 330] on select "YYYY 2009 2008 2007 2006 2005 2004 2003 2002 2001 2000 1999 1998 1997 1996 1995…" at bounding box center [957, 330] width 75 height 28
select select "1975"
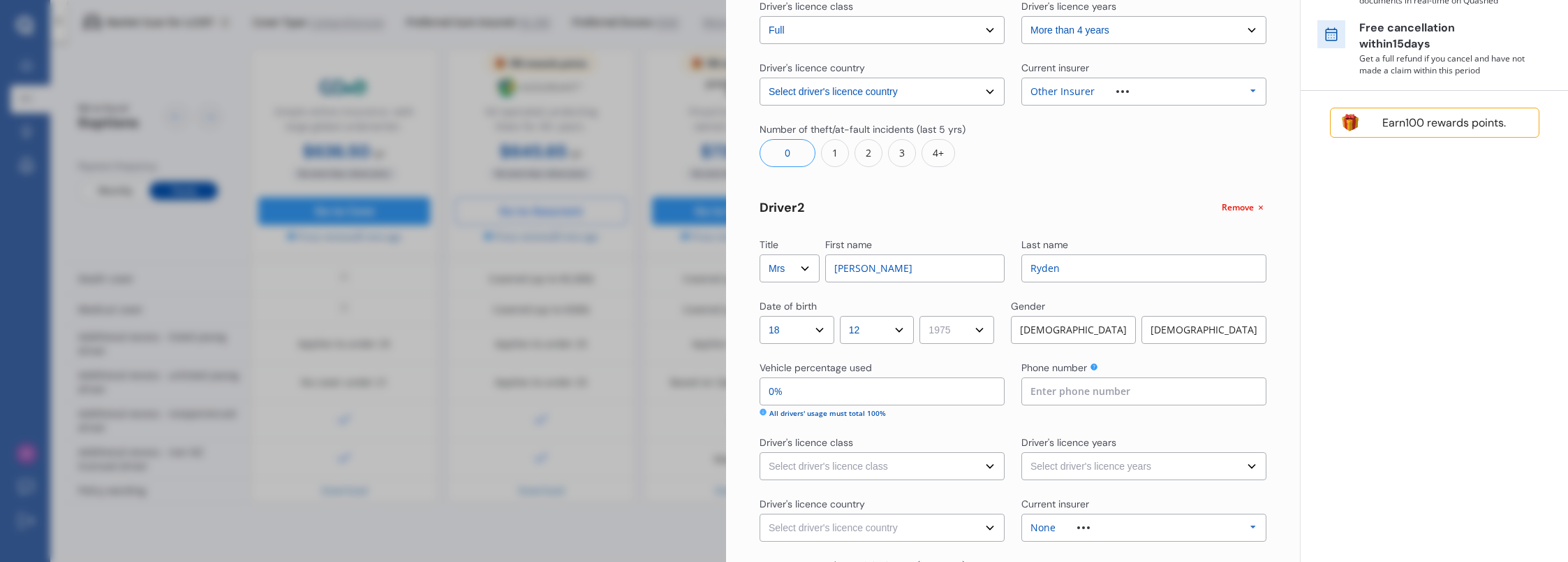
click at [924, 316] on select "YYYY 2009 2008 2007 2006 2005 2004 2003 2002 2001 2000 1999 1998 1997 1996 1995…" at bounding box center [957, 330] width 75 height 28
click at [1201, 331] on div "[DEMOGRAPHIC_DATA]" at bounding box center [1204, 330] width 125 height 28
click at [783, 392] on input "0%" at bounding box center [882, 391] width 245 height 28
type input "100%"
type input "0%"
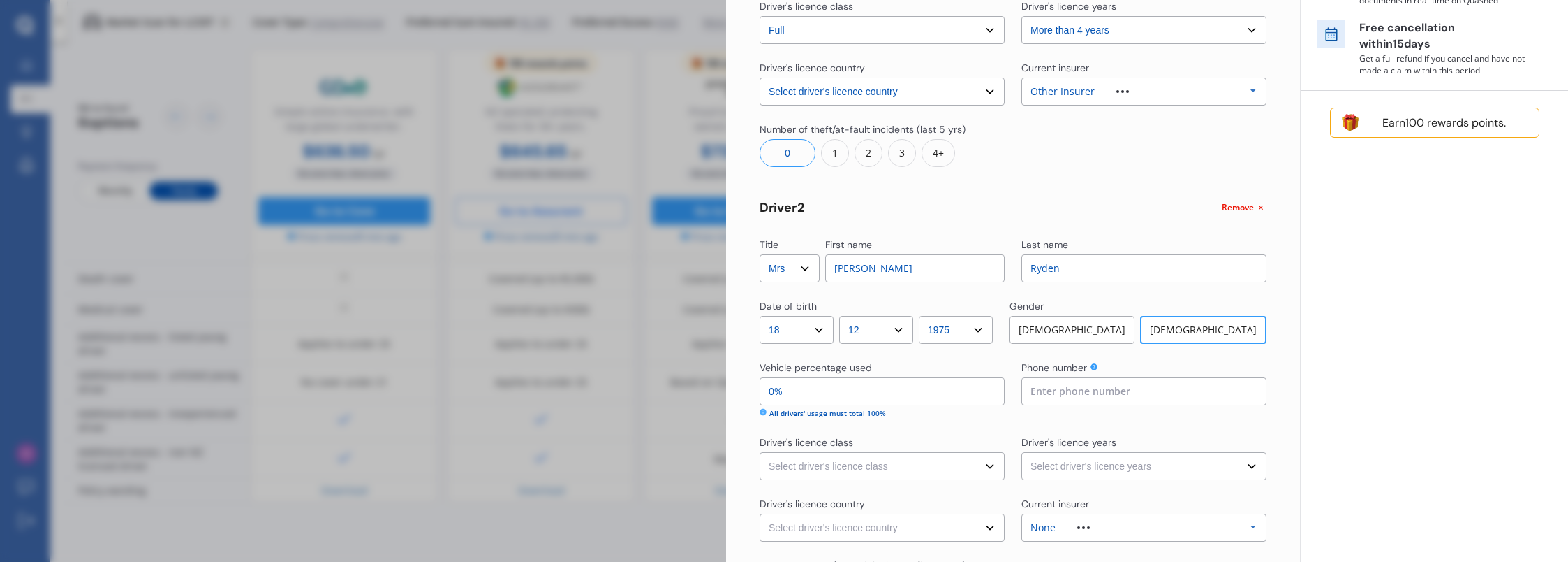
type input "50%"
click at [1110, 398] on input at bounding box center [1143, 391] width 245 height 28
type input "0272013036"
click at [1359, 354] on div "Yearly Monthly $645.65 / yr LCS97 Full Market value up to $ 5,300 Policy start …" at bounding box center [1434, 201] width 268 height 1034
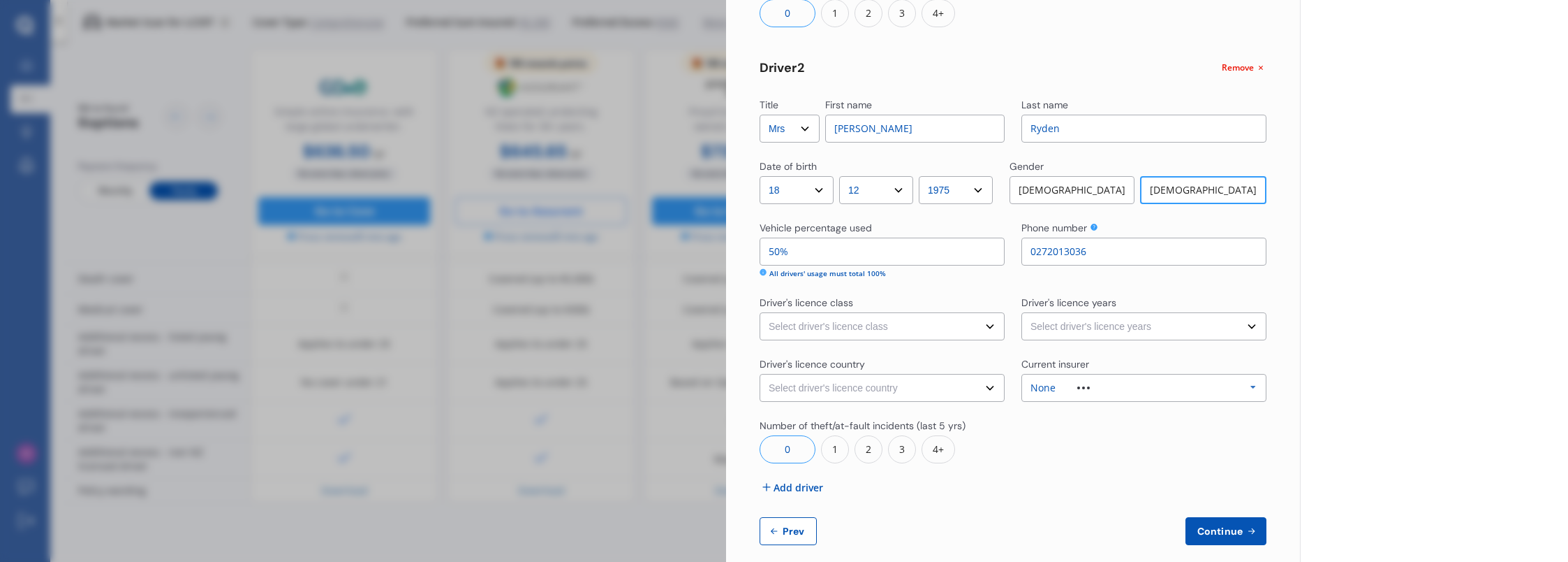
scroll to position [471, 0]
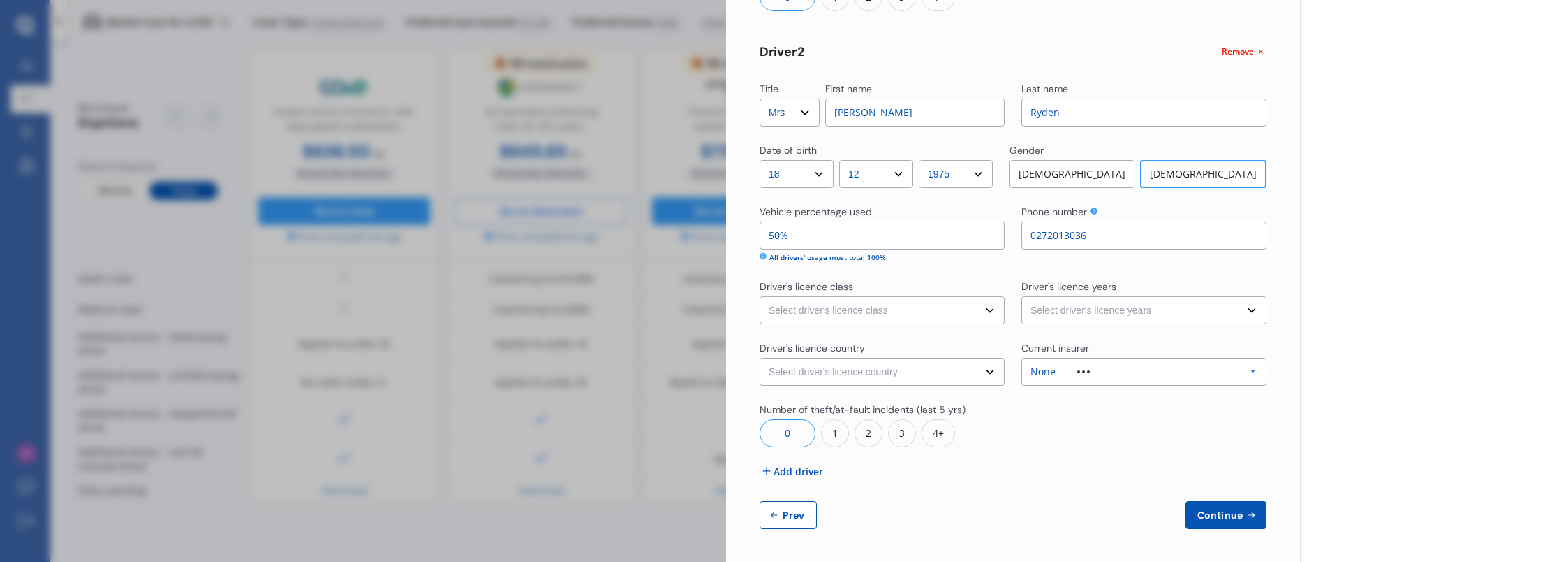
click at [985, 314] on select "Select driver's licence class None Learner Restricted Full" at bounding box center [882, 310] width 245 height 28
select select "full"
click at [760, 296] on select "Select driver's licence class None Learner Restricted Full" at bounding box center [882, 310] width 245 height 28
click at [1125, 307] on select "Select driver's licence years Less than 1 year 1-2 years 2-4 years More than 4 …" at bounding box center [1143, 310] width 245 height 28
select select "more than 4 years"
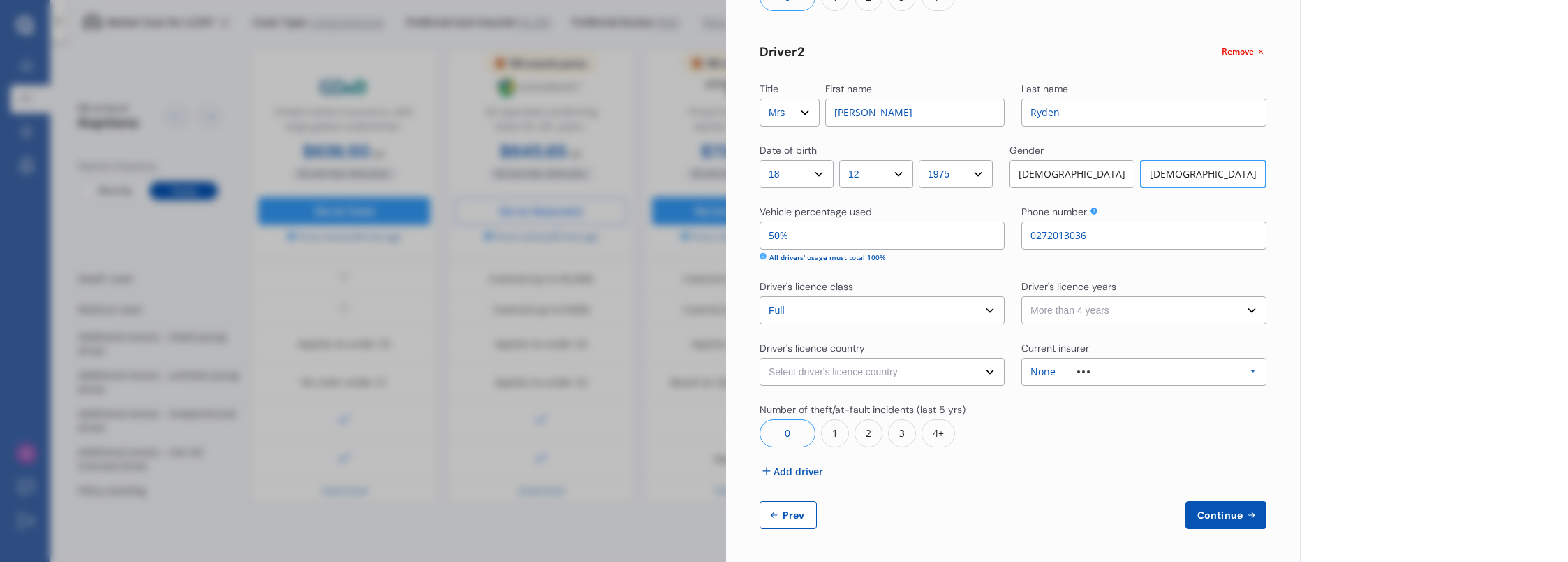
click at [1021, 296] on select "Select driver's licence years Less than 1 year 1-2 years 2-4 years More than 4 …" at bounding box center [1143, 310] width 245 height 28
click at [1222, 442] on div at bounding box center [1143, 424] width 245 height 45
click at [966, 375] on select "Select driver's licence country [GEOGRAPHIC_DATA] [GEOGRAPHIC_DATA] [GEOGRAPHIC…" at bounding box center [882, 371] width 245 height 28
select select "[GEOGRAPHIC_DATA]"
click at [760, 357] on select "Select driver's licence country [GEOGRAPHIC_DATA] [GEOGRAPHIC_DATA] [GEOGRAPHIC…" at bounding box center [882, 371] width 245 height 28
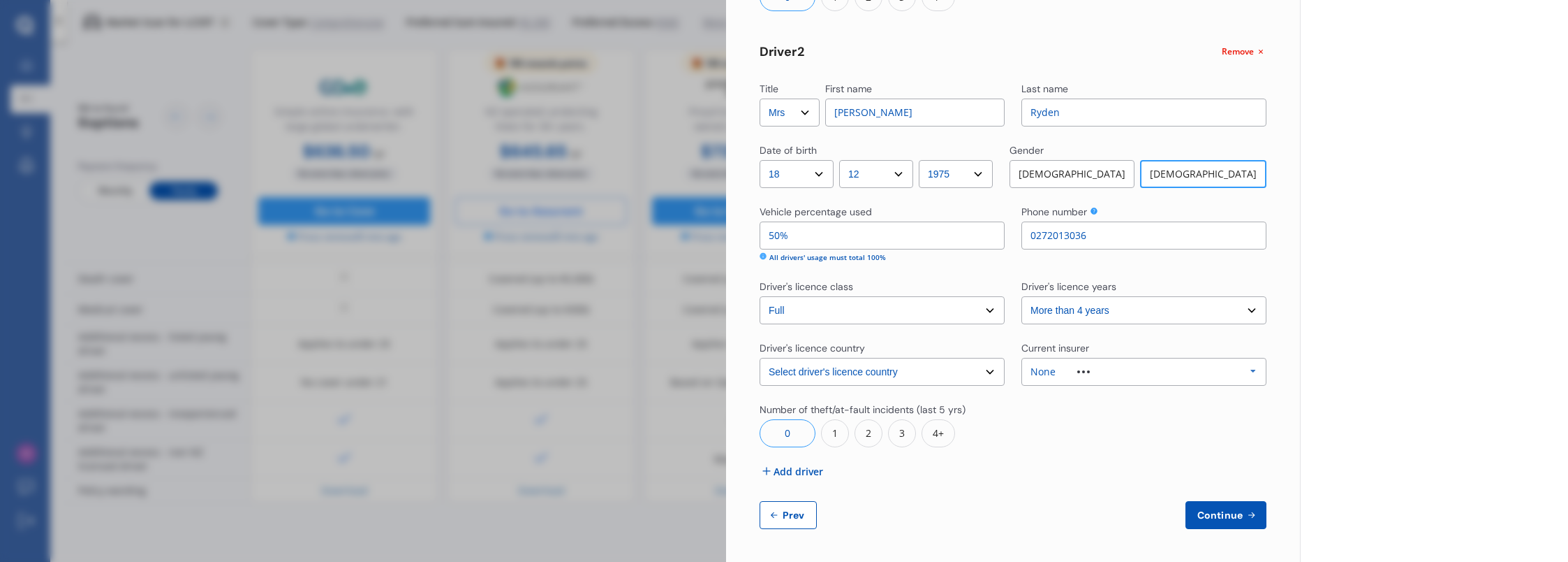
click at [1162, 369] on div "None Allianz AAI AMI IAG - NZI/State [PERSON_NAME] Vero Unknown Other Insurer N…" at bounding box center [1143, 371] width 245 height 28
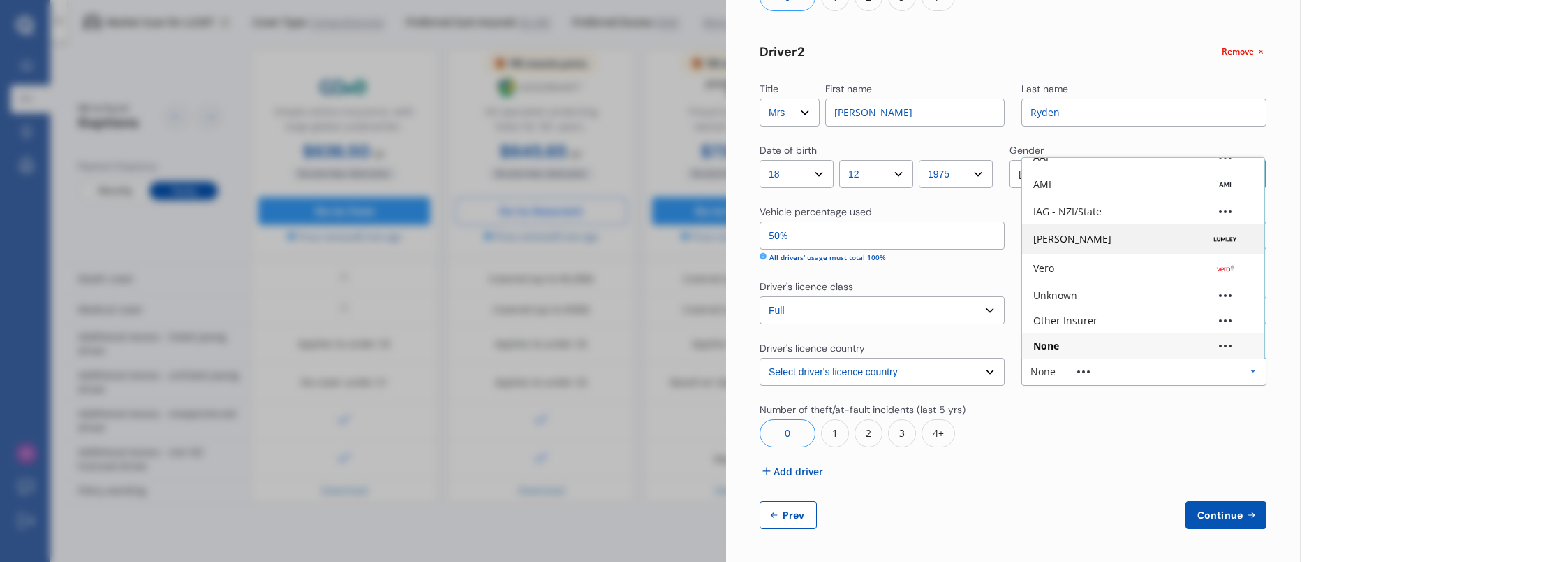
scroll to position [92, 0]
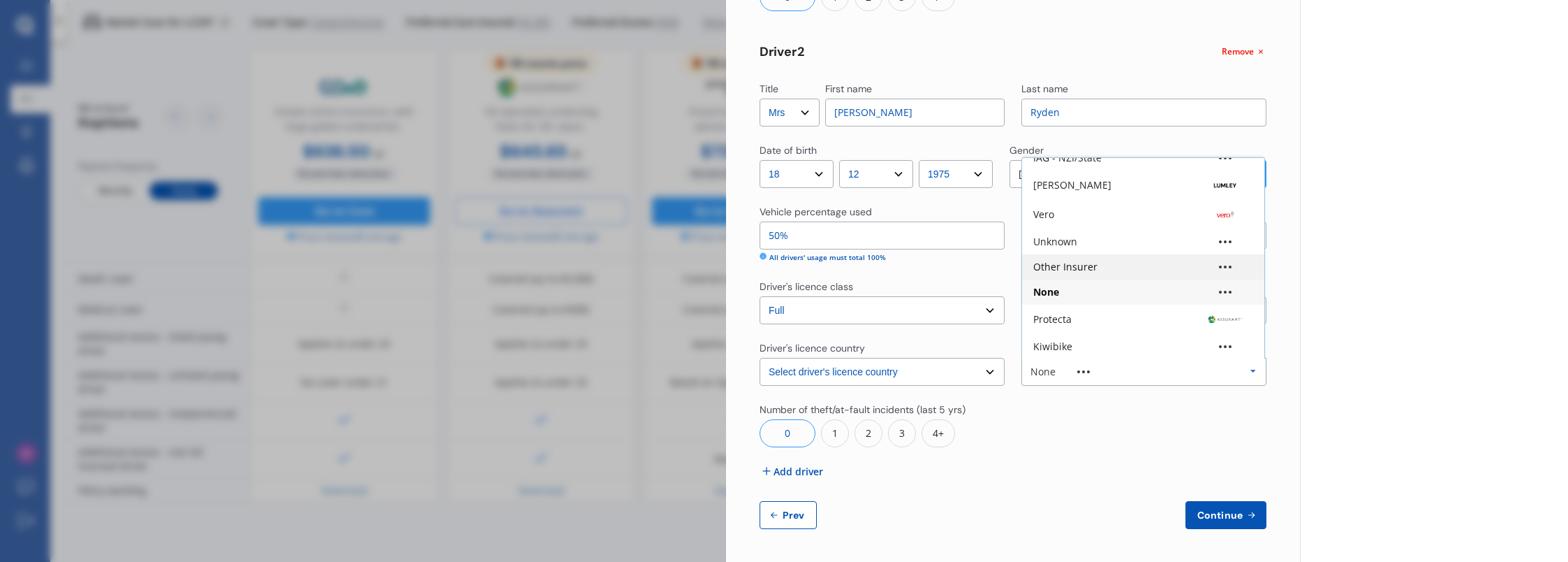
click at [1095, 265] on div "Other Insurer" at bounding box center [1142, 267] width 220 height 10
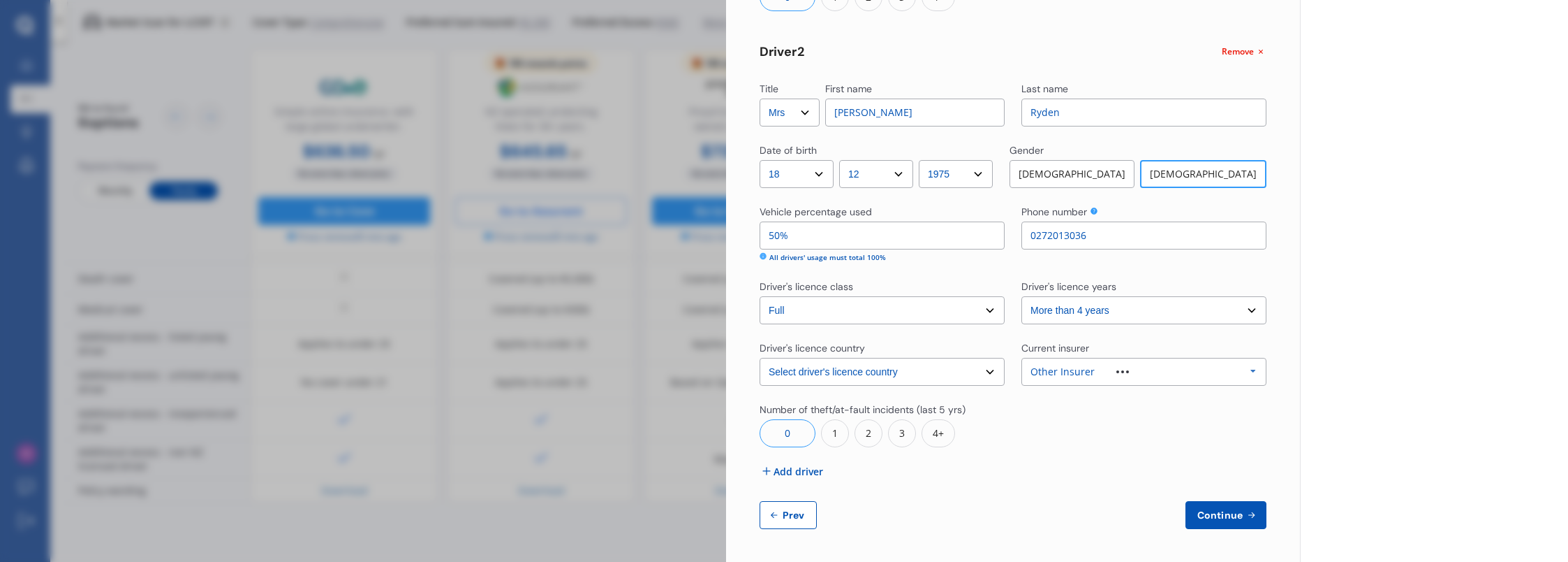
click at [1365, 334] on div "Yearly Monthly $645.65 / yr LCS97 Full Market value up to $ 5,300 Policy start …" at bounding box center [1434, 46] width 268 height 1034
click at [1037, 458] on div "Title Select Mr Mrs Miss Ms Dr First name [PERSON_NAME] Last name [PERSON_NAME]…" at bounding box center [1013, 87] width 507 height 883
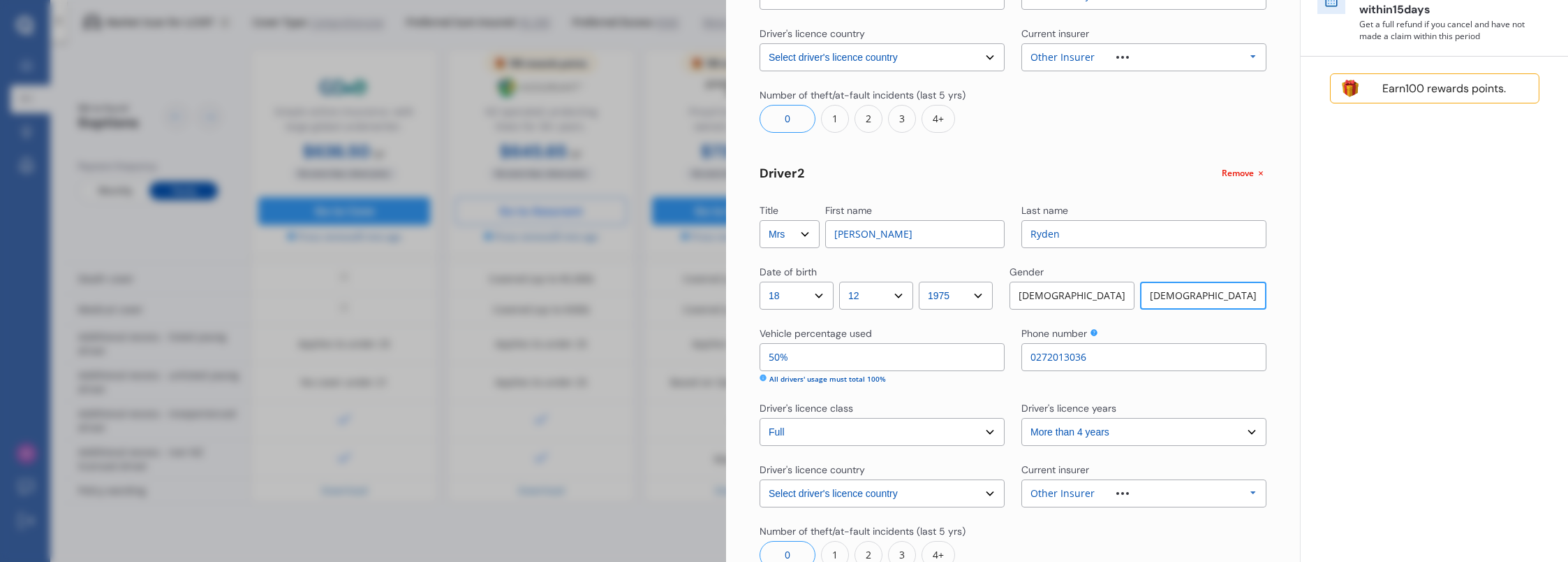
scroll to position [471, 0]
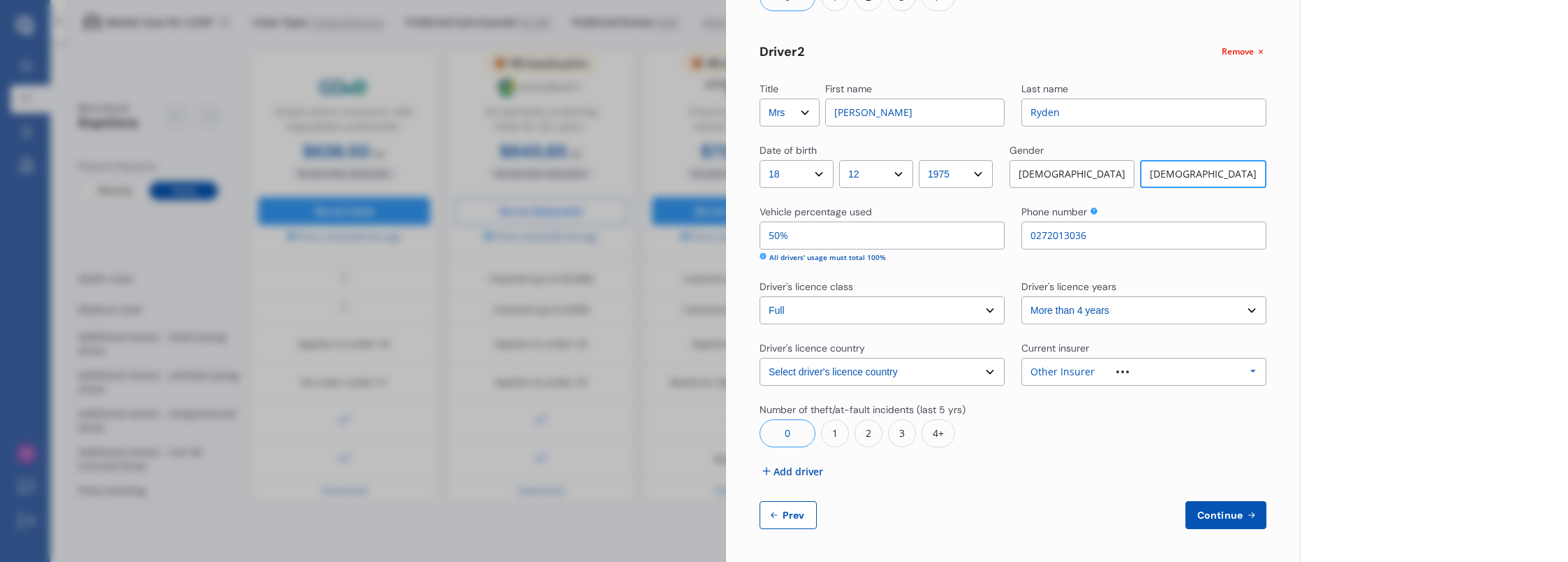
click at [1037, 458] on div "Title Select Mr Mrs Miss Ms Dr First name [PERSON_NAME] Last name [PERSON_NAME]…" at bounding box center [1013, 87] width 507 height 883
click at [801, 476] on span "Add driver" at bounding box center [798, 472] width 49 height 15
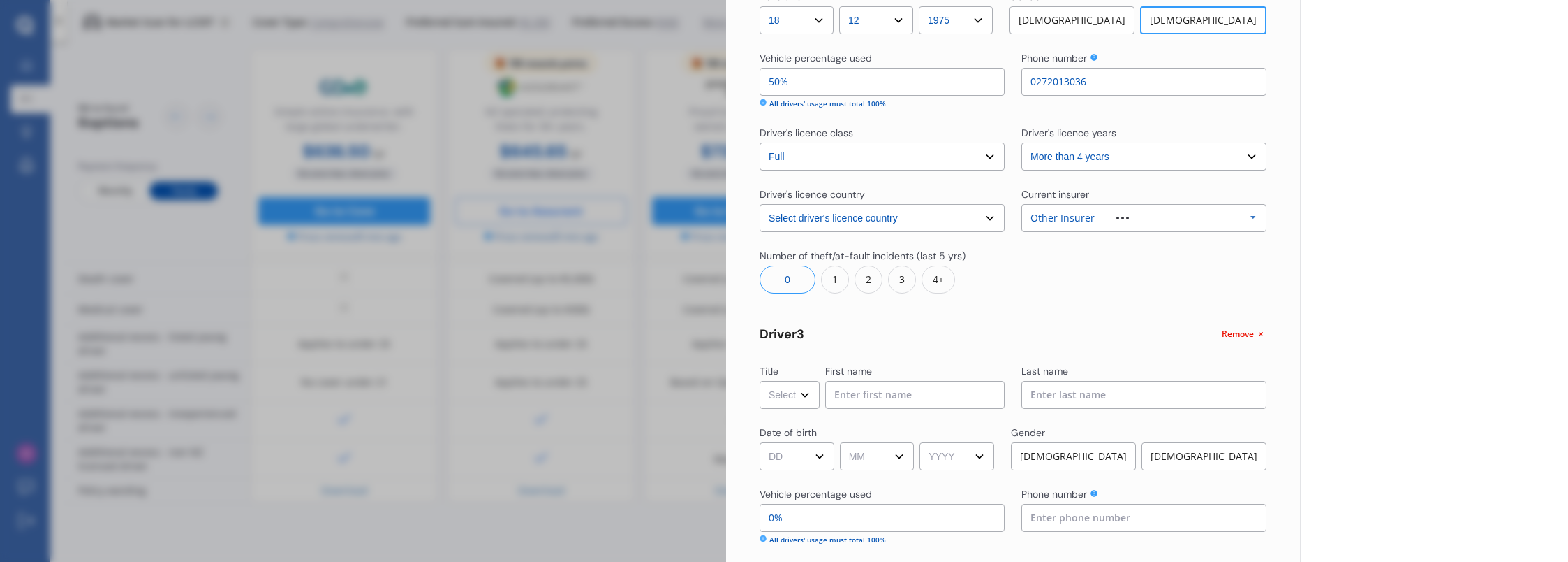
scroll to position [681, 0]
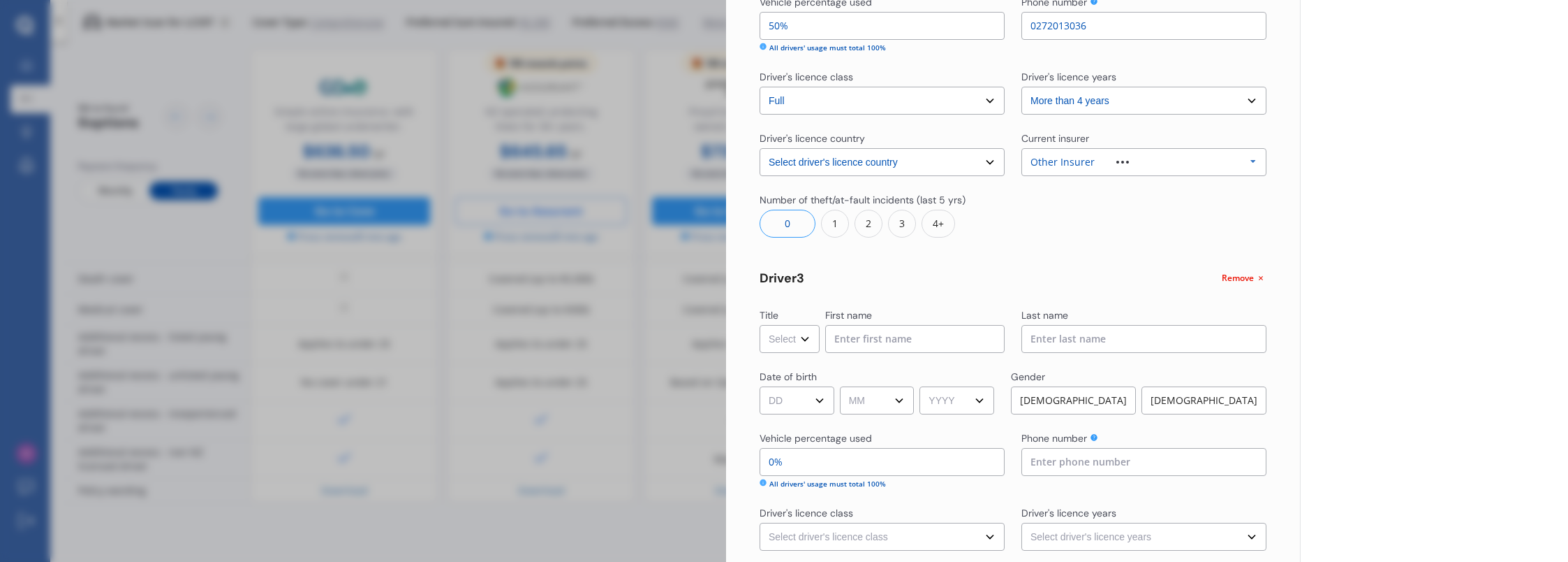
click at [808, 339] on select "Select Mr Mrs Miss Ms Dr" at bounding box center [790, 338] width 60 height 28
select select "Mr"
click at [760, 324] on select "Select Mr Mrs Miss Ms Dr" at bounding box center [790, 338] width 60 height 28
click at [849, 343] on input at bounding box center [915, 338] width 179 height 28
type input "[PERSON_NAME]"
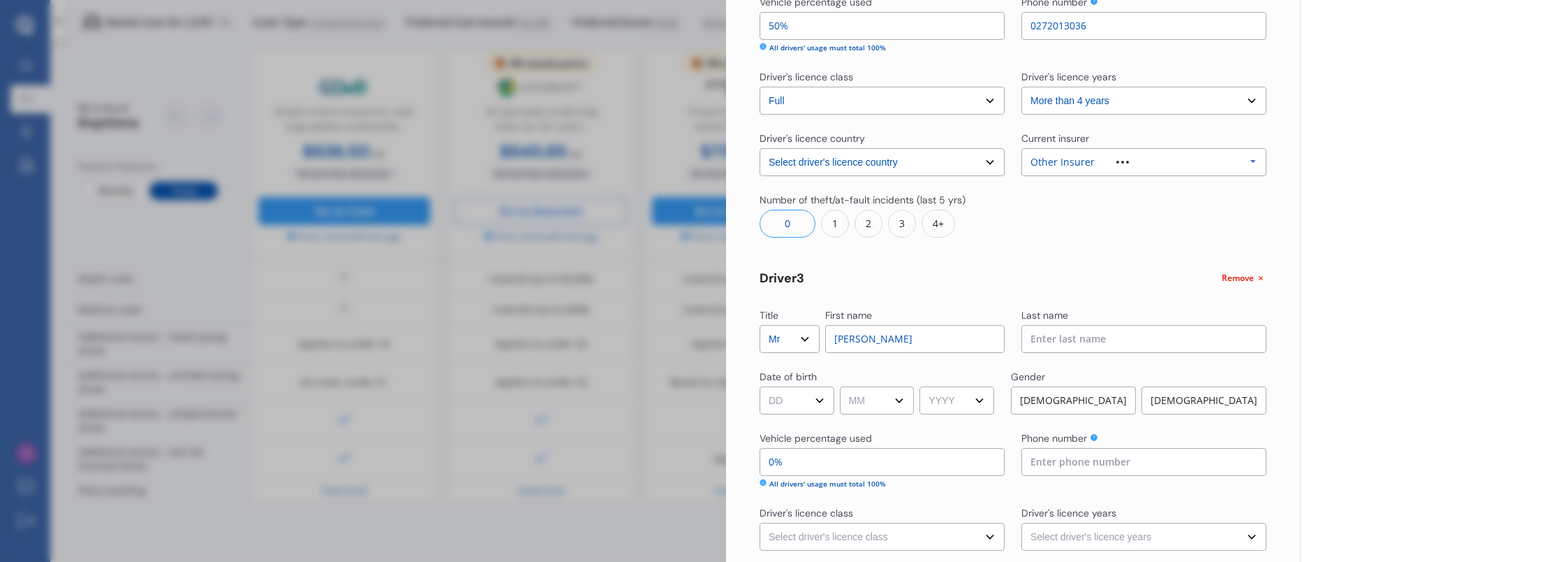
click at [1071, 336] on input at bounding box center [1143, 338] width 245 height 28
type input "Ryden"
click at [807, 399] on select "DD 01 02 03 04 05 06 07 08 09 10 11 12 13 14 15 16 17 18 19 20 21 22 23 24 25 2…" at bounding box center [797, 400] width 75 height 28
select select "11"
click at [760, 387] on select "DD 01 02 03 04 05 06 07 08 09 10 11 12 13 14 15 16 17 18 19 20 21 22 23 24 25 2…" at bounding box center [797, 400] width 75 height 28
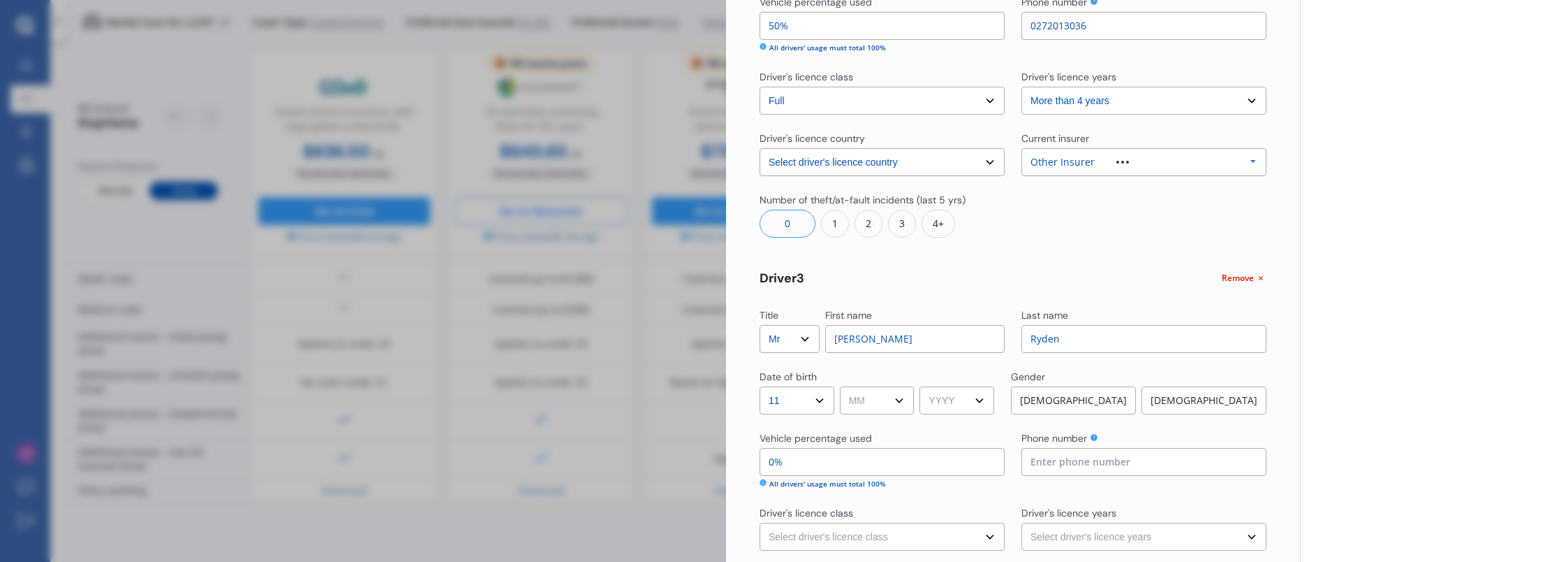
click at [902, 397] on select "MM 01 02 03 04 05 06 07 08 09 10 11 12" at bounding box center [878, 400] width 75 height 28
select select "10"
click at [842, 387] on select "MM 01 02 03 04 05 06 07 08 09 10 11 12" at bounding box center [878, 400] width 75 height 28
click at [956, 398] on select "YYYY 2009 2008 2007 2006 2005 2004 2003 2002 2001 2000 1999 1998 1997 1996 1995…" at bounding box center [957, 400] width 75 height 28
select select "2005"
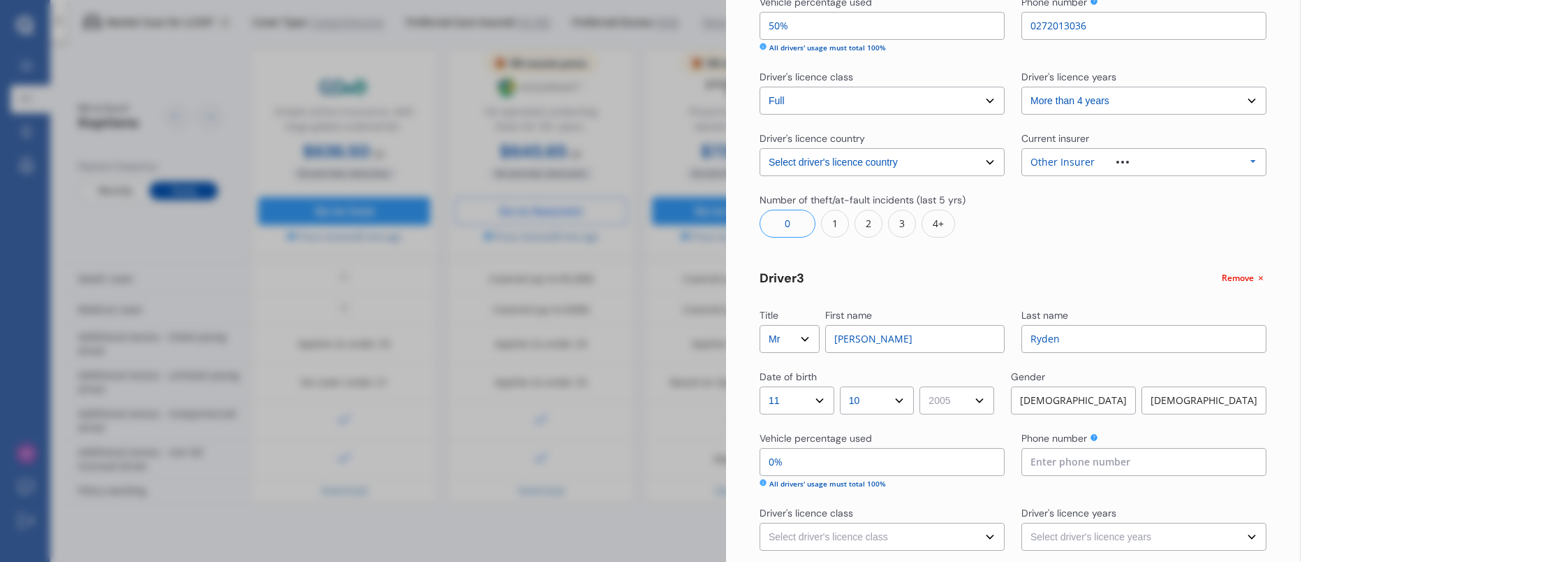
click at [924, 387] on select "YYYY 2009 2008 2007 2006 2005 2004 2003 2002 2001 2000 1999 1998 1997 1996 1995…" at bounding box center [957, 400] width 75 height 28
click at [1089, 401] on div "[DEMOGRAPHIC_DATA]" at bounding box center [1073, 400] width 125 height 28
click at [1097, 456] on input at bounding box center [1143, 461] width 245 height 28
type input "0272013036"
click at [1345, 387] on div "Yearly Monthly $645.65 / yr LCS97 Full Market value up to $ 5,300 Policy start …" at bounding box center [1434, 54] width 268 height 1469
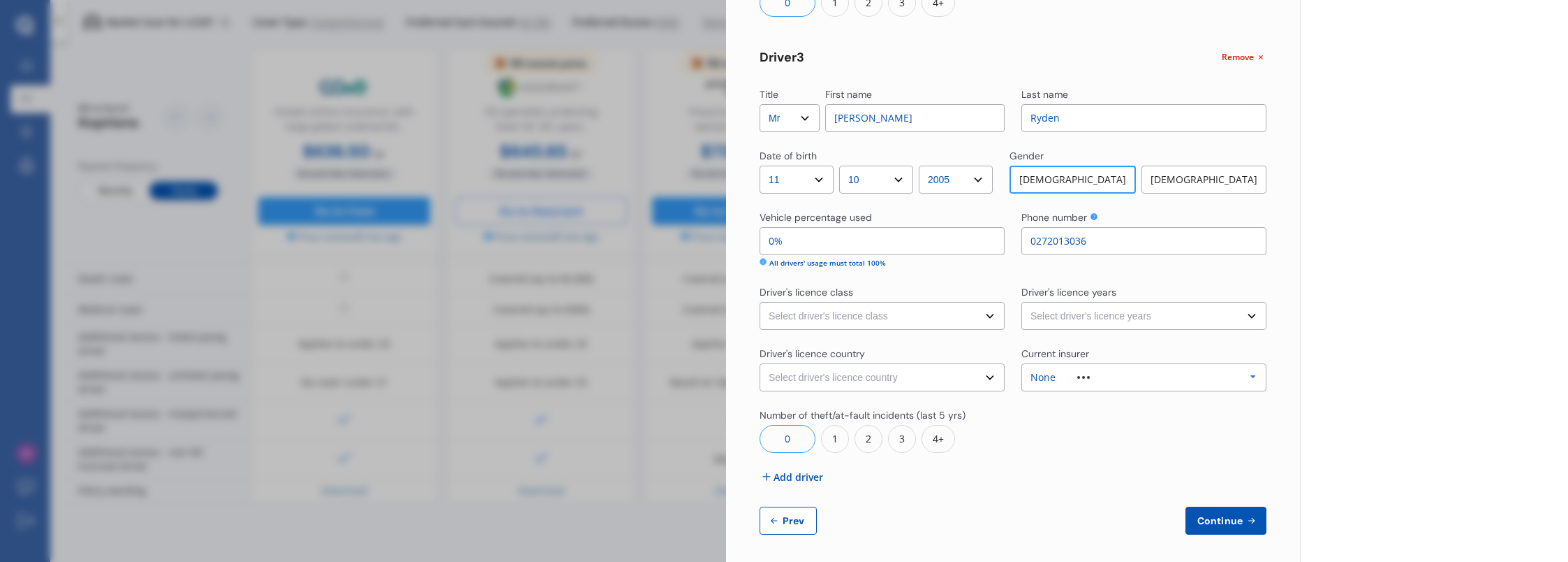
scroll to position [907, 0]
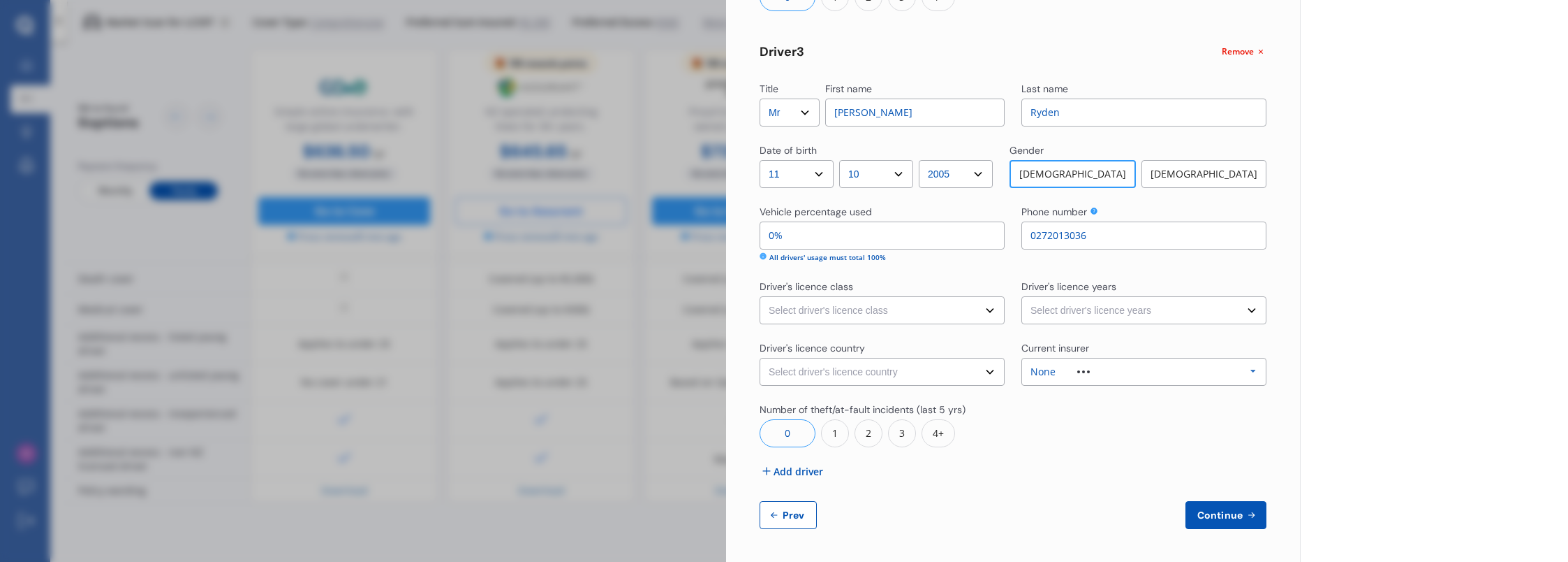
click at [947, 305] on select "Select driver's licence class None Learner Restricted Full" at bounding box center [882, 310] width 245 height 28
select select "restricted"
click at [760, 296] on select "Select driver's licence class None Learner Restricted Full" at bounding box center [882, 310] width 245 height 28
click at [1101, 312] on select "Select driver's licence years Less than 1 year 1-2 years 2-4 years More than 4 …" at bounding box center [1143, 310] width 245 height 28
select select "less than 1 year"
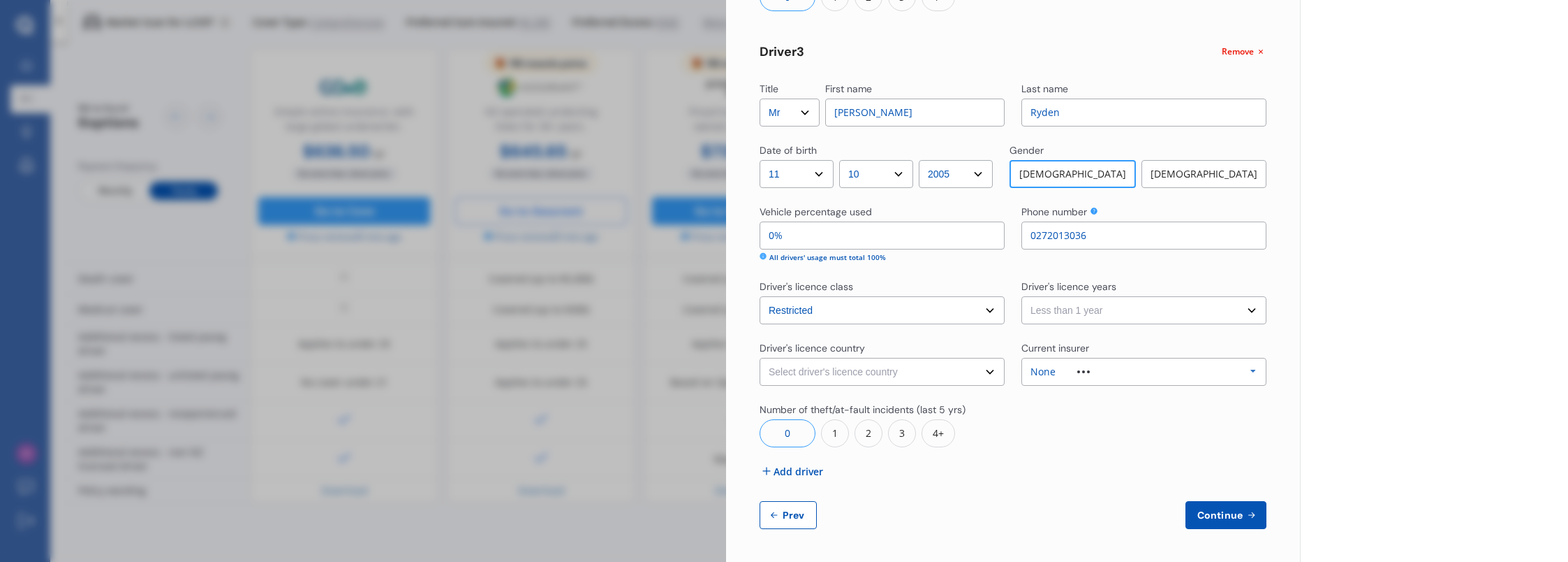
click at [1021, 296] on select "Select driver's licence years Less than 1 year 1-2 years 2-4 years More than 4 …" at bounding box center [1143, 310] width 245 height 28
click at [960, 376] on select "Select driver's licence country [GEOGRAPHIC_DATA] [GEOGRAPHIC_DATA] [GEOGRAPHIC…" at bounding box center [882, 371] width 245 height 28
select select "[GEOGRAPHIC_DATA]"
click at [760, 357] on select "Select driver's licence country [GEOGRAPHIC_DATA] [GEOGRAPHIC_DATA] [GEOGRAPHIC…" at bounding box center [882, 371] width 245 height 28
click at [1147, 372] on div "None Allianz AAI AMI IAG - NZI/State [PERSON_NAME] Vero Unknown Other Insurer N…" at bounding box center [1143, 371] width 245 height 28
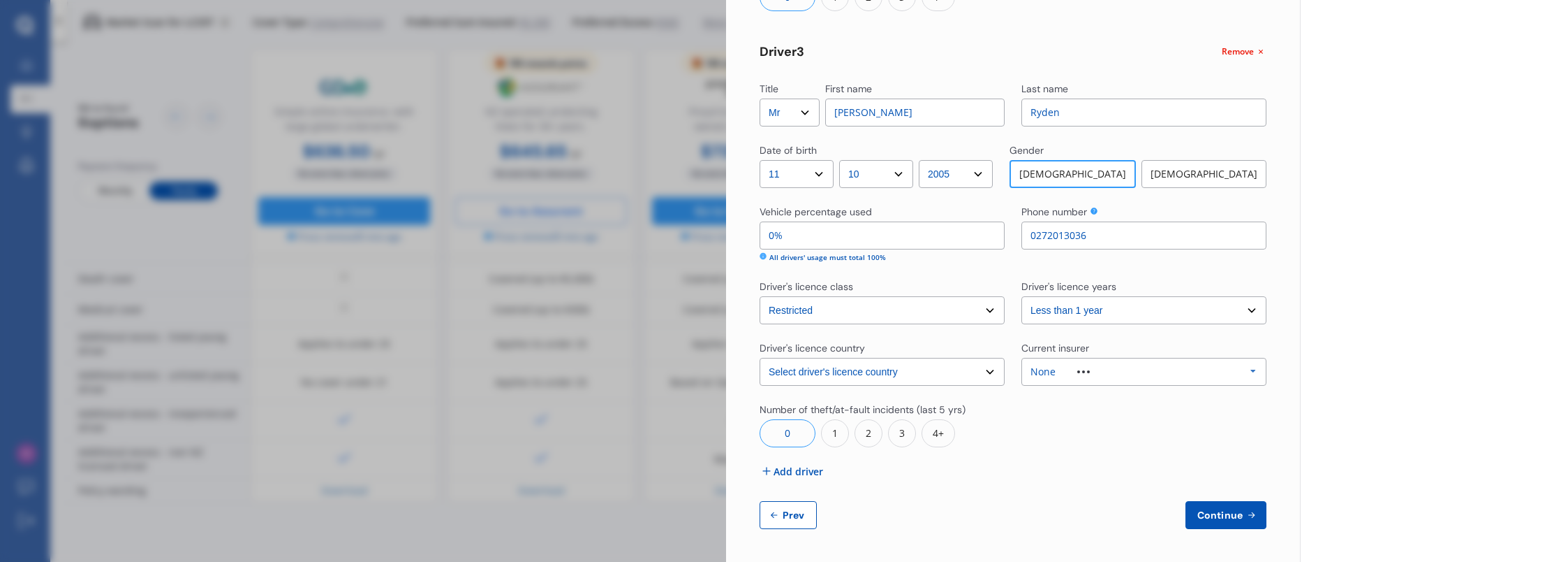
scroll to position [38, 0]
click at [1125, 431] on div at bounding box center [1143, 424] width 245 height 45
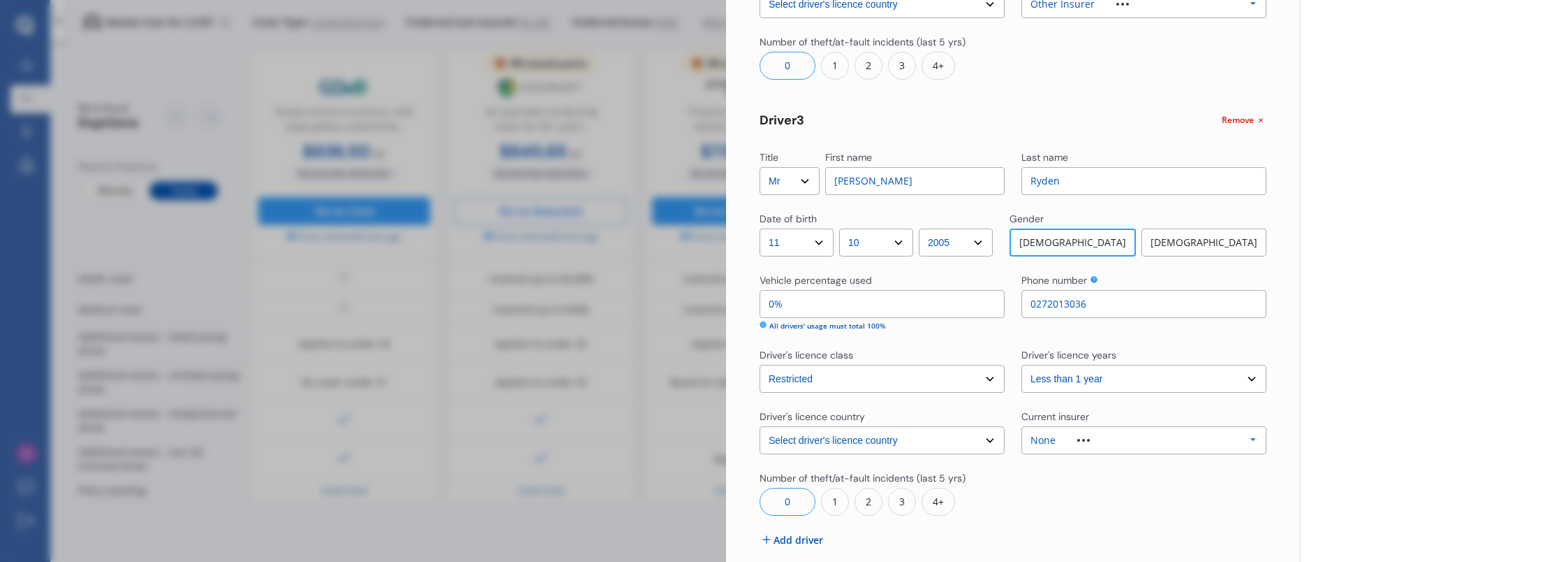
scroll to position [907, 0]
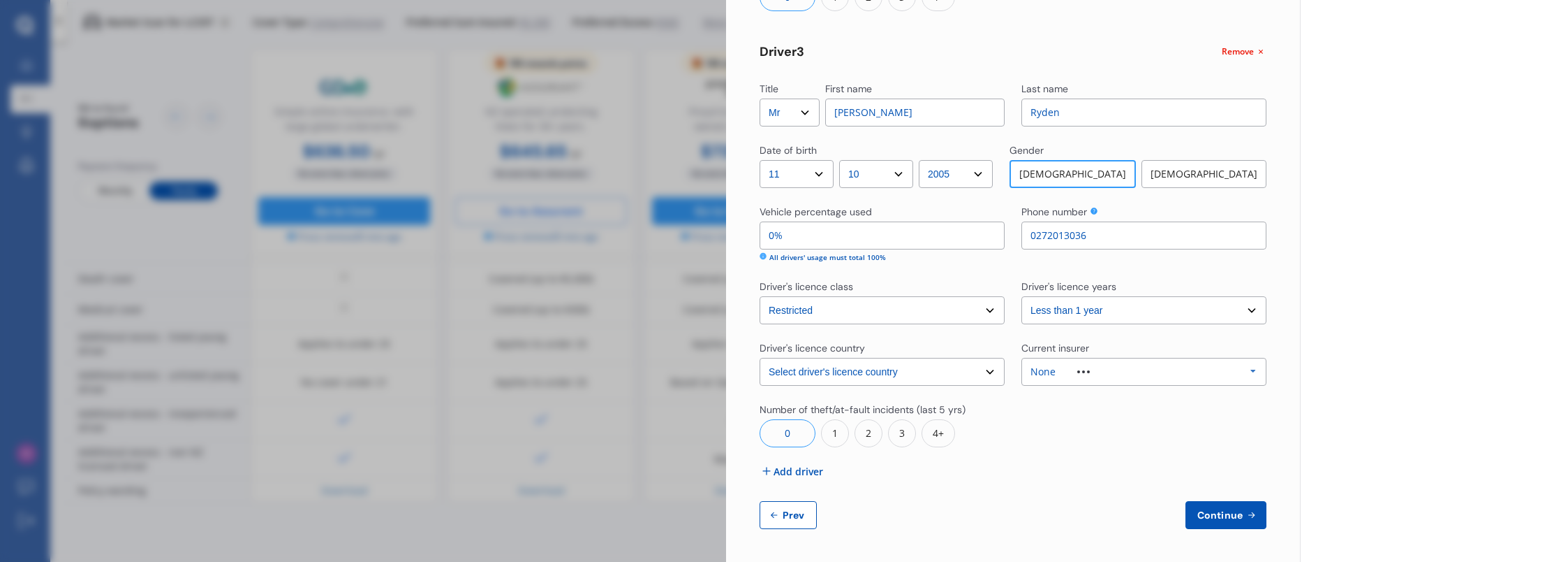
click at [1216, 510] on span "Continue" at bounding box center [1220, 514] width 51 height 11
click at [776, 236] on input "0%" at bounding box center [882, 235] width 245 height 28
type input "10%"
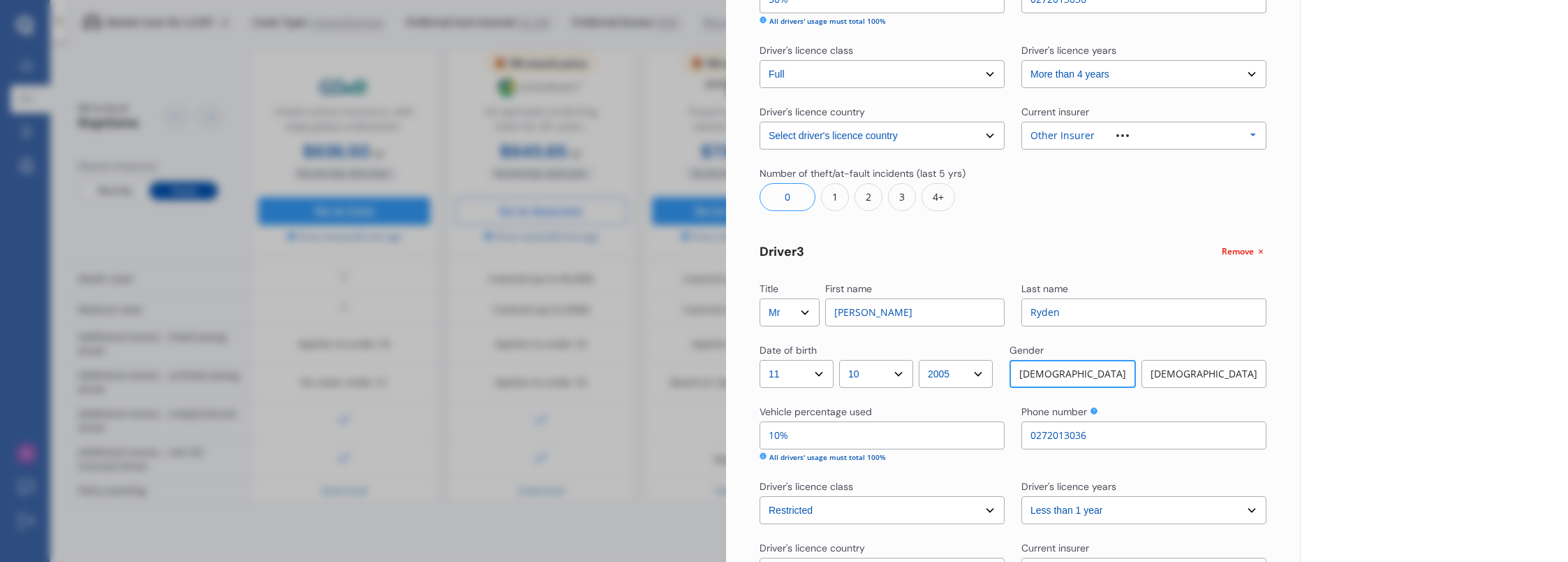
scroll to position [557, 0]
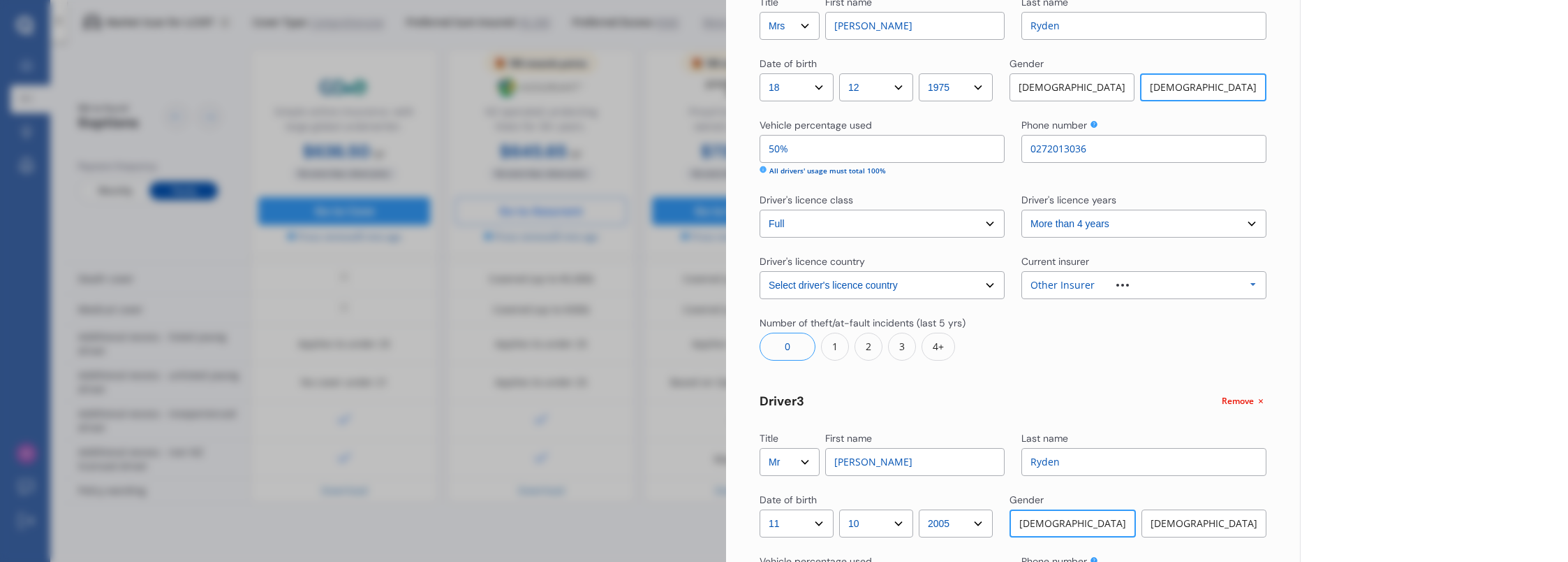
click at [781, 148] on input "50%" at bounding box center [882, 149] width 245 height 28
type input "5%"
type input "40%"
click at [934, 176] on div "Title Select Mr Mrs Miss Ms Dr First name [PERSON_NAME] Last name [PERSON_NAME]…" at bounding box center [1013, 218] width 507 height 1319
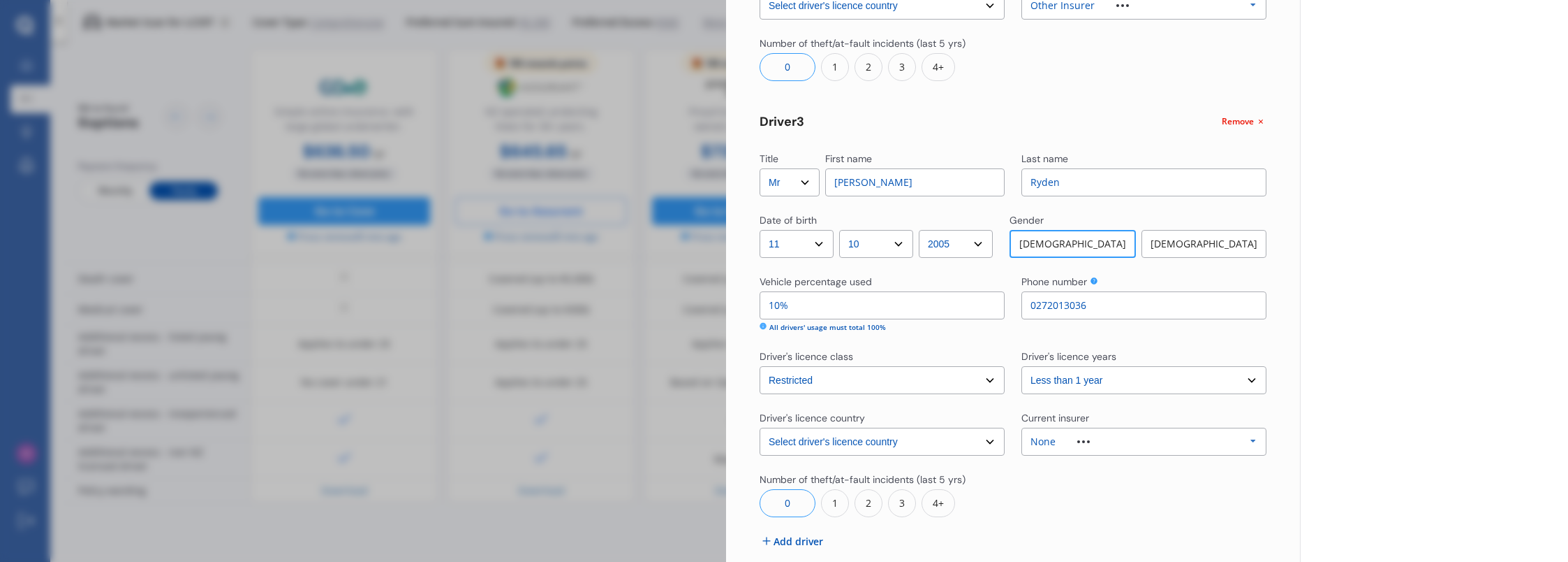
scroll to position [907, 0]
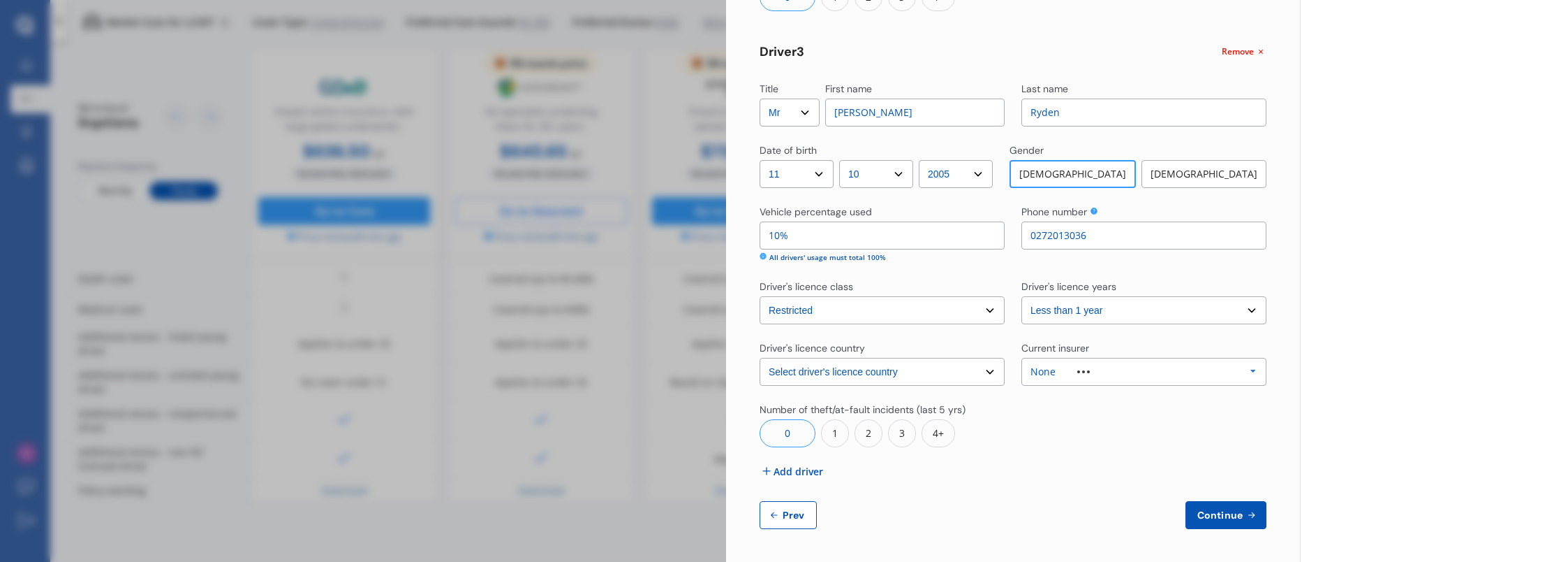
click at [1200, 515] on span "Continue" at bounding box center [1220, 514] width 51 height 11
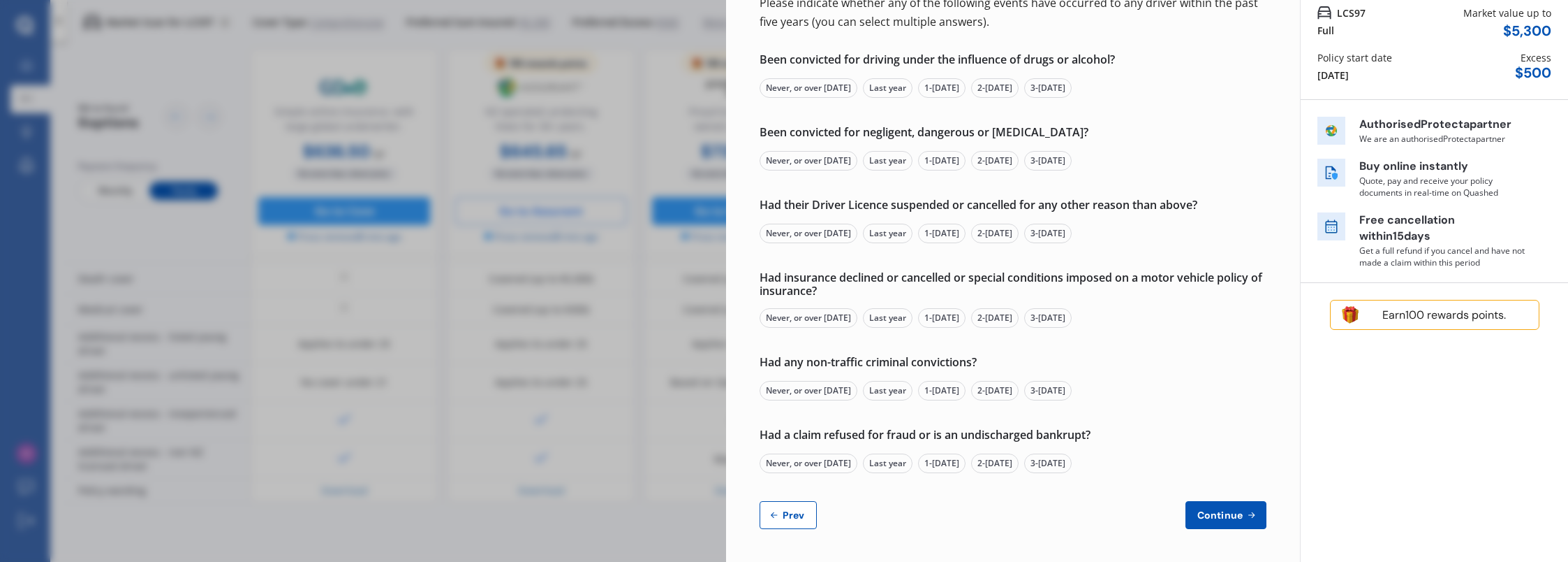
scroll to position [123, 0]
click at [787, 520] on span "Prev" at bounding box center [794, 514] width 28 height 11
select select "Mr"
select select "05"
select select "12"
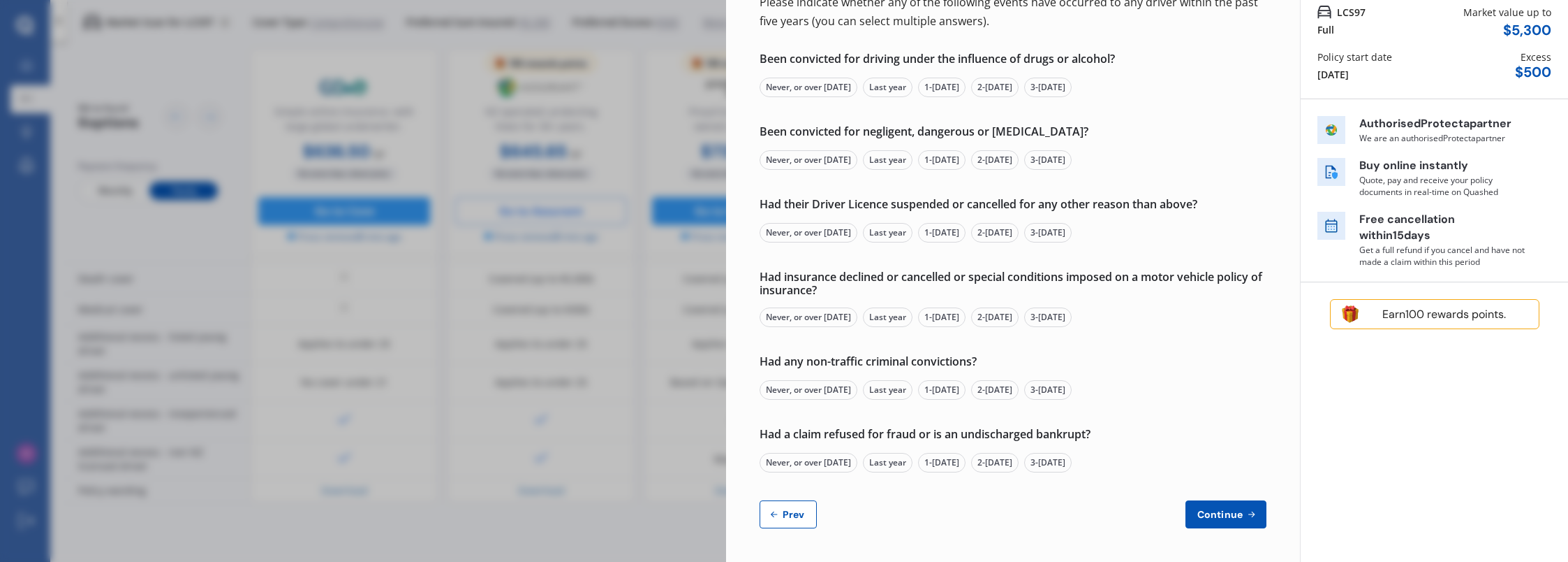
select select "1973"
select select "full"
select select "more than 4 years"
select select "[GEOGRAPHIC_DATA]"
select select "Mrs"
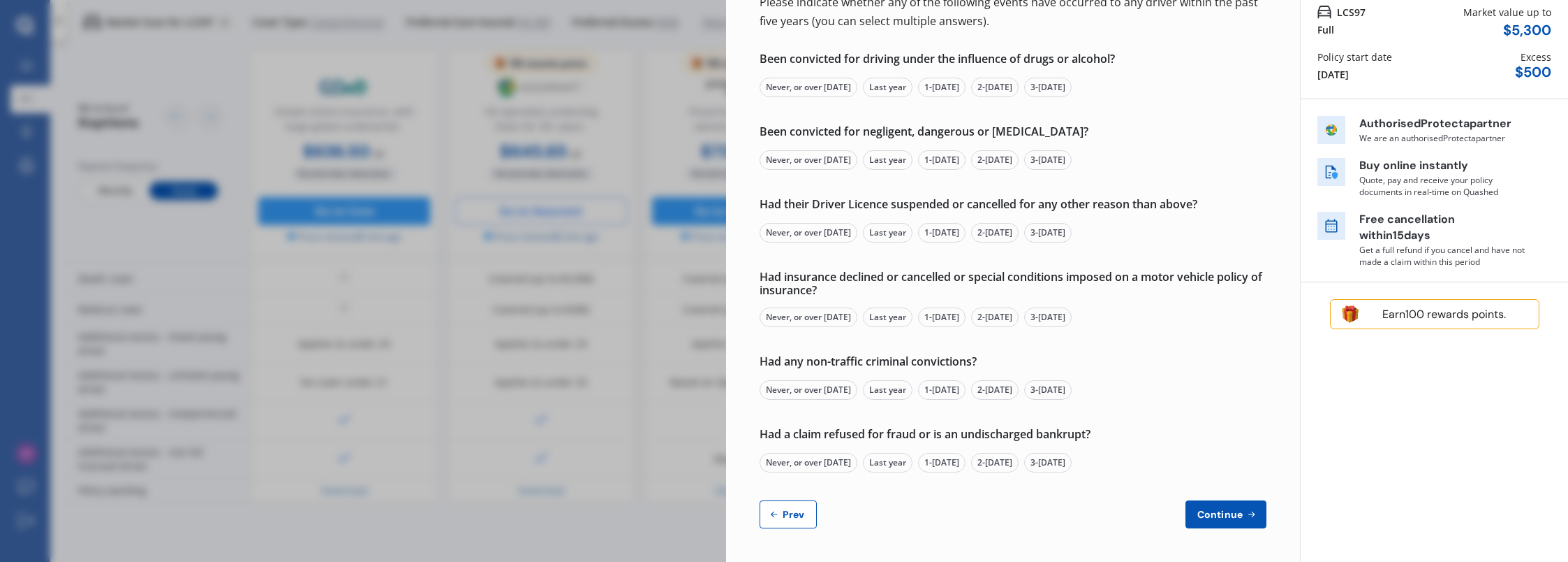
select select "18"
select select "12"
select select "1975"
select select "full"
select select "more than 4 years"
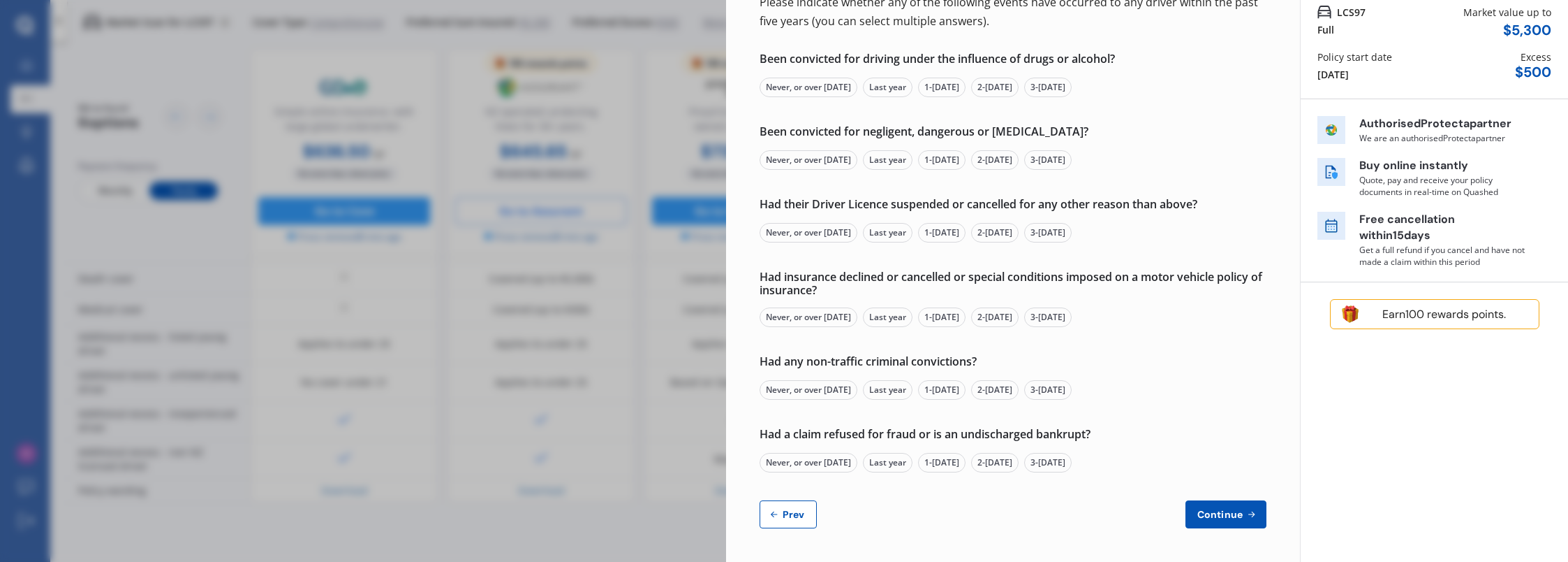
select select "[GEOGRAPHIC_DATA]"
select select "Mr"
select select "11"
select select "10"
select select "2005"
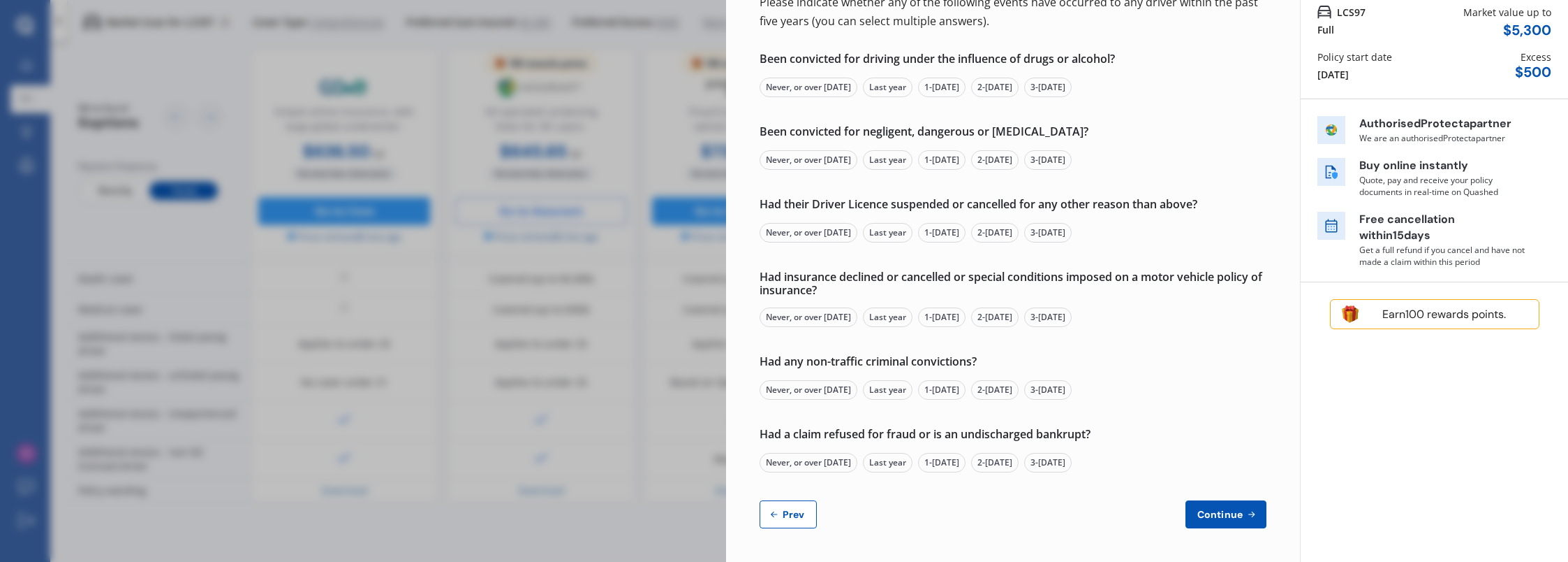
select select "restricted"
select select "less than 1 year"
select select "[GEOGRAPHIC_DATA]"
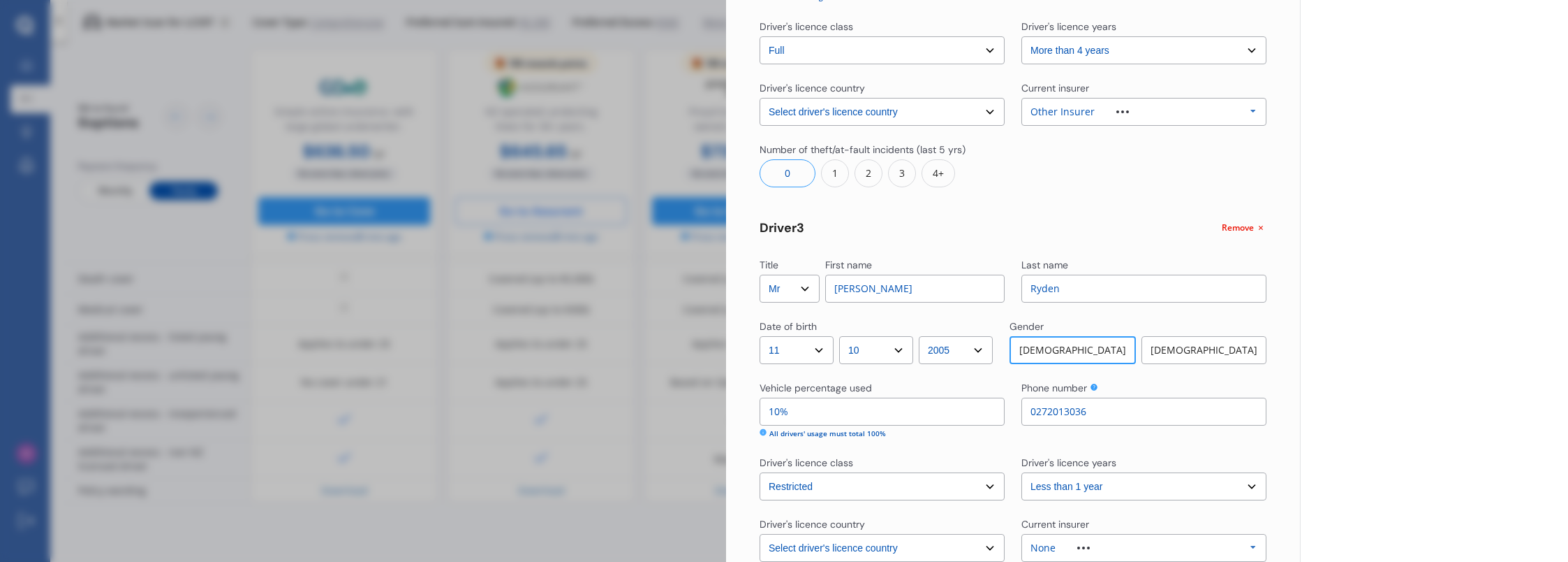
scroll to position [752, 0]
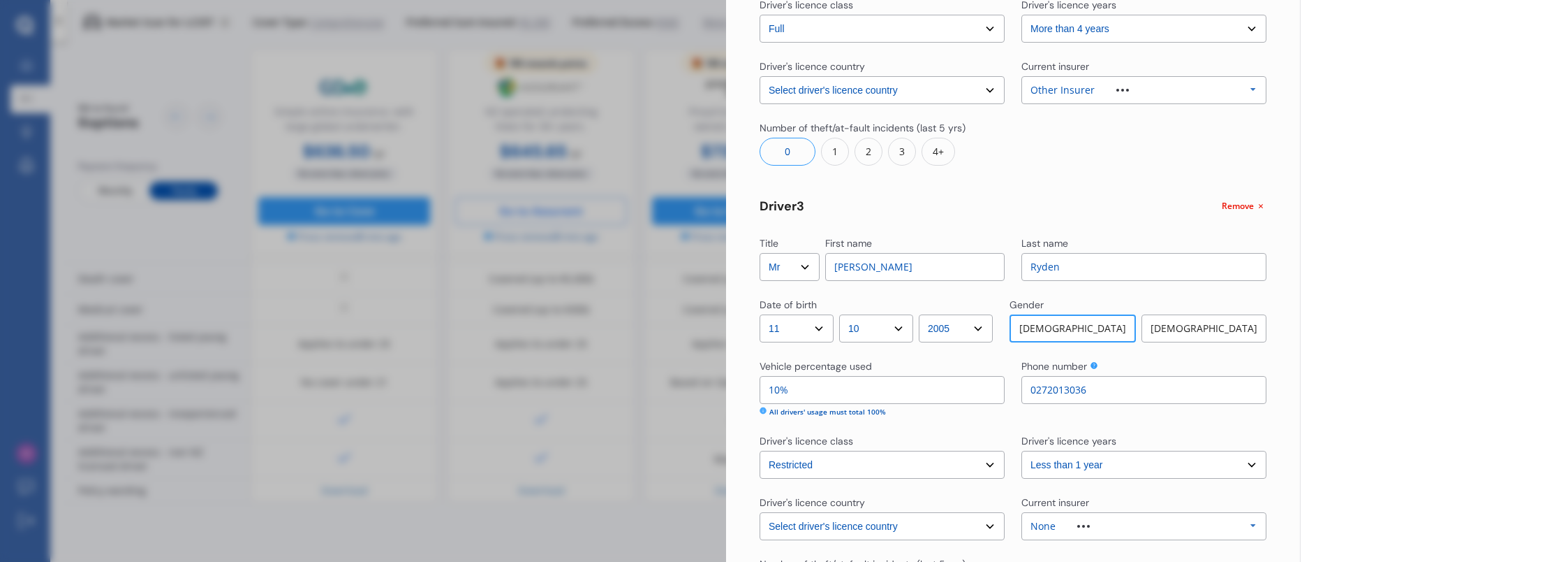
click at [1237, 204] on span "Remove" at bounding box center [1237, 207] width 32 height 13
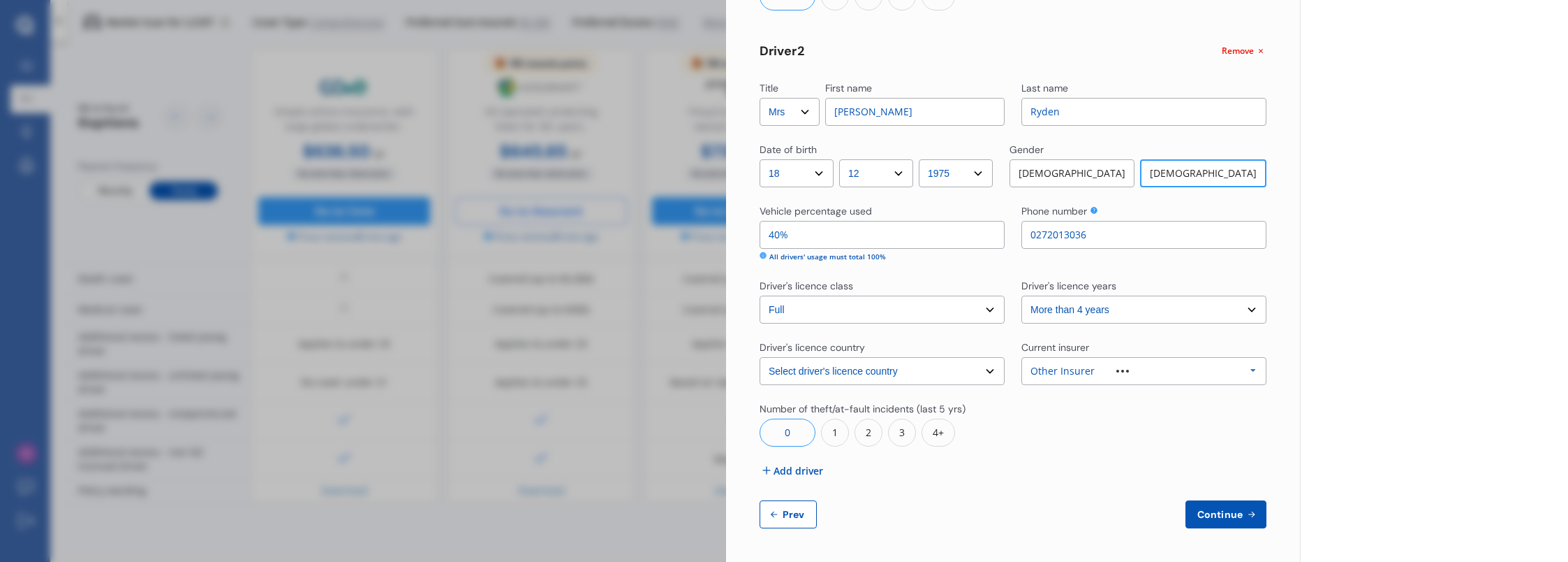
scroll to position [471, 0]
click at [1132, 440] on div at bounding box center [1143, 424] width 245 height 45
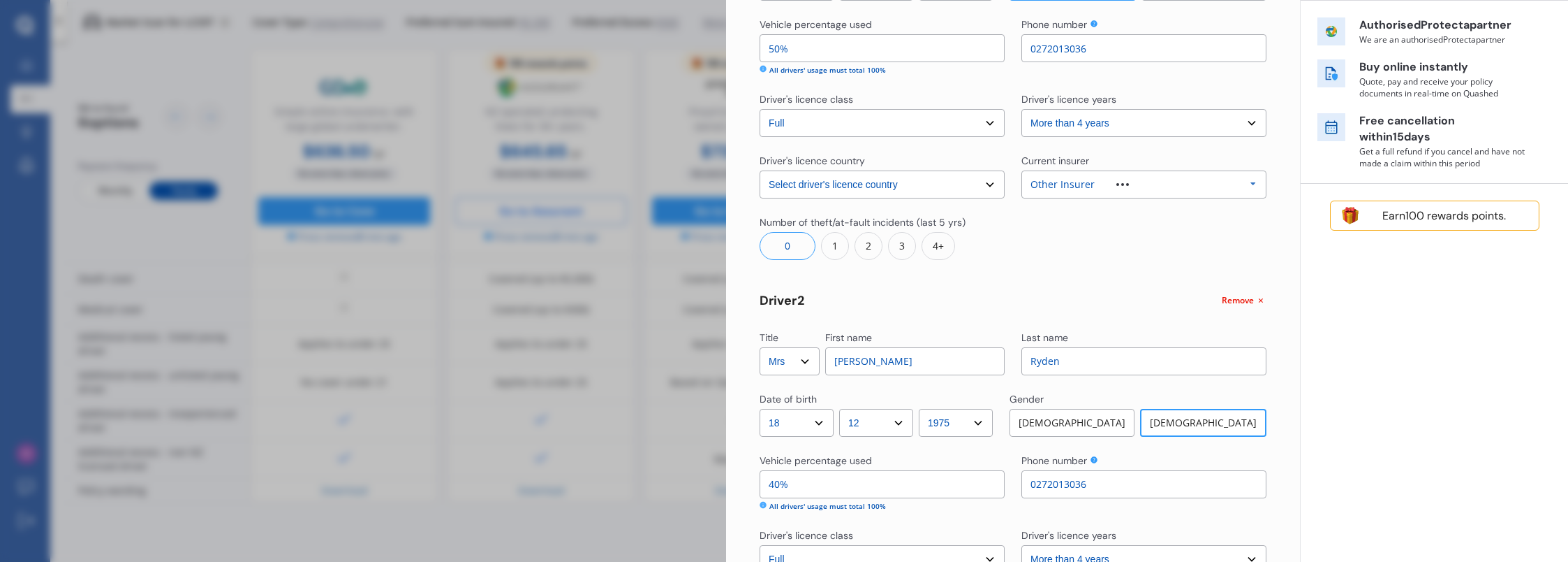
scroll to position [401, 0]
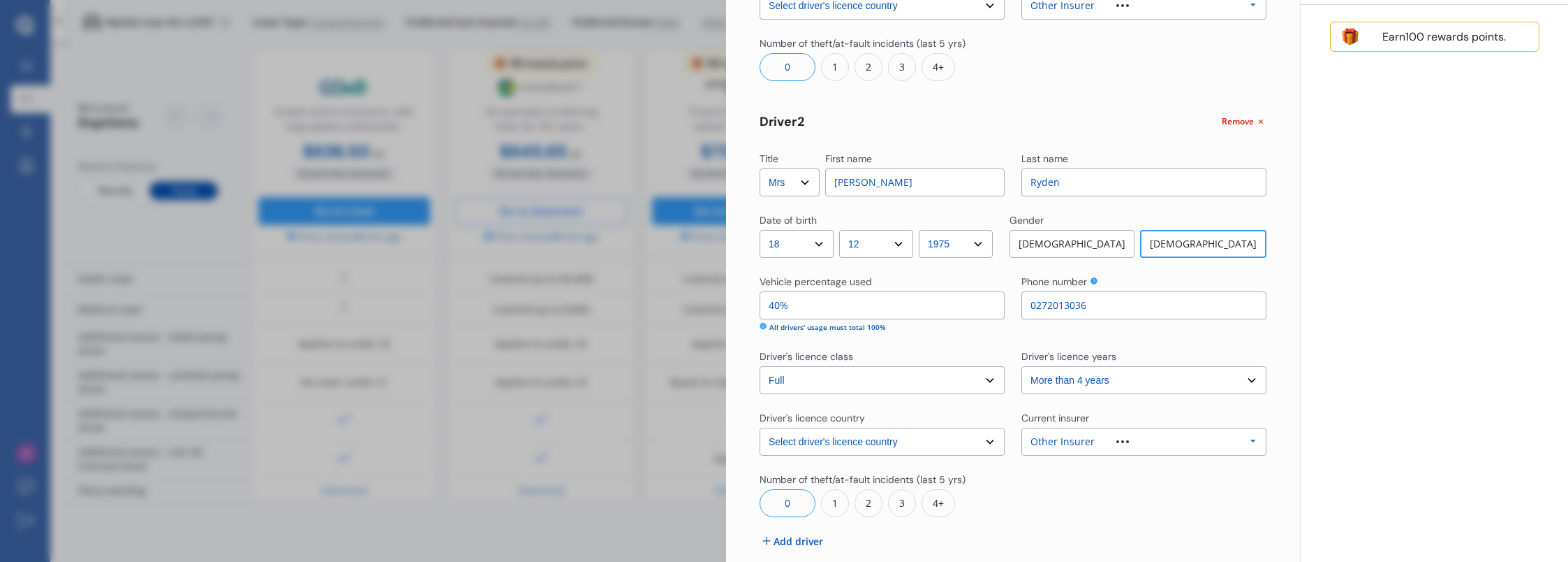
click at [775, 307] on input "40%" at bounding box center [882, 305] width 245 height 28
type input "100%"
type input "0%"
type input "50%"
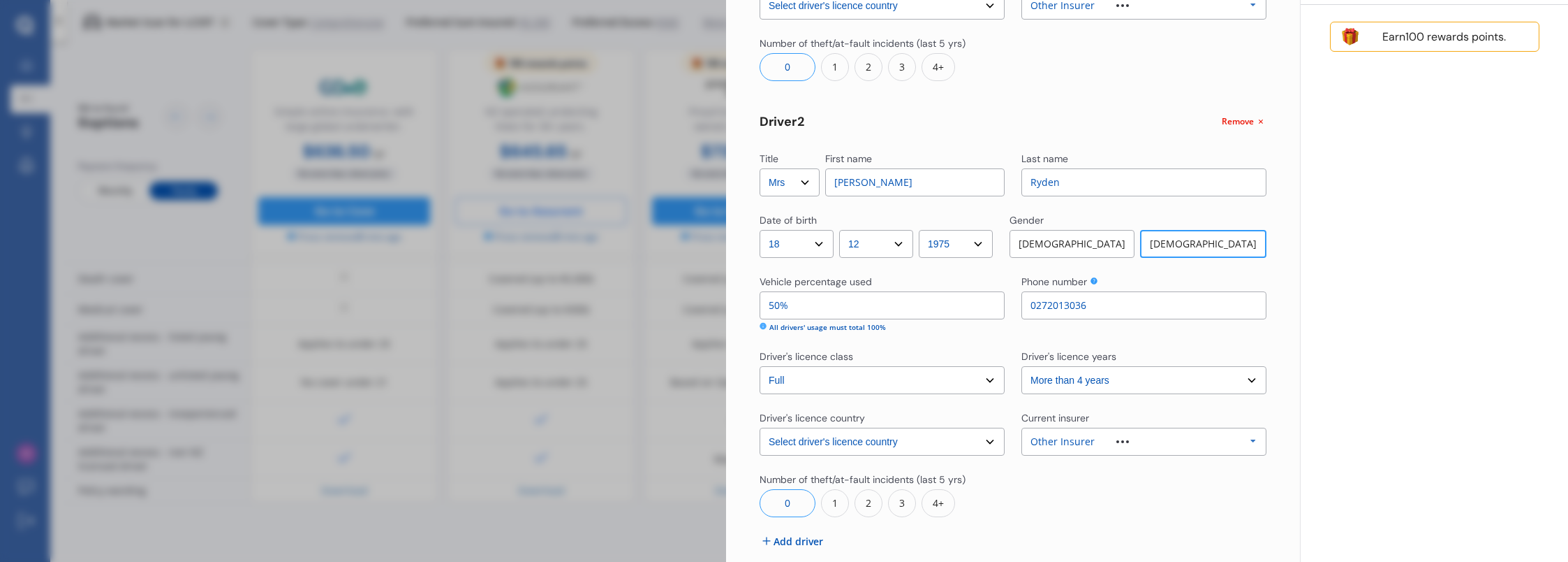
click at [1285, 334] on div "Yearly Monthly $2,556.23 / yr Step # 2 Drivers Title Select Mr Mrs Miss Ms Dr F…" at bounding box center [1013, 135] width 574 height 994
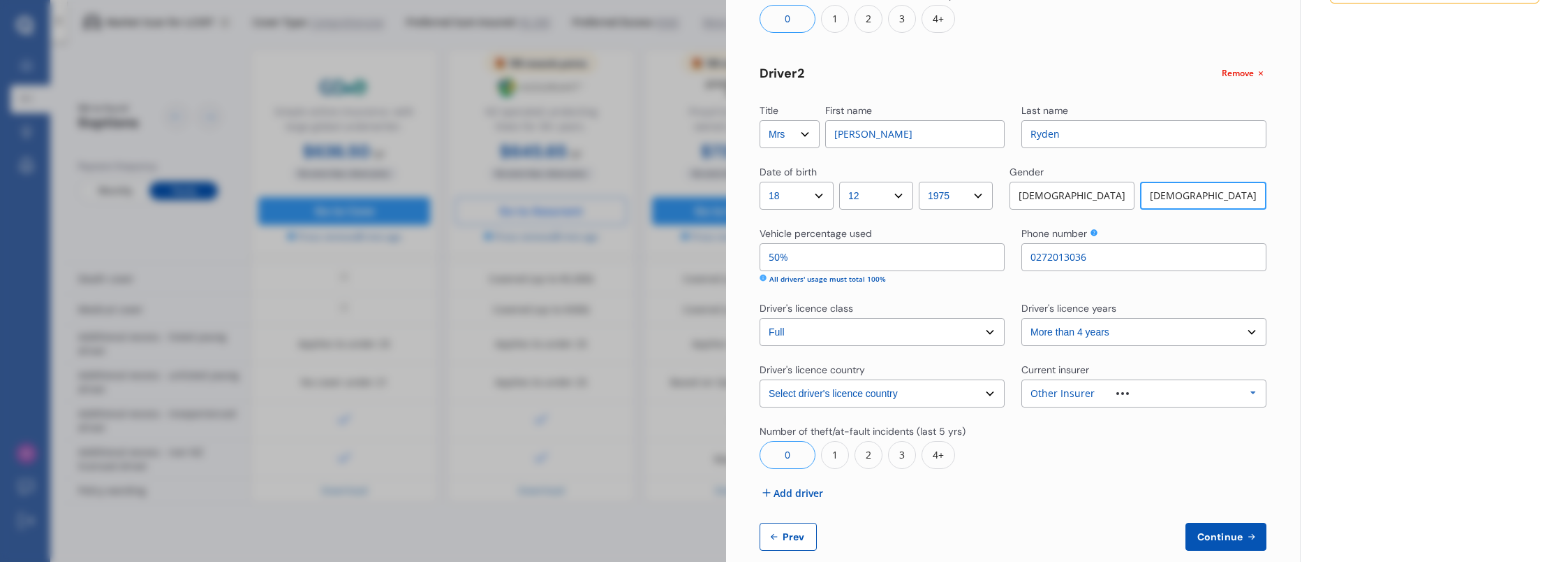
scroll to position [471, 0]
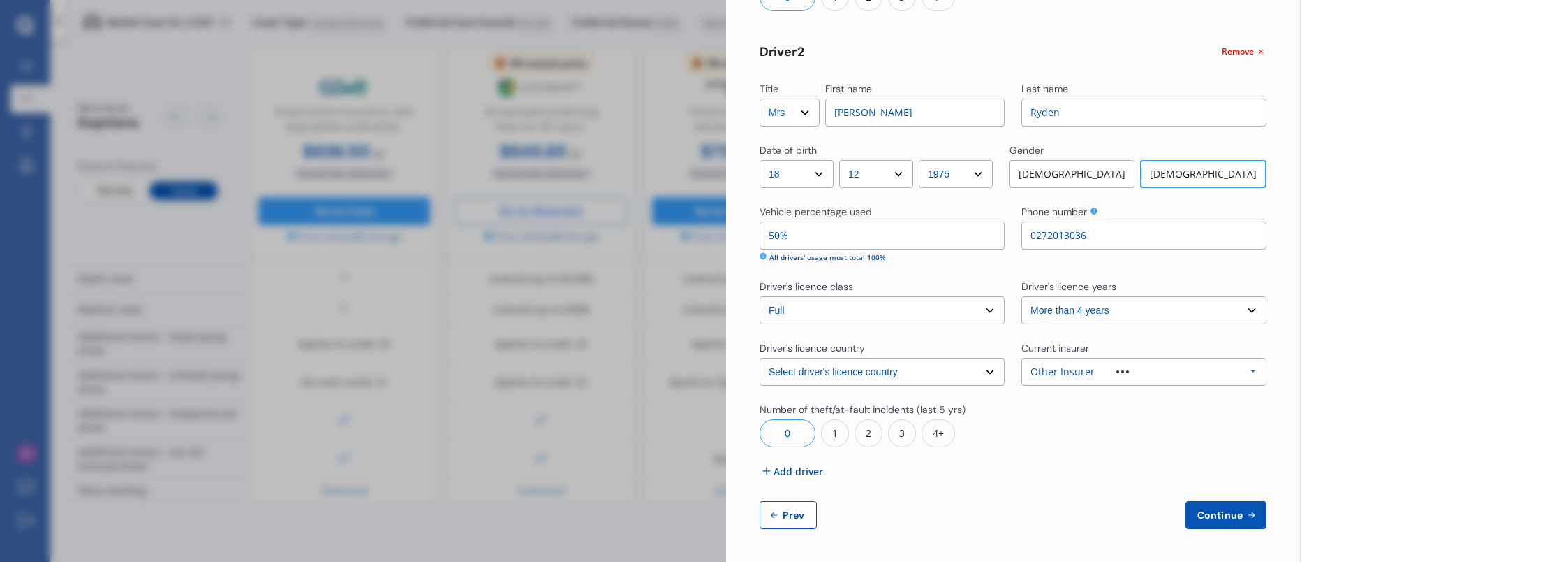
click at [1220, 514] on span "Continue" at bounding box center [1220, 514] width 51 height 11
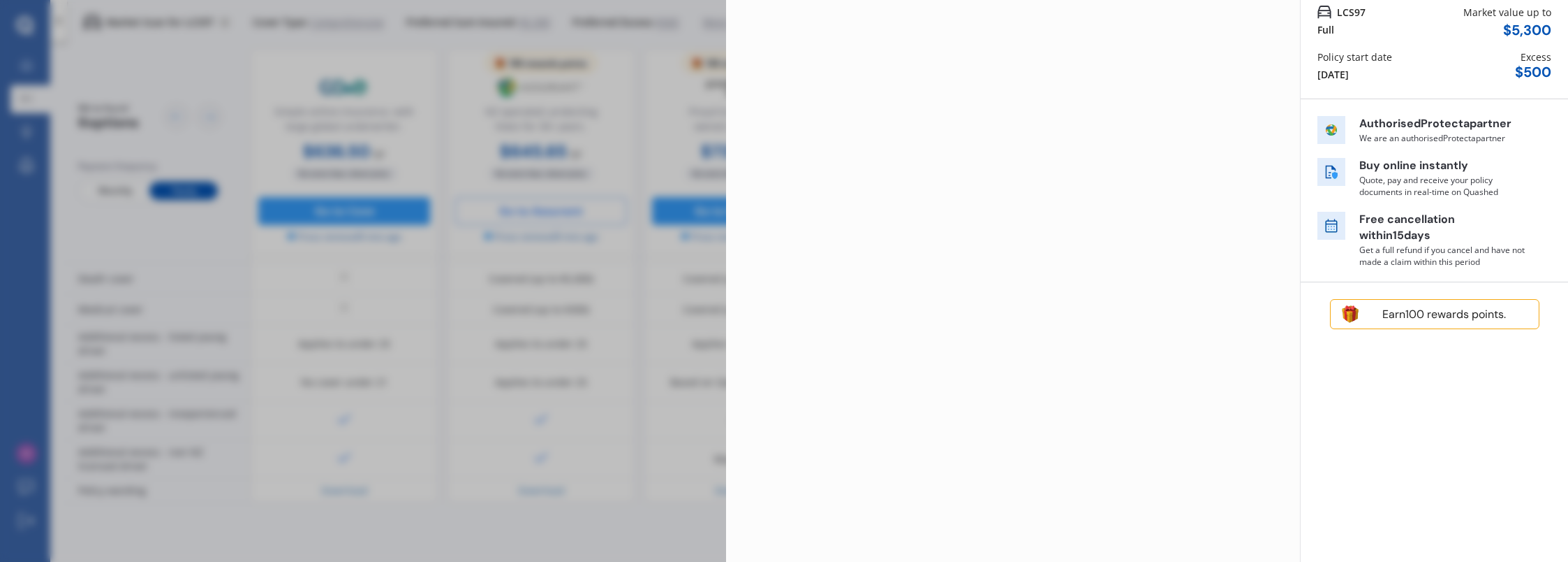
scroll to position [0, 0]
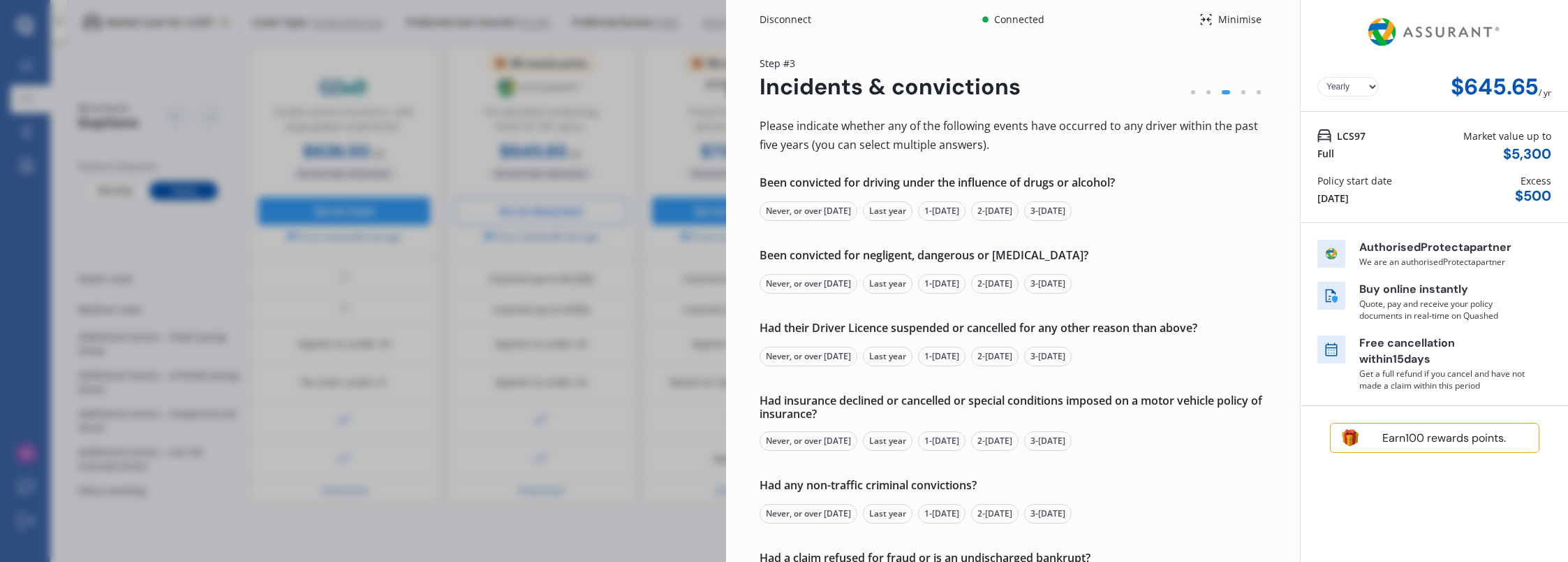
click at [797, 214] on div "Never, or over [DATE]" at bounding box center [808, 210] width 98 height 19
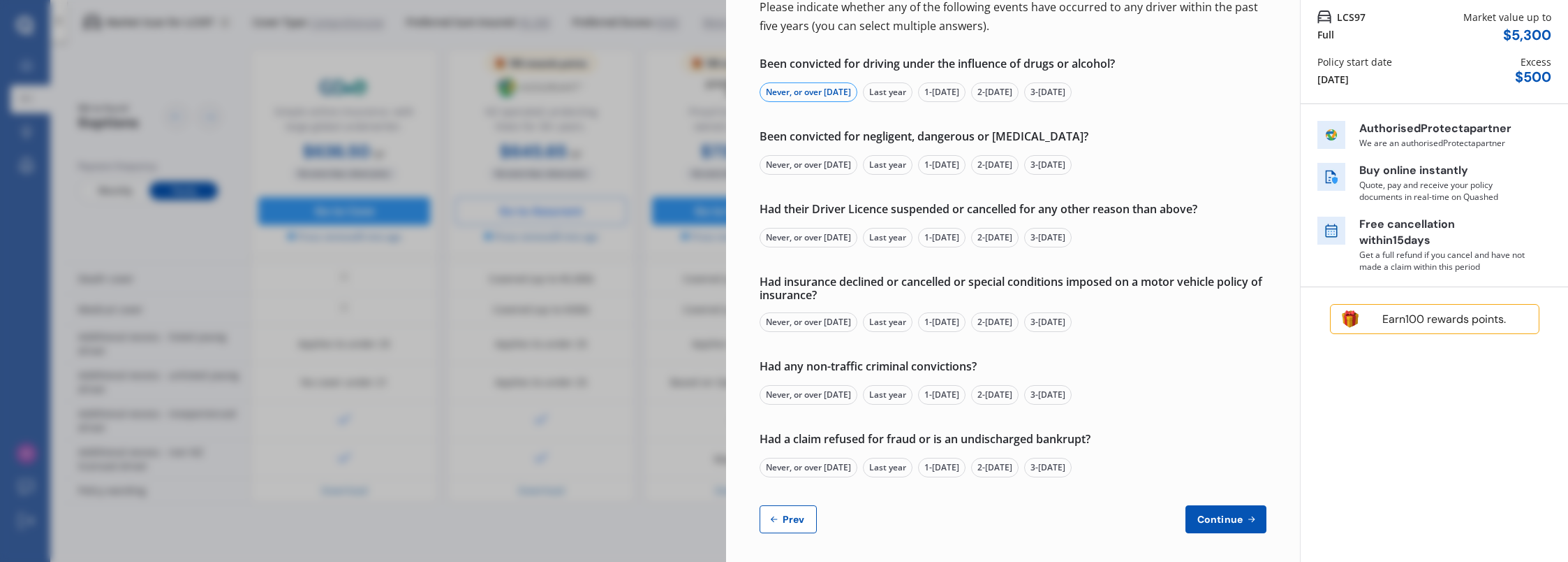
scroll to position [123, 0]
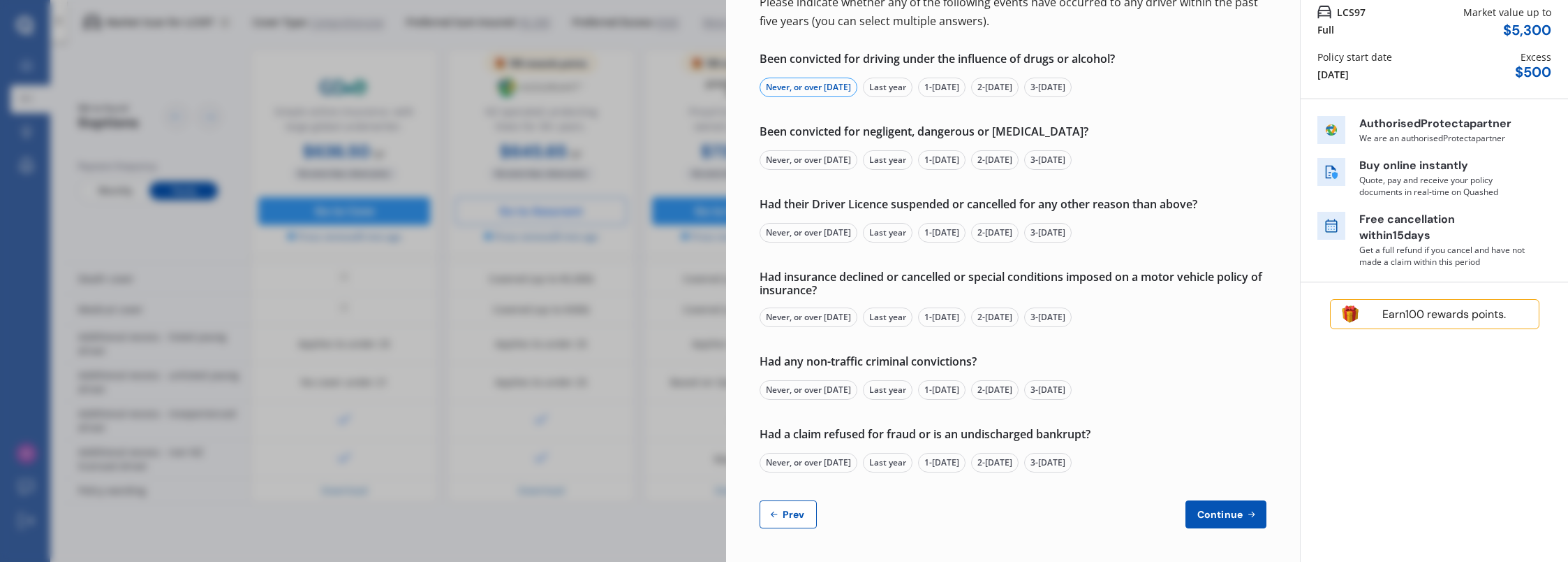
click at [816, 161] on div "Never, or over [DATE]" at bounding box center [808, 159] width 98 height 19
click at [817, 231] on div "Never, or over [DATE]" at bounding box center [808, 232] width 98 height 19
click at [820, 317] on div "Never, or over [DATE]" at bounding box center [808, 316] width 98 height 19
click at [814, 390] on div "Never, or over [DATE]" at bounding box center [808, 389] width 98 height 19
click at [816, 467] on div "Never, or over [DATE]" at bounding box center [808, 461] width 98 height 19
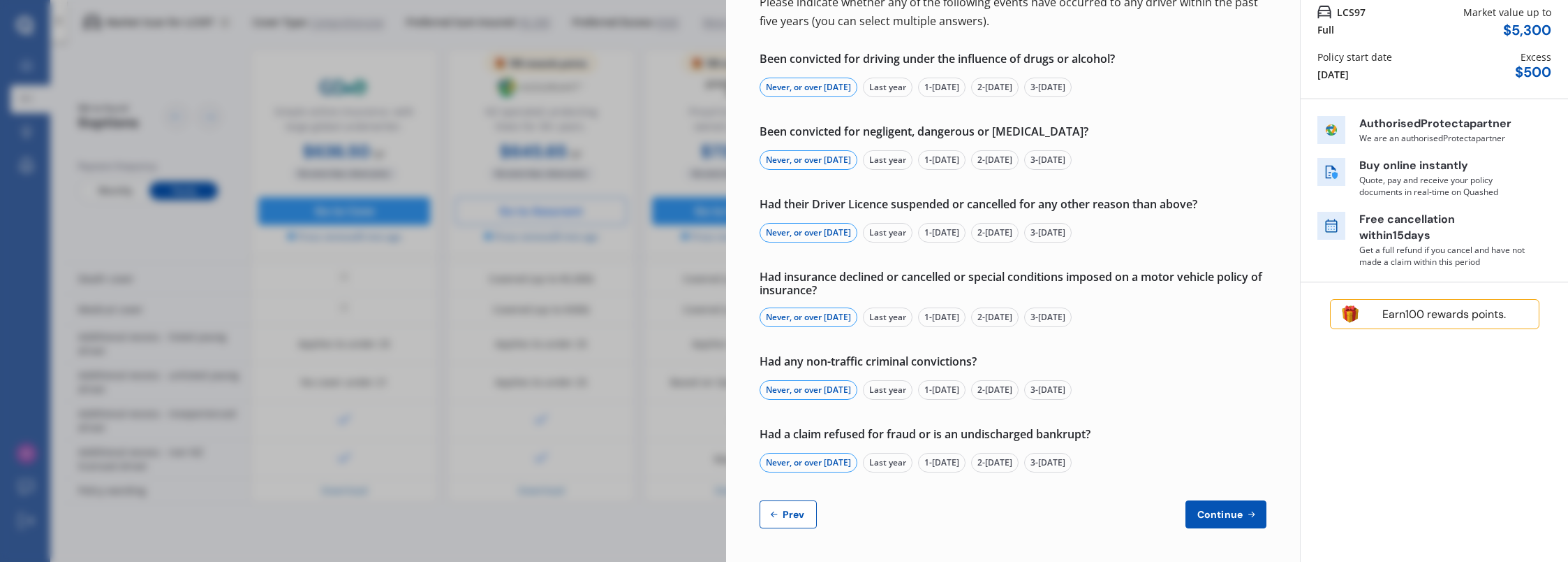
click at [1207, 517] on span "Continue" at bounding box center [1220, 514] width 51 height 11
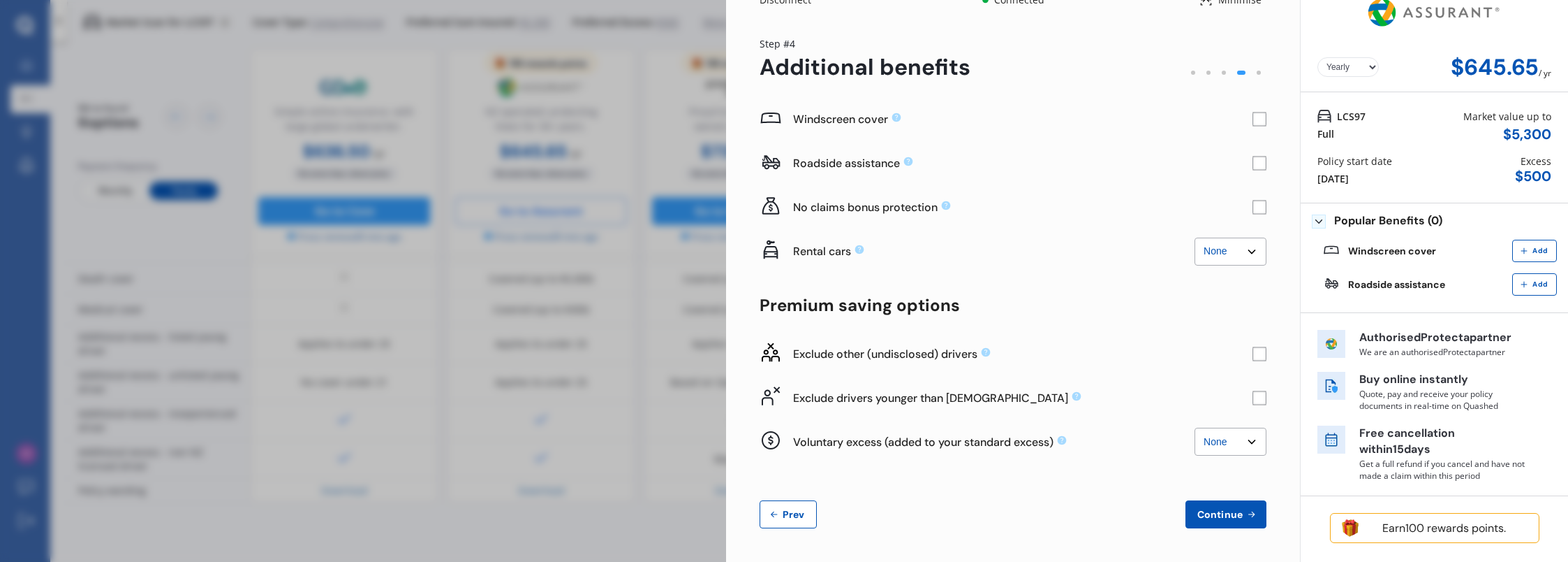
scroll to position [0, 0]
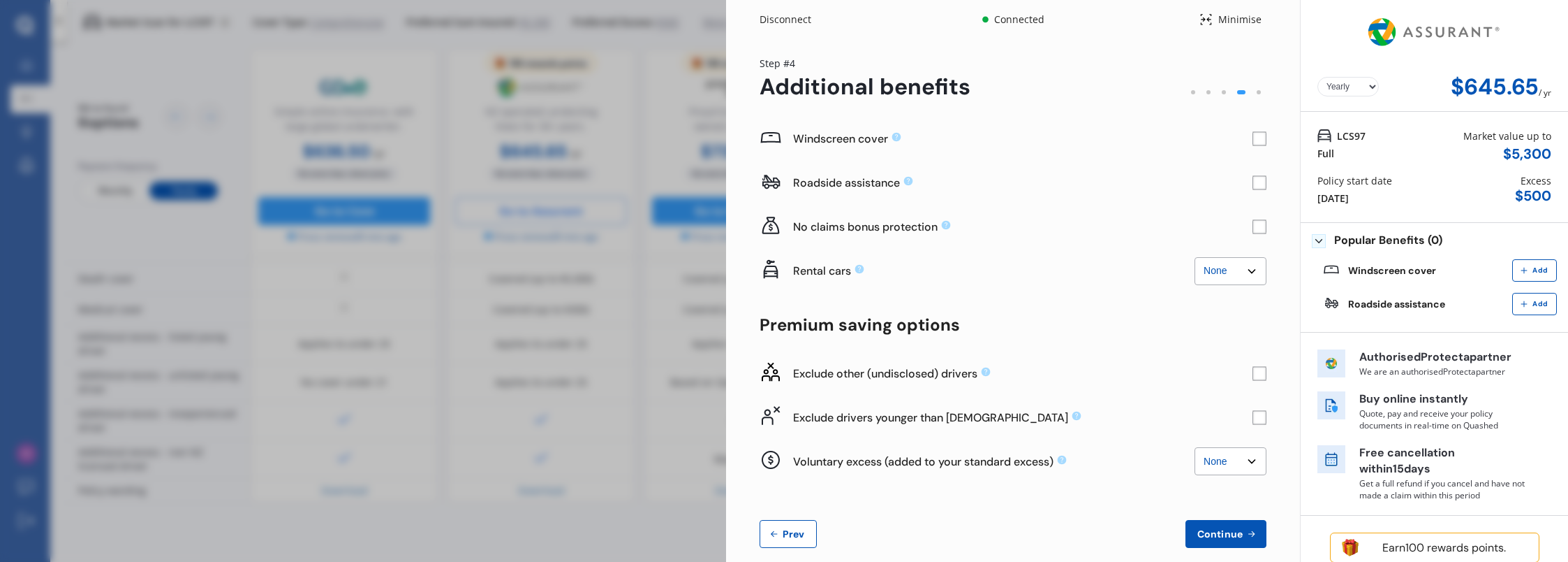
click at [1257, 138] on rect at bounding box center [1258, 138] width 14 height 14
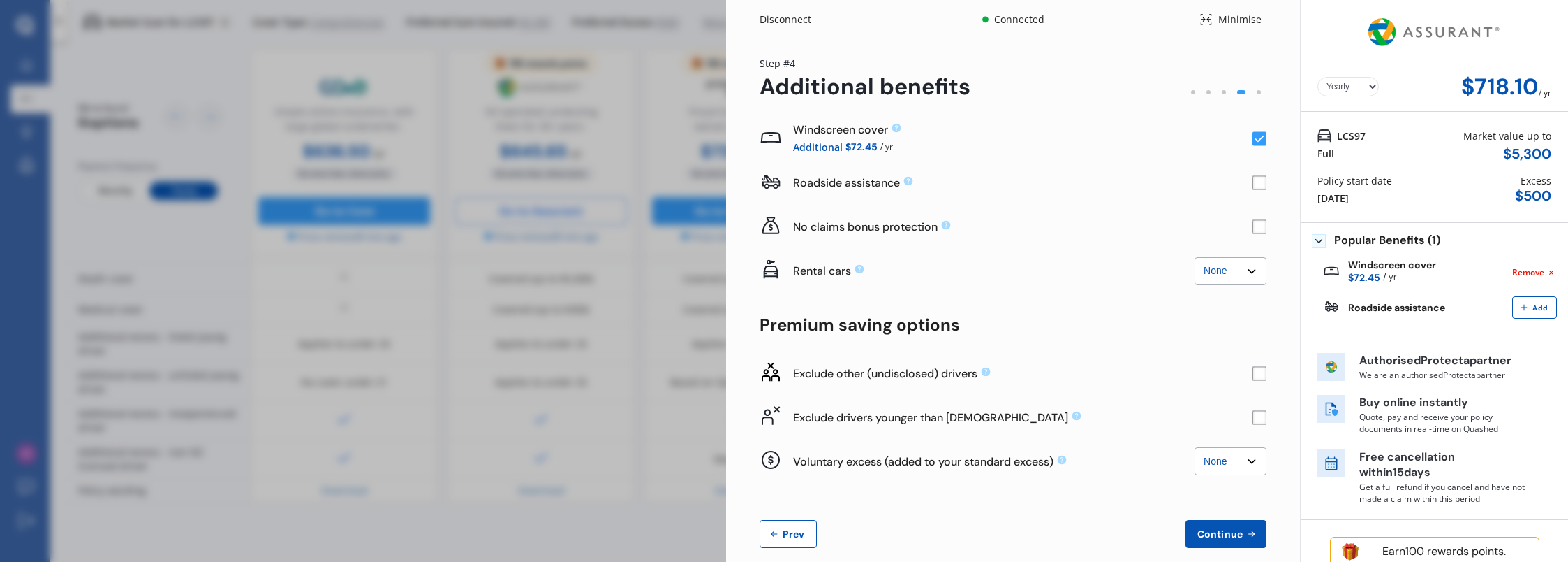
click at [1257, 138] on rect at bounding box center [1258, 138] width 14 height 14
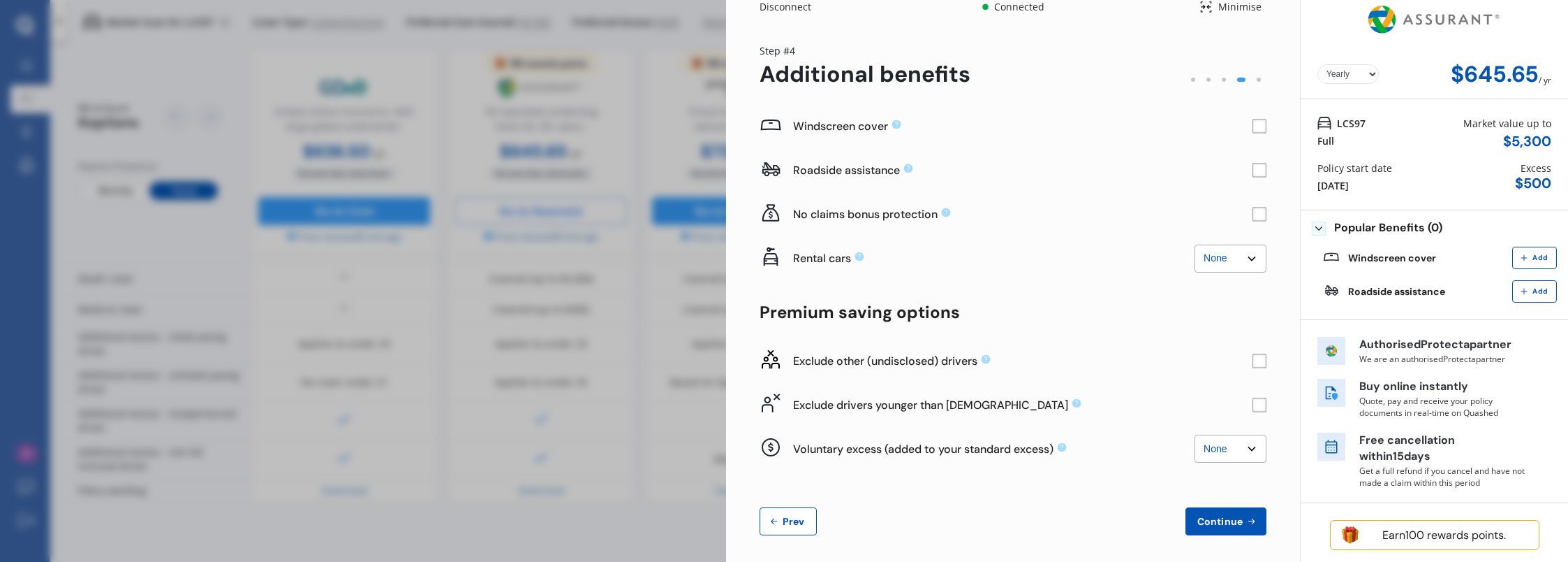
scroll to position [19, 0]
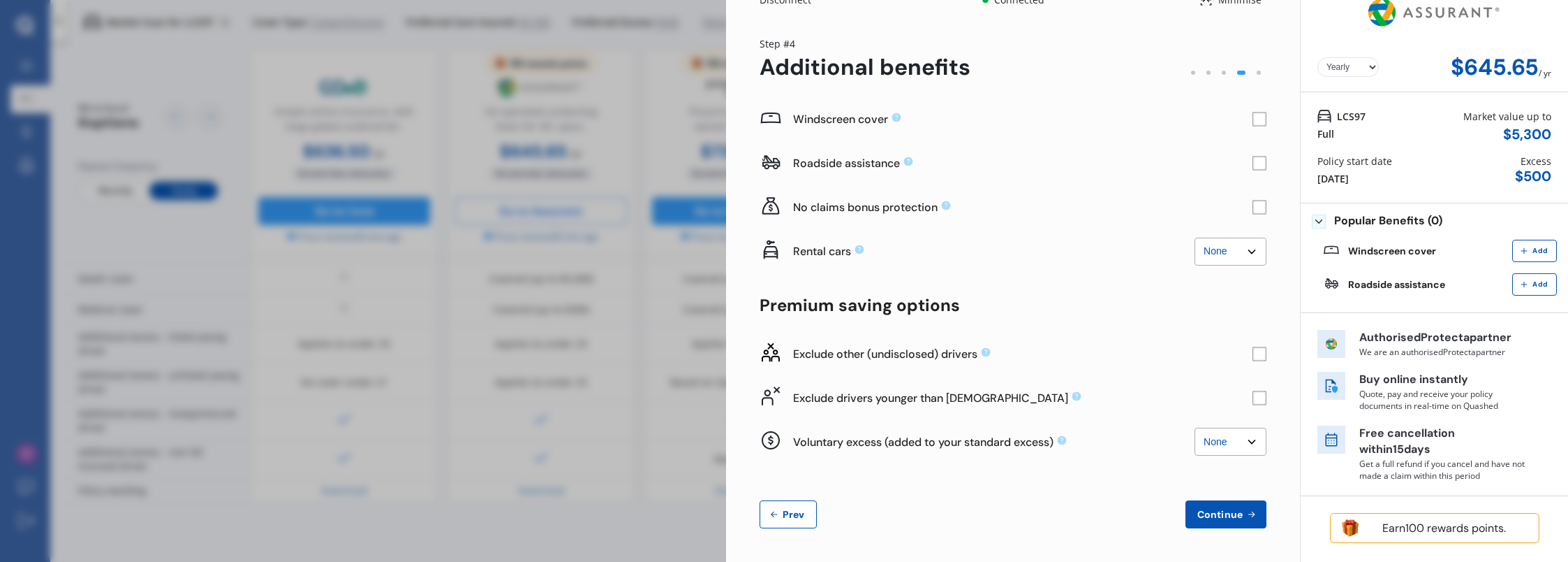
click at [1255, 353] on rect at bounding box center [1258, 353] width 14 height 14
click at [1255, 353] on icon at bounding box center [1259, 355] width 9 height 7
click at [1252, 397] on rect at bounding box center [1258, 397] width 14 height 14
click at [1223, 515] on span "Continue" at bounding box center [1220, 514] width 51 height 11
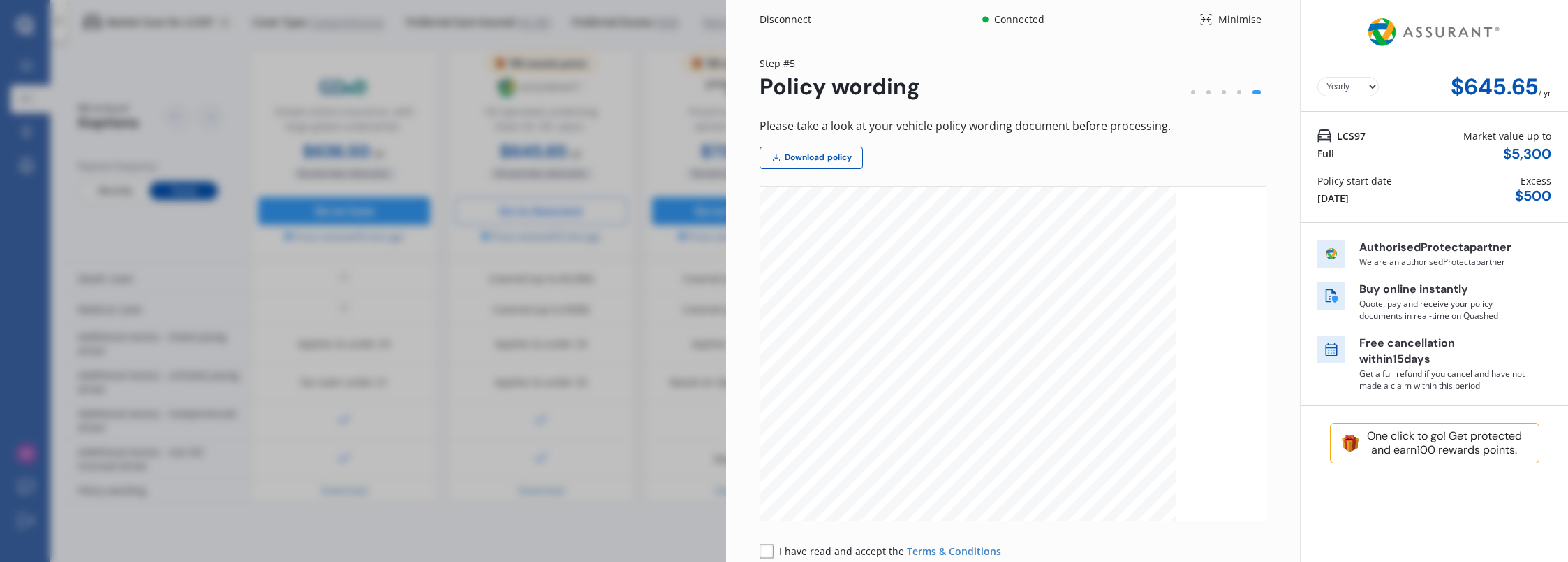
scroll to position [6128, 0]
click at [769, 549] on rect at bounding box center [766, 550] width 14 height 14
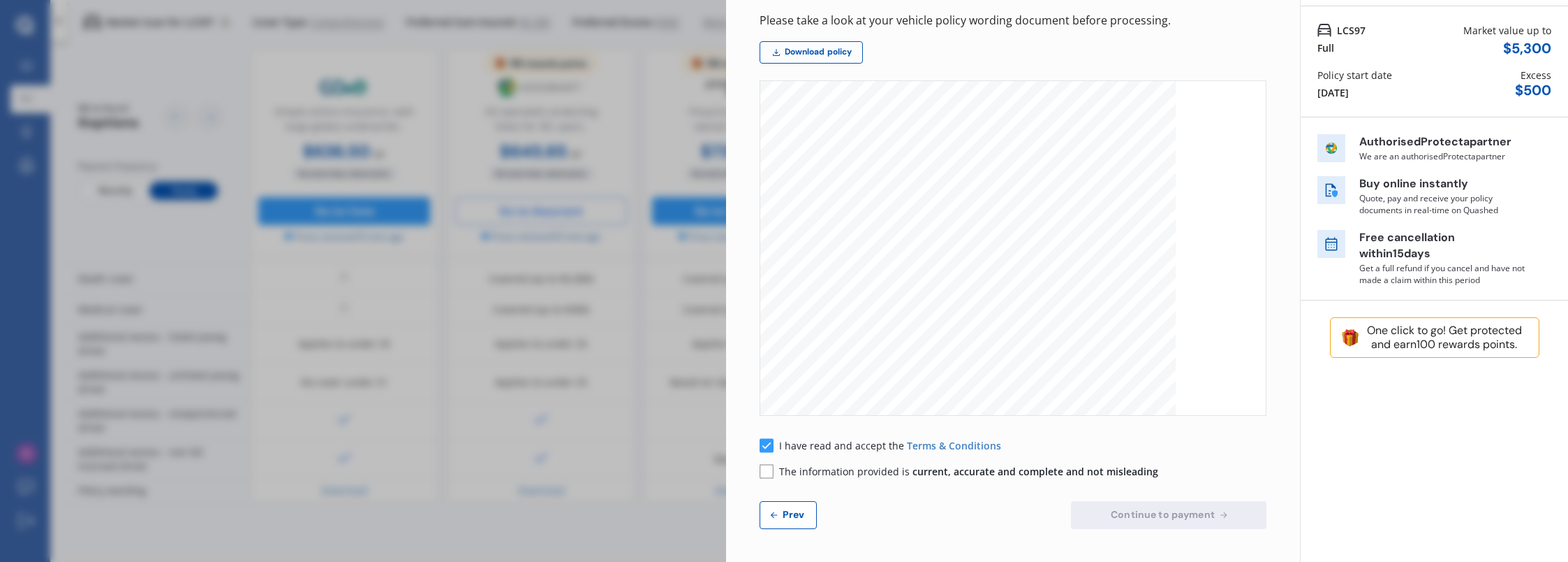
click at [771, 472] on rect at bounding box center [766, 471] width 14 height 14
click at [1173, 516] on span "Continue to payment" at bounding box center [1163, 514] width 110 height 11
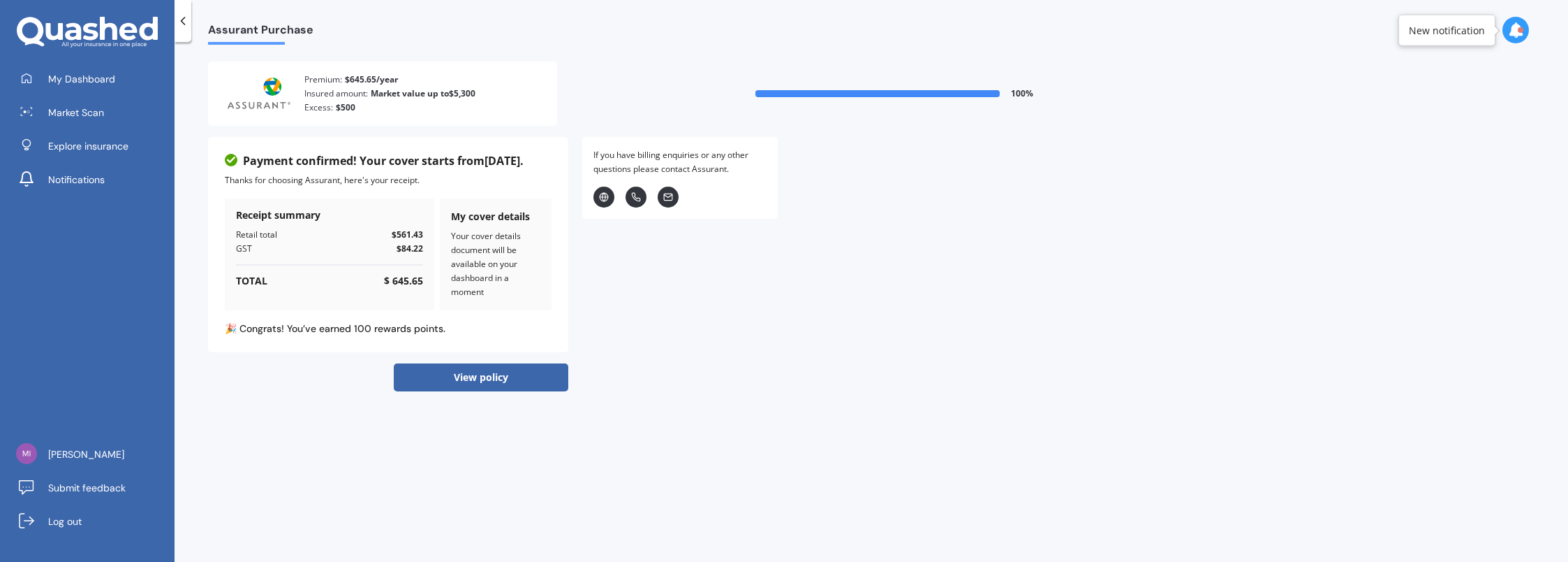
click at [488, 377] on button "View policy" at bounding box center [480, 377] width 174 height 28
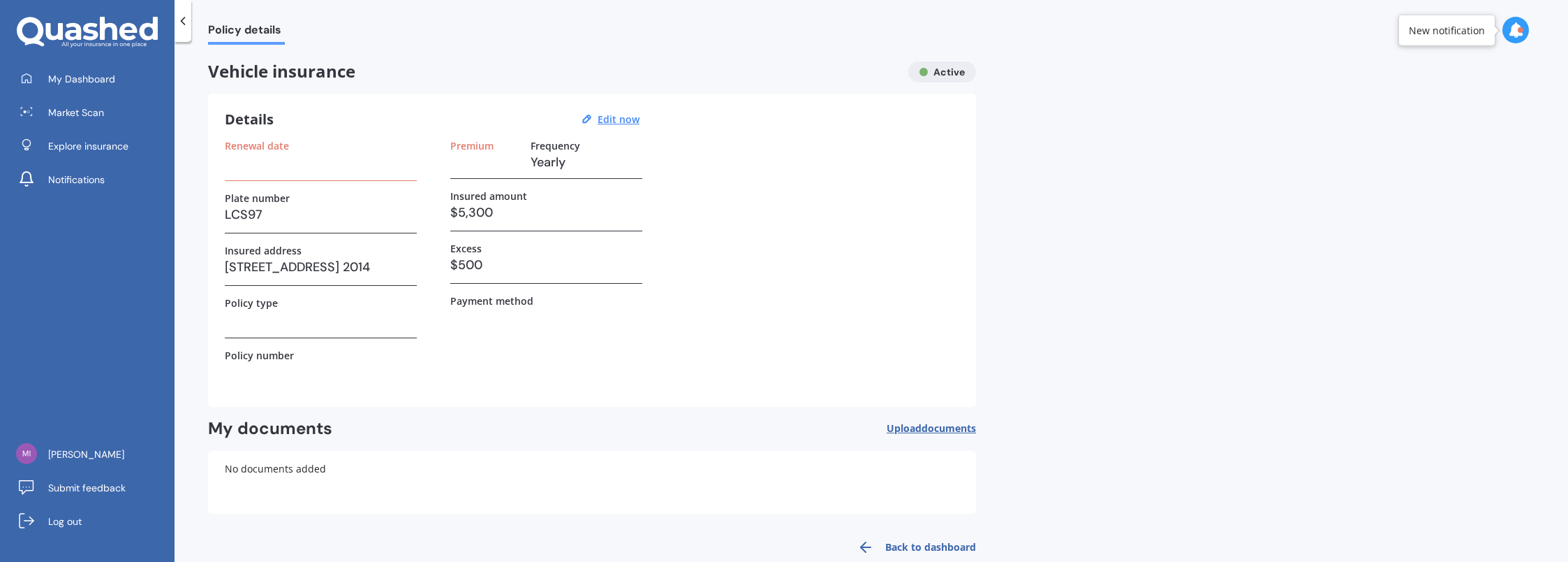
click at [183, 21] on icon at bounding box center [183, 20] width 14 height 14
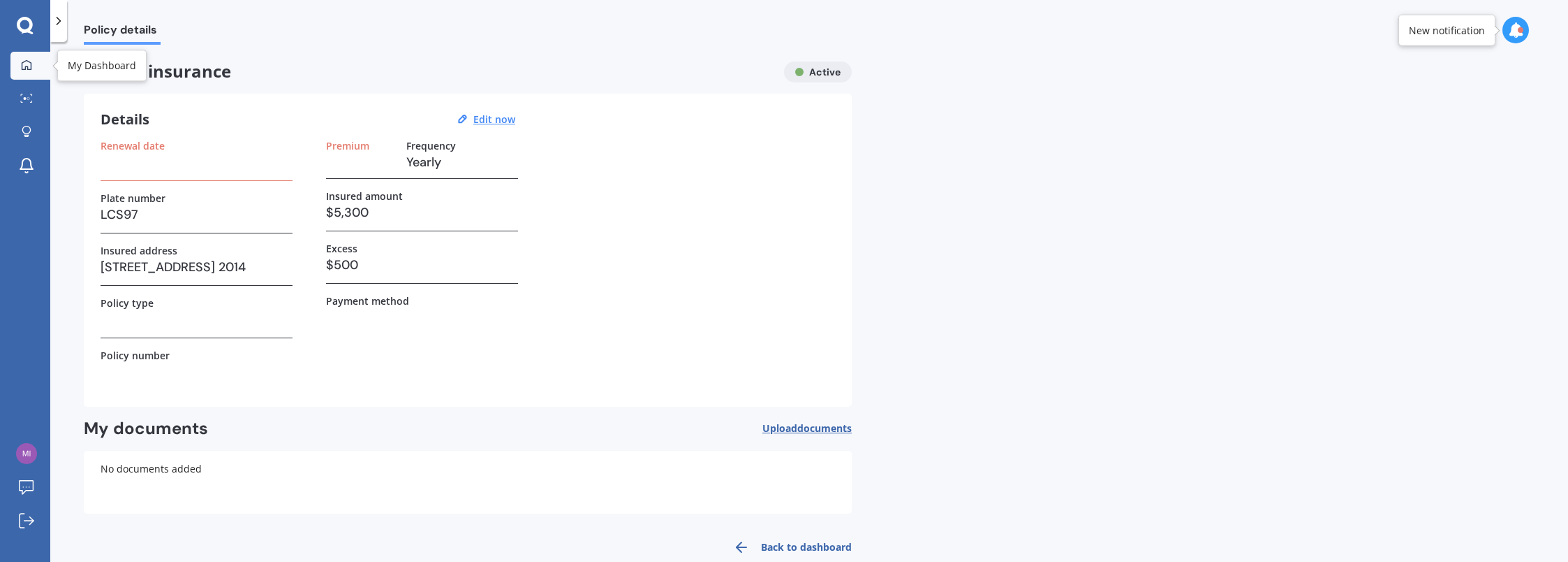
click at [28, 67] on icon at bounding box center [26, 64] width 10 height 10
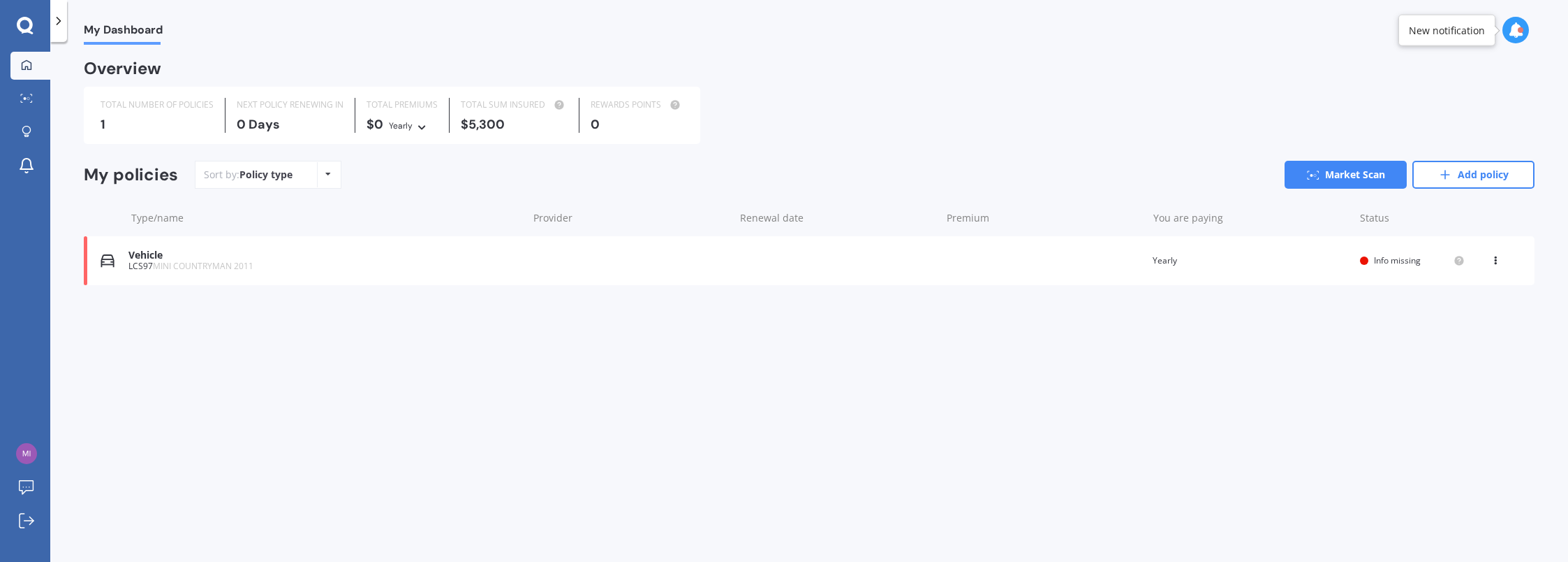
click at [472, 345] on div "My Dashboard Overview TOTAL NUMBER OF POLICIES 1 NEXT POLICY RENEWING IN 0 Days…" at bounding box center [809, 304] width 1518 height 520
click at [1394, 260] on span "Info missing" at bounding box center [1396, 260] width 47 height 12
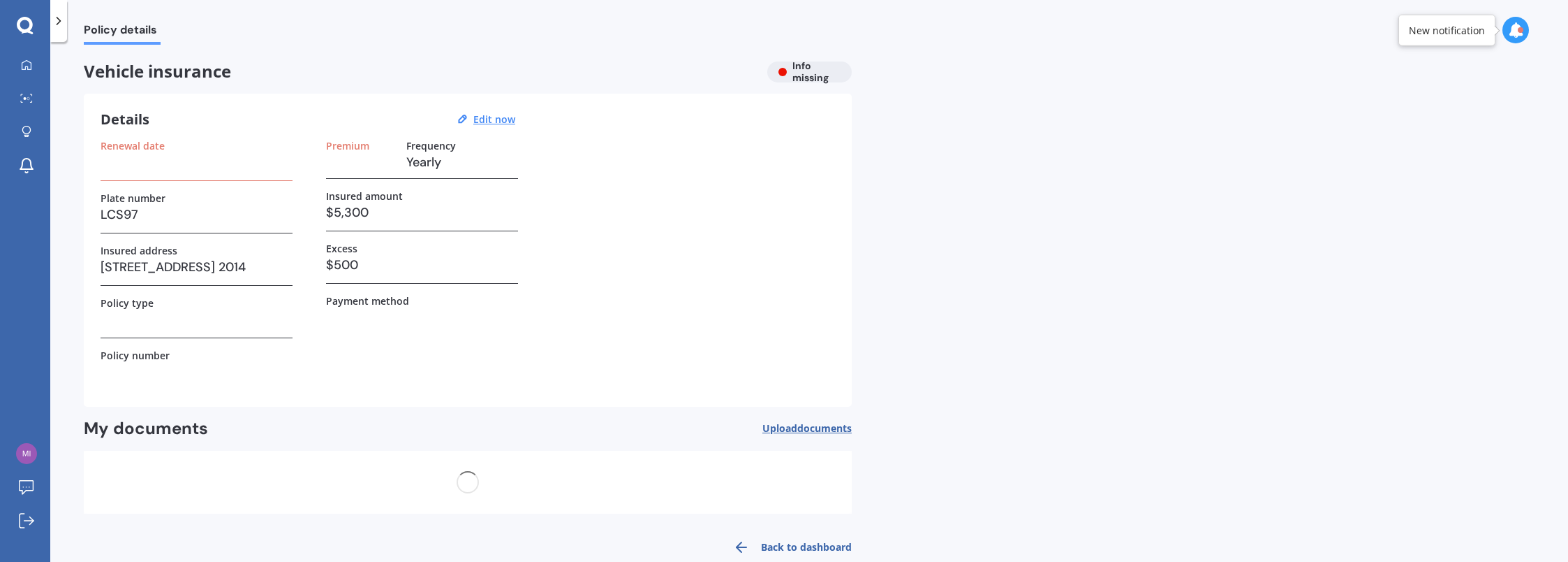
click at [803, 69] on div "Vehicle insurance Info missing" at bounding box center [468, 71] width 768 height 21
click at [28, 25] on icon at bounding box center [25, 26] width 16 height 18
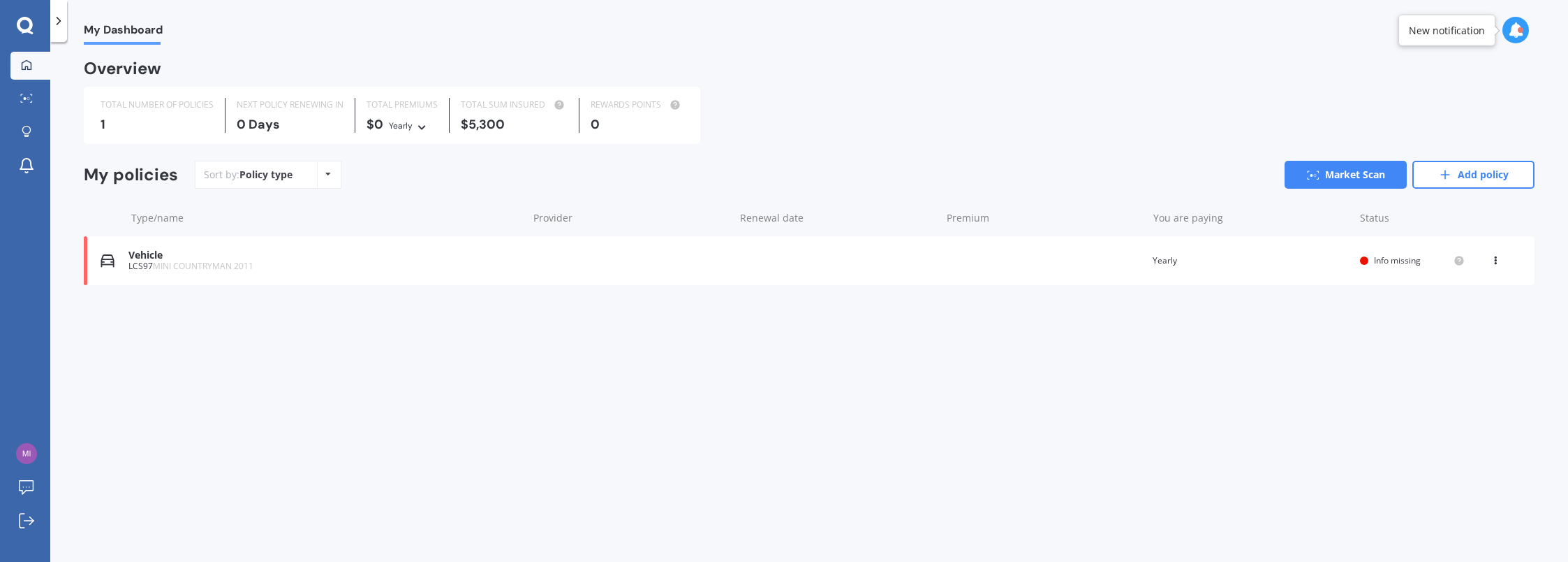
click at [377, 334] on div "My Dashboard Overview TOTAL NUMBER OF POLICIES 1 NEXT POLICY RENEWING IN 0 Days…" at bounding box center [809, 304] width 1518 height 520
